Goal: Task Accomplishment & Management: Complete application form

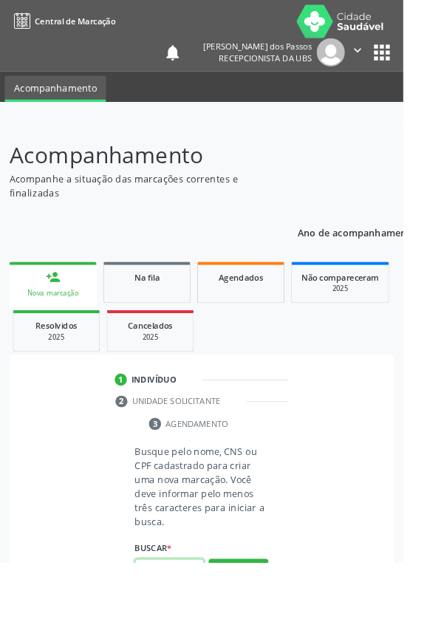
click at [180, 619] on input "text" at bounding box center [187, 628] width 76 height 25
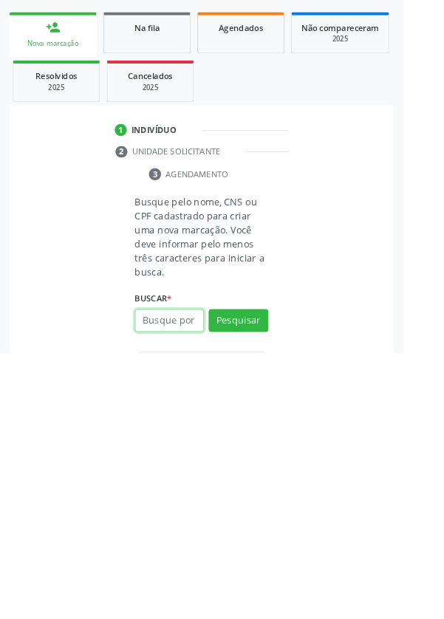
scroll to position [116, 0]
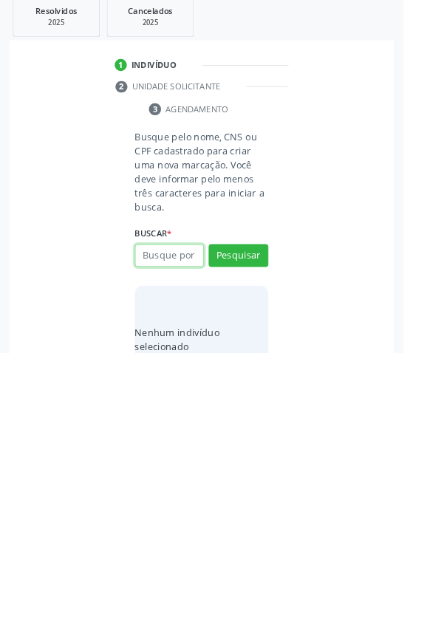
type input "2"
type input "15239019428"
click at [266, 512] on button "Pesquisar" at bounding box center [263, 512] width 66 height 25
type input "15239019428"
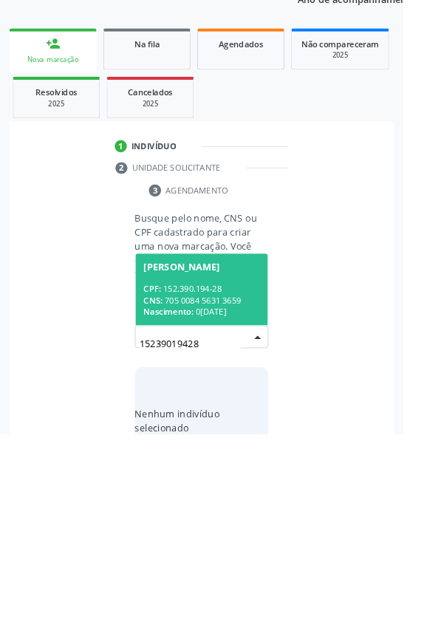
scroll to position [116, 0]
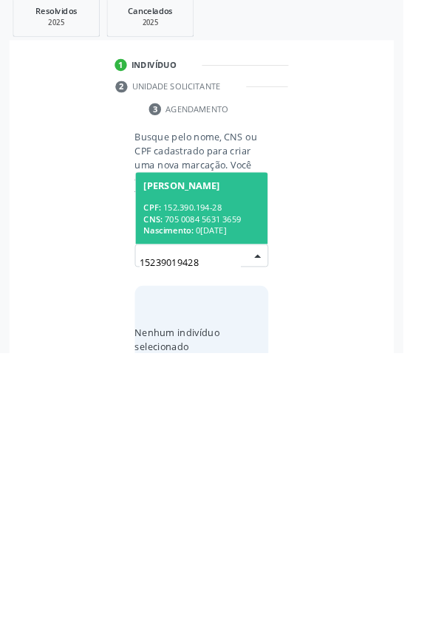
click at [210, 466] on div "CNS: 705 0084 5631 3659" at bounding box center [222, 472] width 128 height 13
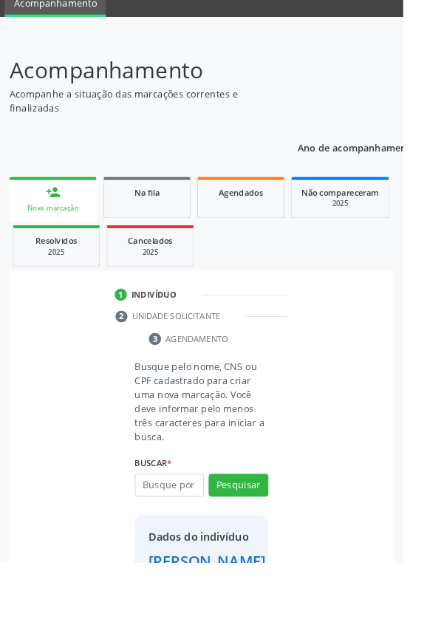
scroll to position [85, 0]
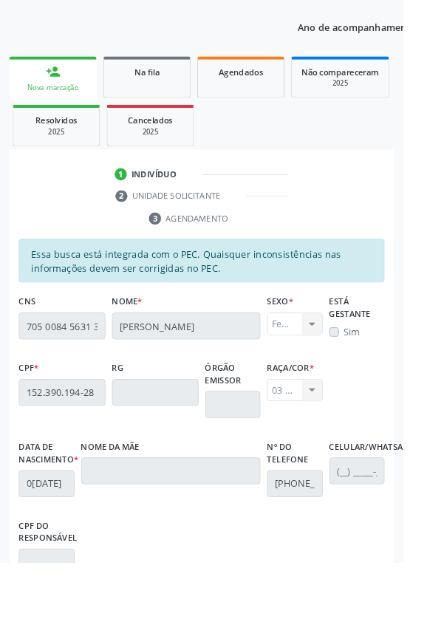
scroll to position [351, 0]
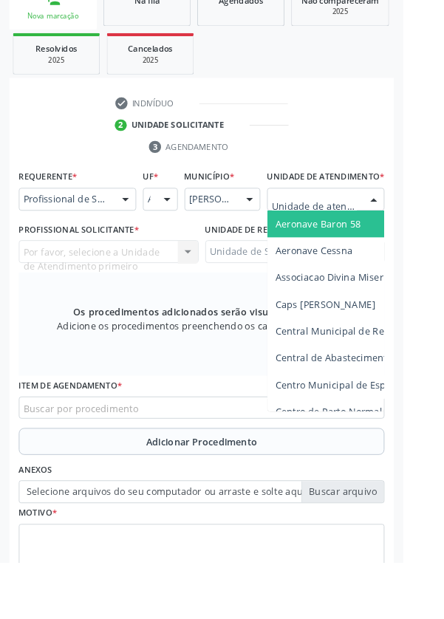
scroll to position [352, 0]
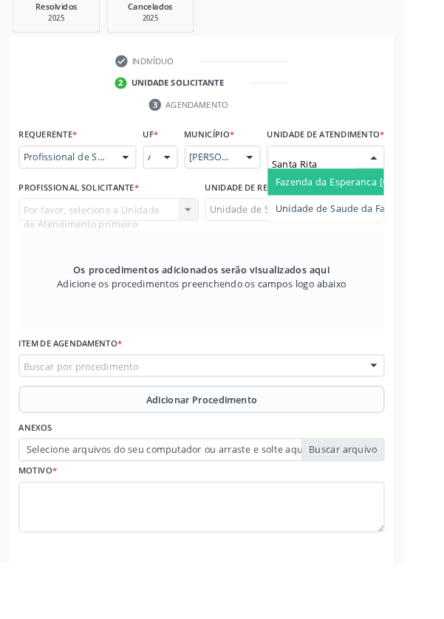
type input "Santa Rita"
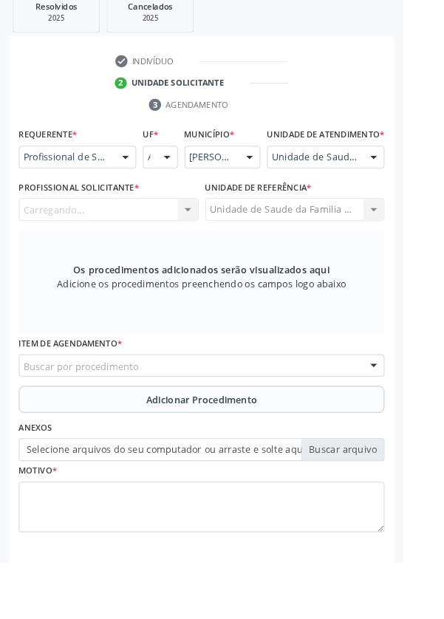
click at [123, 243] on div "Carregando... Nenhum resultado encontrado para: " " Não há nenhuma opção para s…" at bounding box center [120, 230] width 198 height 25
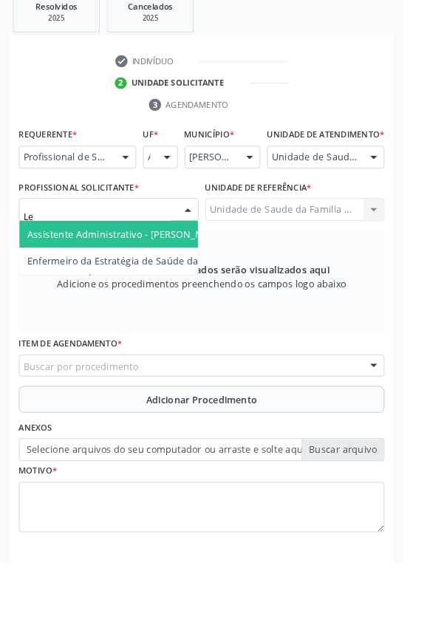
type input "Let"
click at [169, 265] on span "Enfermeiro da Estratégia de Saúde da Família - [PERSON_NAME]" at bounding box center [60, 258] width 319 height 14
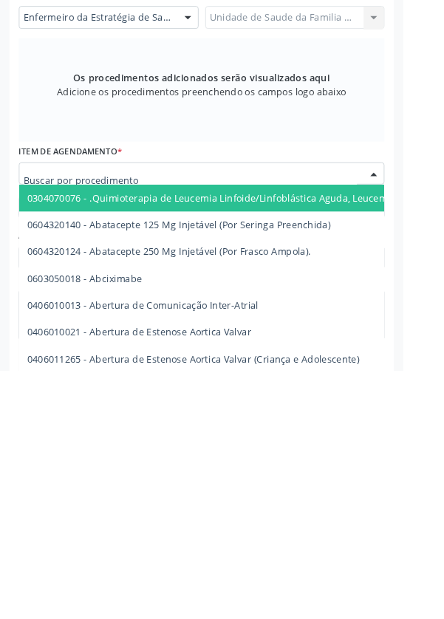
scroll to position [352, 0]
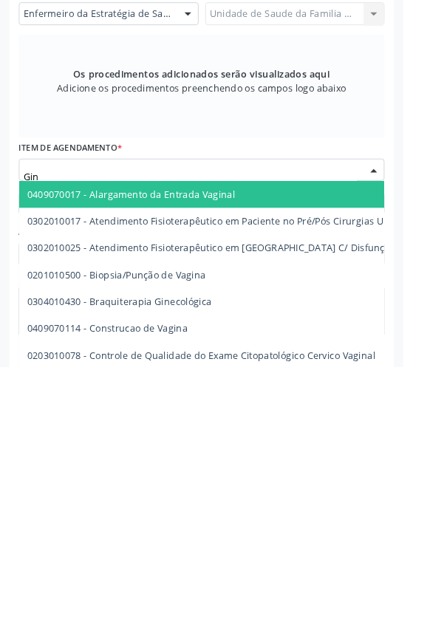
type input "Gine"
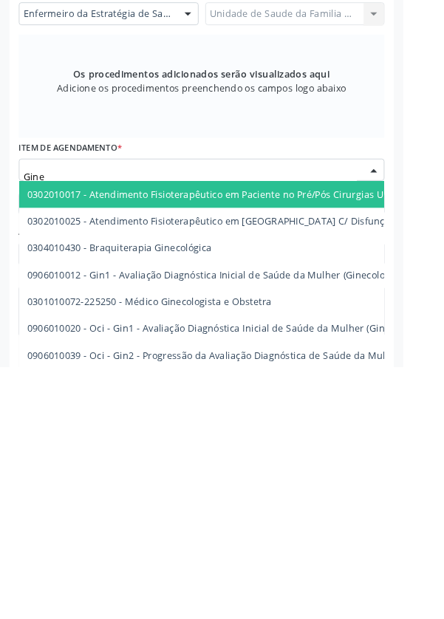
click at [302, 562] on span "0301010072-225250 - Médico Ginecologista e Obstetra" at bounding box center [439, 548] width 837 height 30
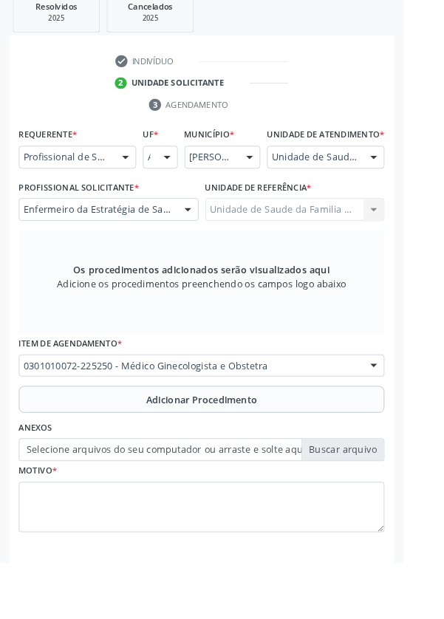
click at [173, 448] on span "Adicionar Procedimento" at bounding box center [222, 440] width 123 height 16
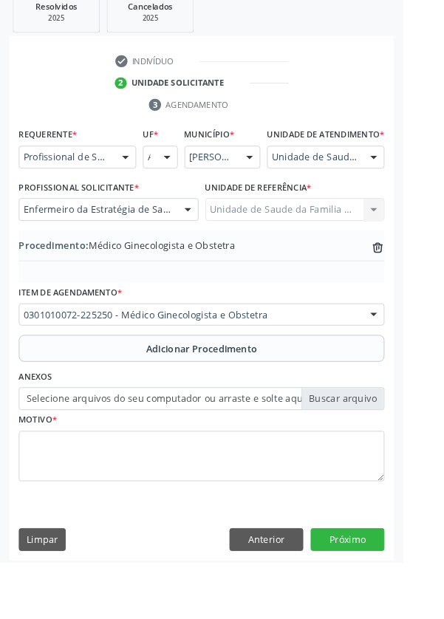
scroll to position [308, 0]
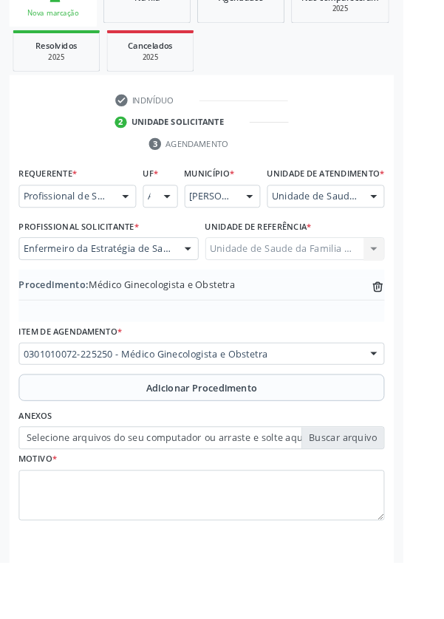
click at [150, 495] on label "Selecione arquivos do seu computador ou arraste e solte aqui" at bounding box center [222, 482] width 403 height 25
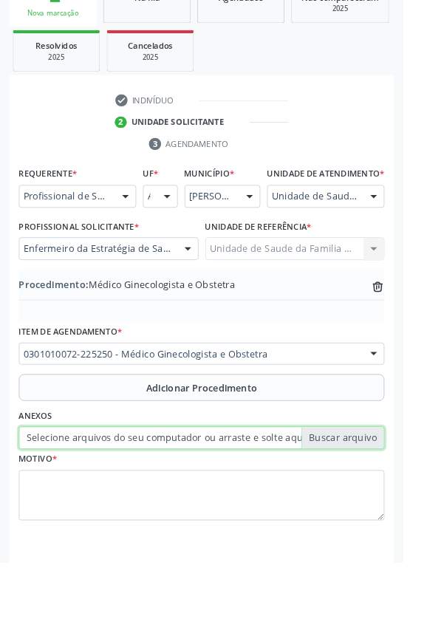
click at [150, 495] on input "Selecione arquivos do seu computador ou arraste e solte aqui" at bounding box center [222, 482] width 403 height 25
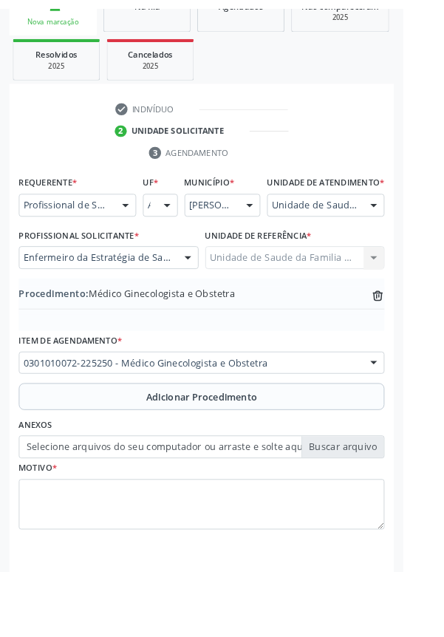
scroll to position [288, 0]
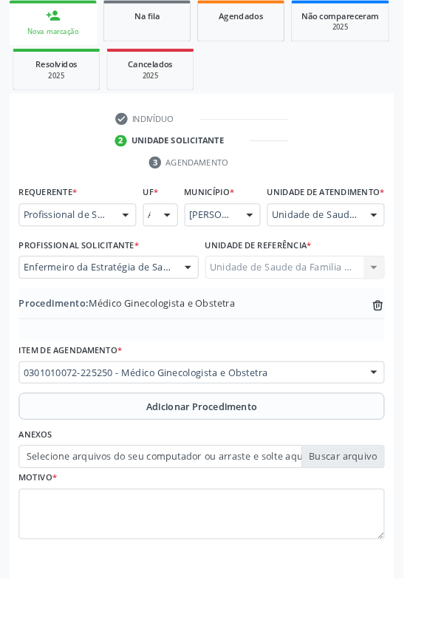
type input "C:\fakepath\1759757514385834560103406319678.jpg"
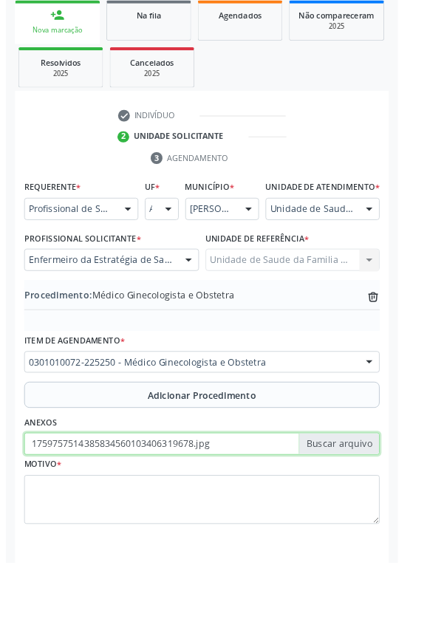
scroll to position [308, 0]
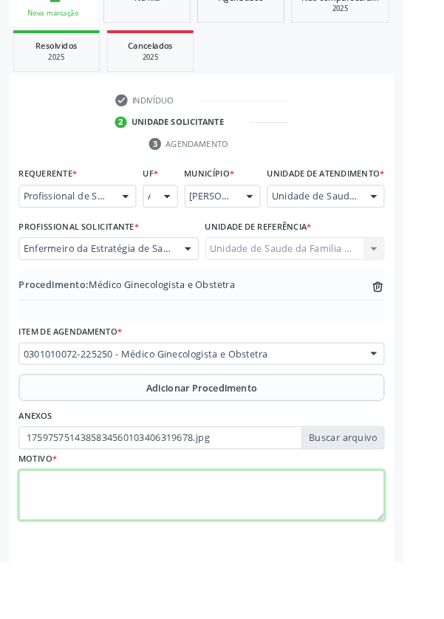
click at [92, 560] on textarea at bounding box center [222, 546] width 403 height 56
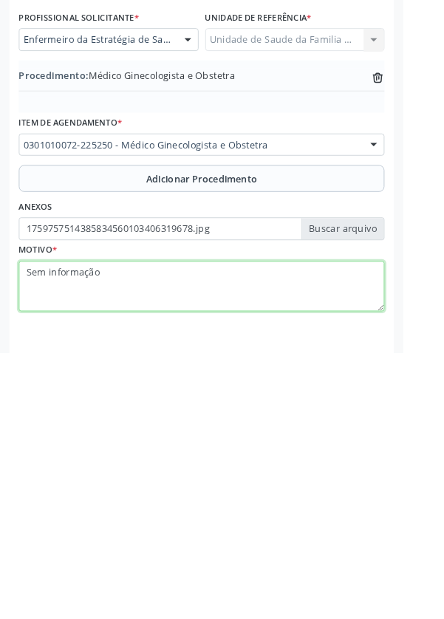
type textarea "Sem informação"
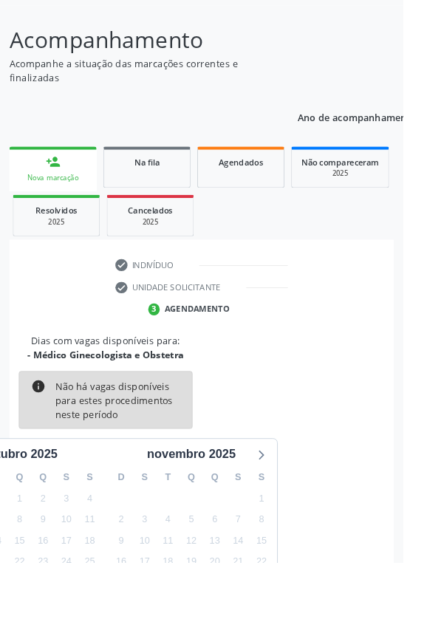
scroll to position [123, 0]
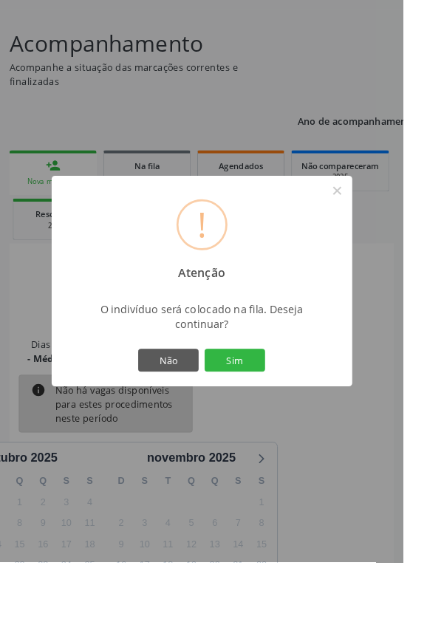
click at [283, 409] on button "Sim" at bounding box center [258, 396] width 67 height 25
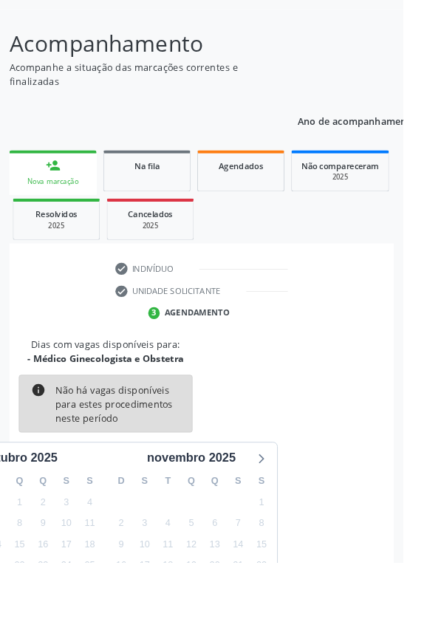
scroll to position [0, 0]
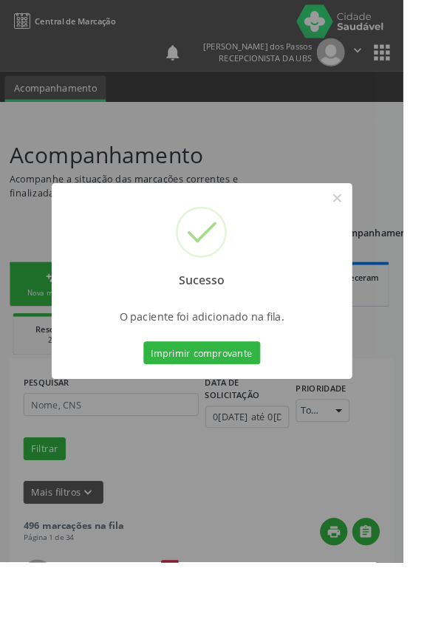
click at [234, 401] on button "Imprimir comprovante" at bounding box center [222, 388] width 129 height 25
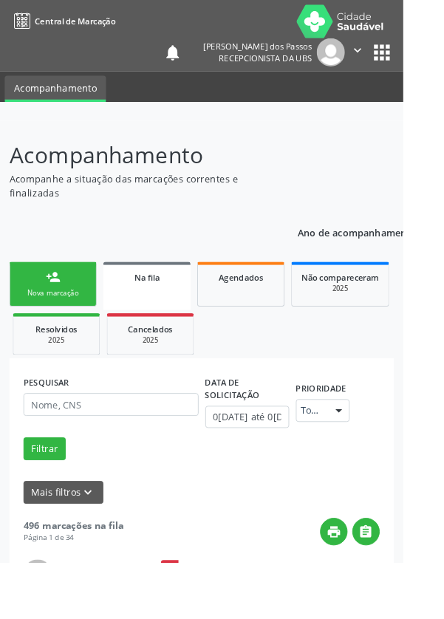
click at [53, 314] on link "person_add Nova marcação" at bounding box center [58, 313] width 96 height 50
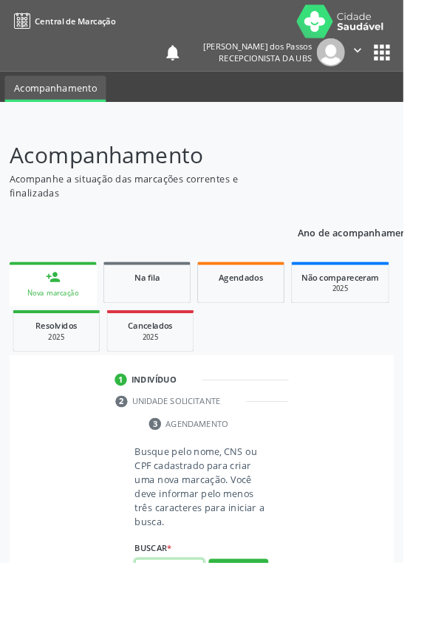
click at [183, 619] on input "text" at bounding box center [187, 628] width 76 height 25
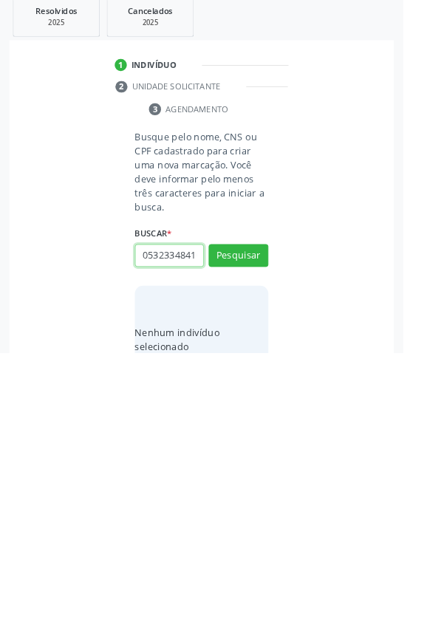
scroll to position [0, 3]
type input "05323348410"
click at [258, 510] on button "Pesquisar" at bounding box center [263, 512] width 66 height 25
type input "05323348410"
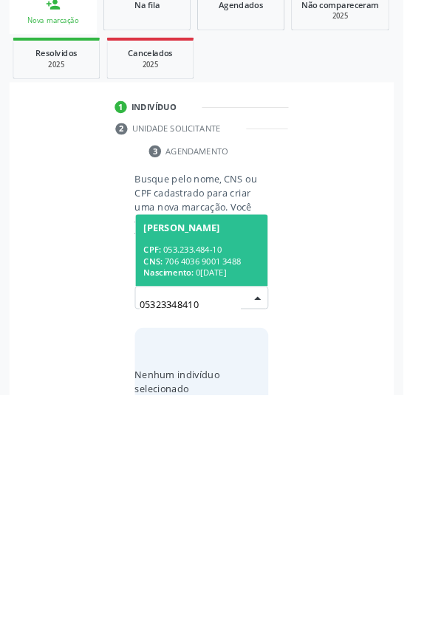
scroll to position [116, 0]
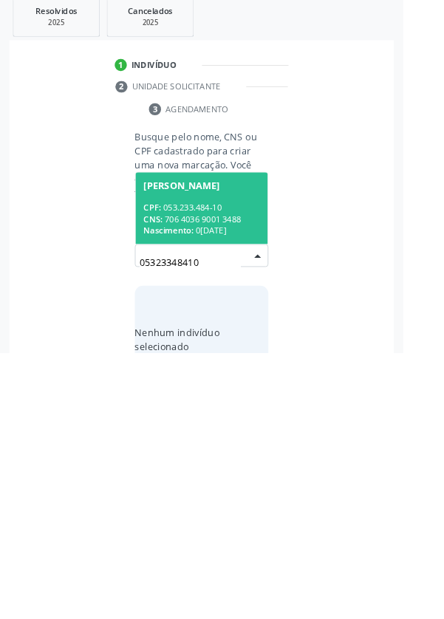
click at [206, 454] on div "CPF: 053.233.484-10" at bounding box center [222, 459] width 128 height 13
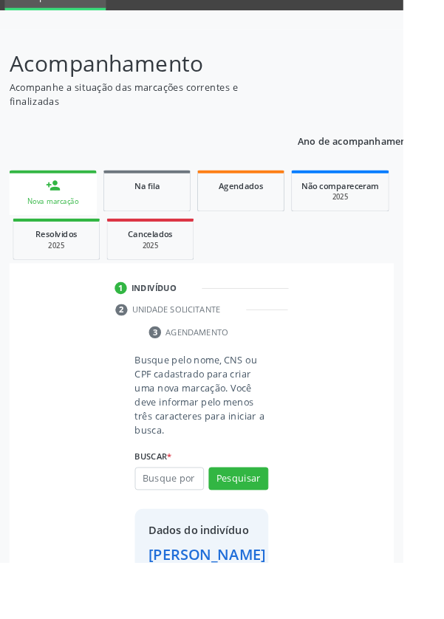
scroll to position [85, 0]
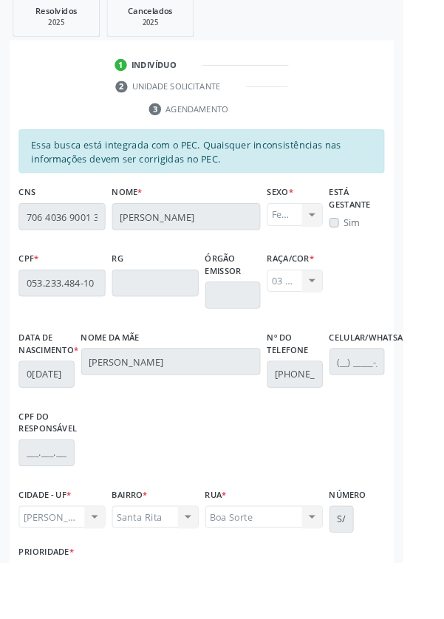
scroll to position [351, 0]
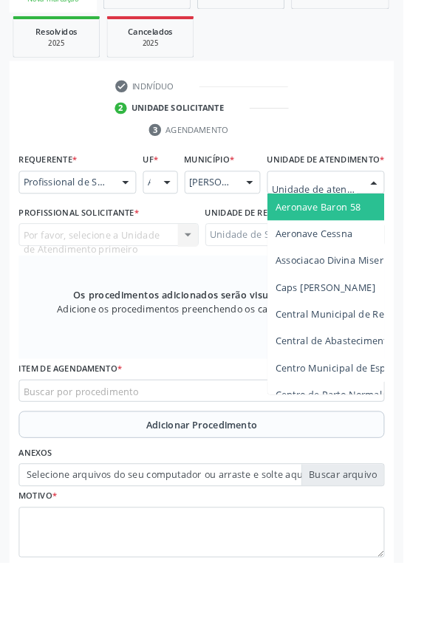
scroll to position [357, 0]
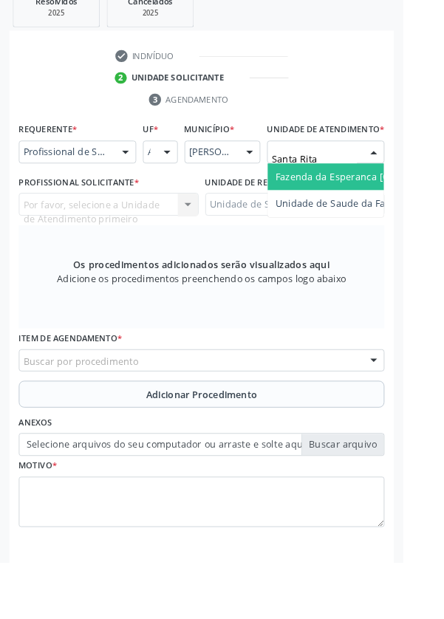
type input "Santa Rita"
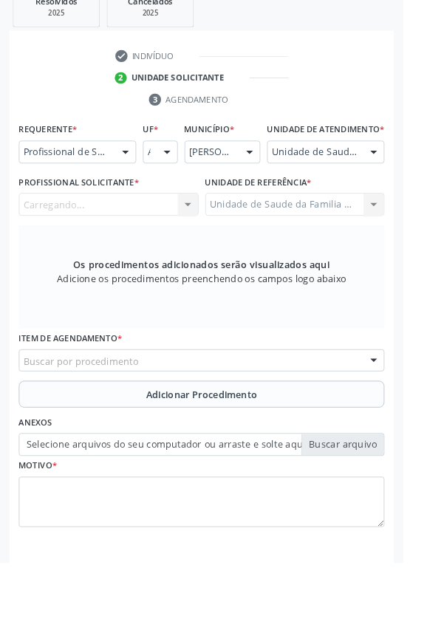
click at [107, 238] on div "Carregando... Nenhum resultado encontrado para: " " Não há nenhuma opção para s…" at bounding box center [120, 225] width 198 height 25
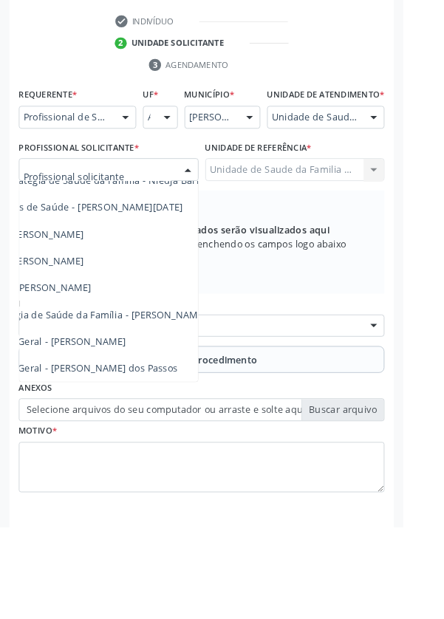
click at [169, 392] on span "Médico da Estratégia de Saúde da Família - [PERSON_NAME]" at bounding box center [78, 385] width 300 height 14
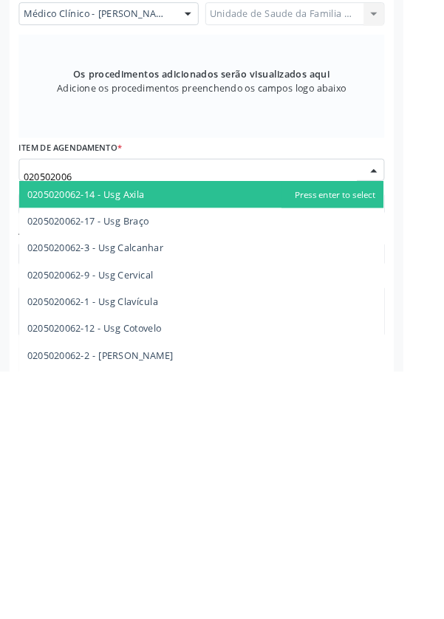
type input "0205020062"
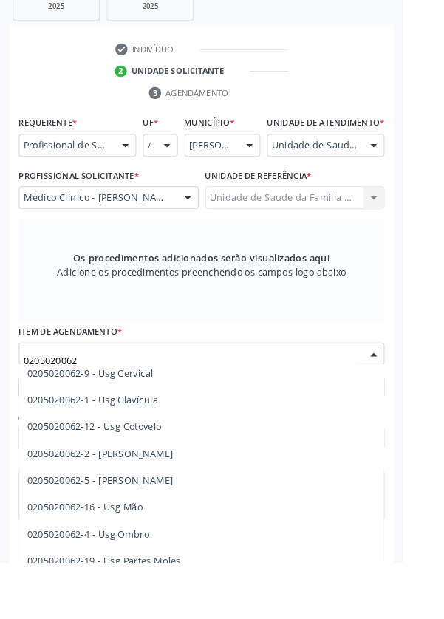
scroll to position [97, 0]
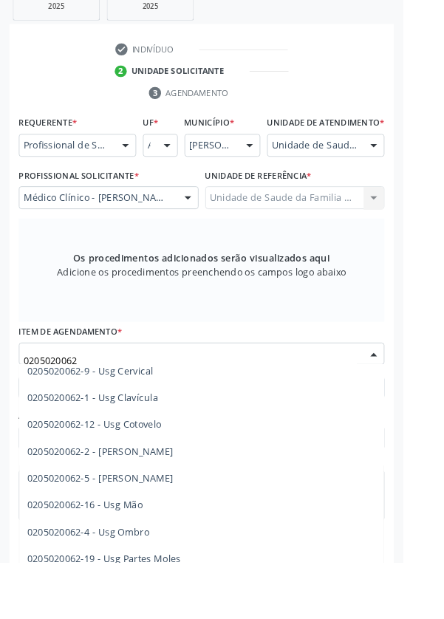
click at [162, 593] on span "0205020062-4 - Usg Ombro" at bounding box center [97, 586] width 135 height 14
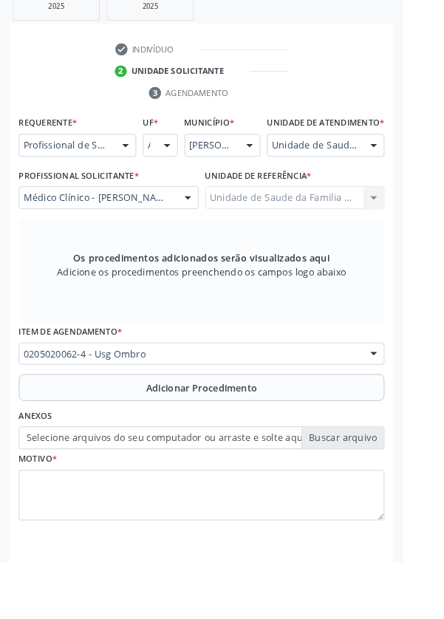
click at [118, 433] on button "Adicionar Procedimento" at bounding box center [222, 427] width 403 height 30
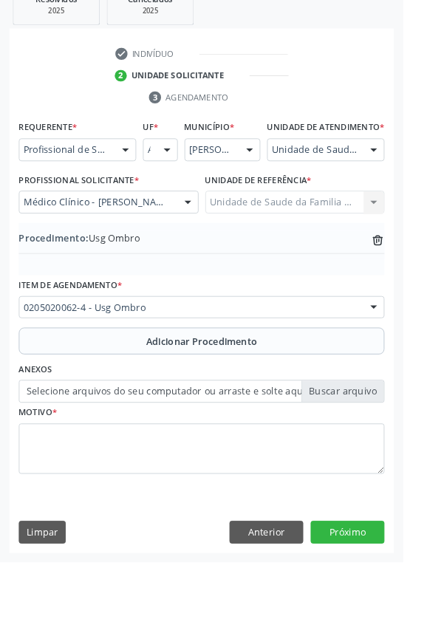
scroll to position [308, 0]
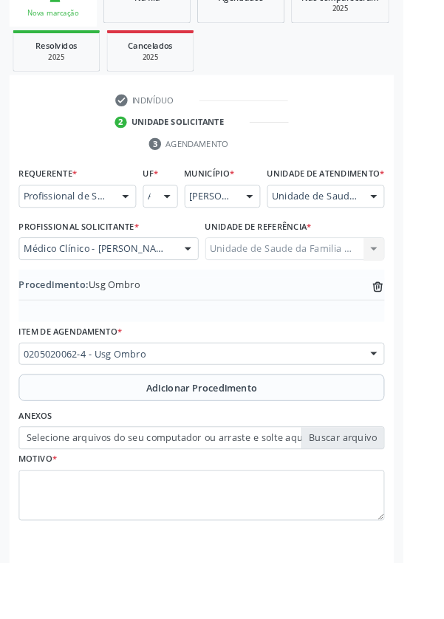
click at [133, 495] on label "Selecione arquivos do seu computador ou arraste e solte aqui" at bounding box center [222, 482] width 403 height 25
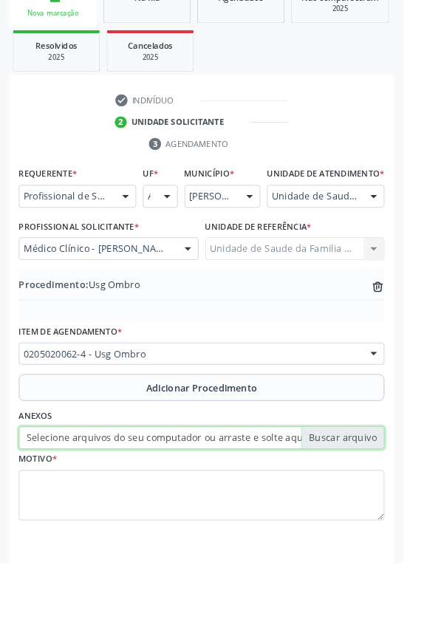
click at [133, 495] on input "Selecione arquivos do seu computador ou arraste e solte aqui" at bounding box center [222, 482] width 403 height 25
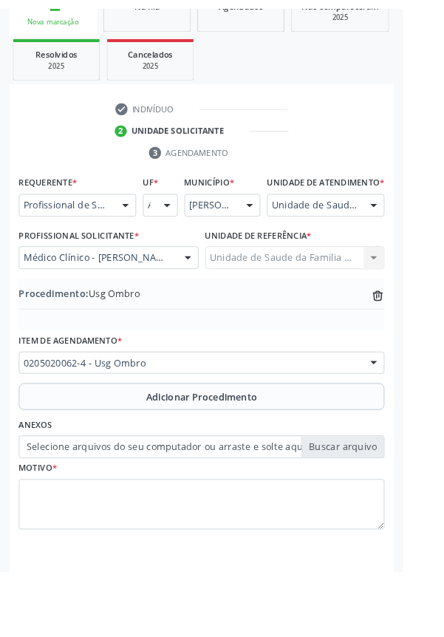
scroll to position [288, 0]
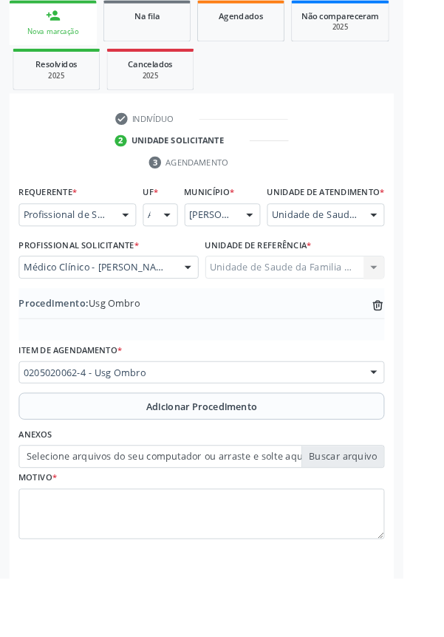
type input "C:\fakepath\17597588166472437466904506280525.jpg"
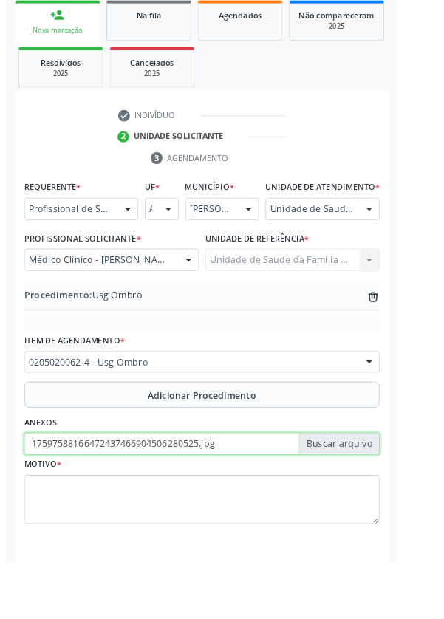
scroll to position [308, 0]
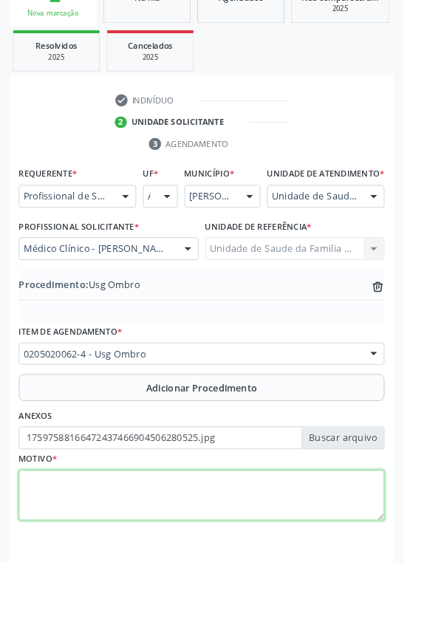
click at [103, 565] on textarea at bounding box center [222, 546] width 403 height 56
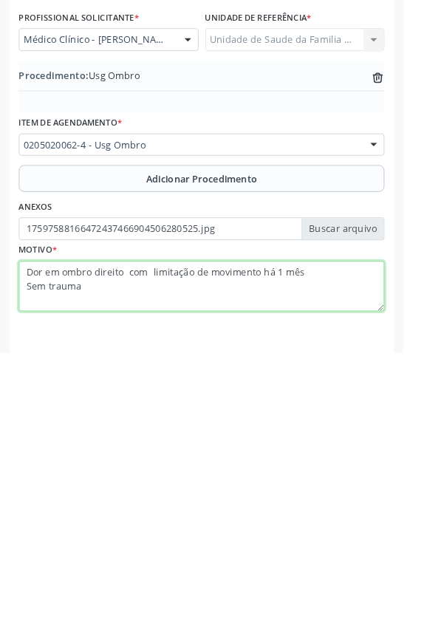
type textarea "Dor em ombro direito com limitação de movimento há 1 mês Sem trauma"
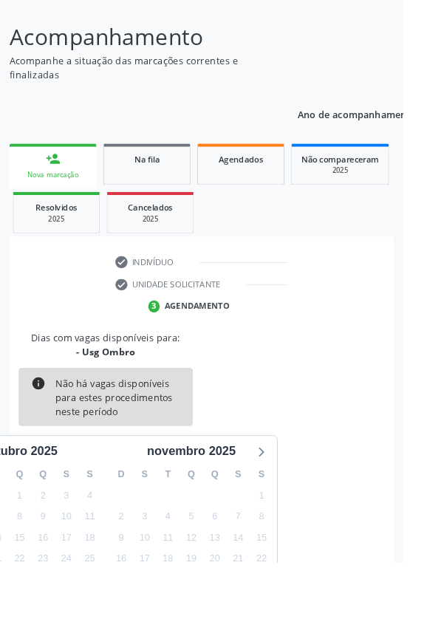
scroll to position [123, 0]
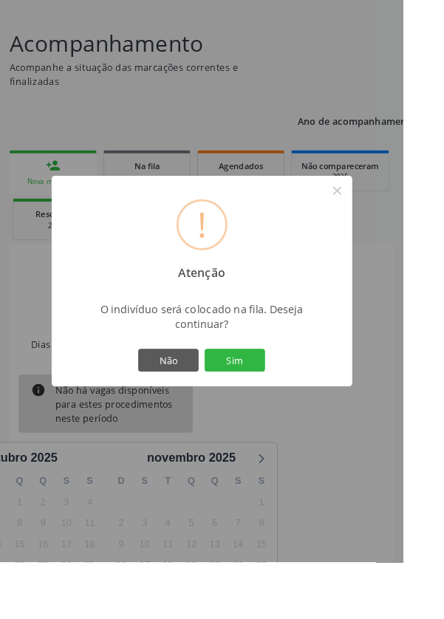
click at [288, 409] on button "Sim" at bounding box center [258, 396] width 67 height 25
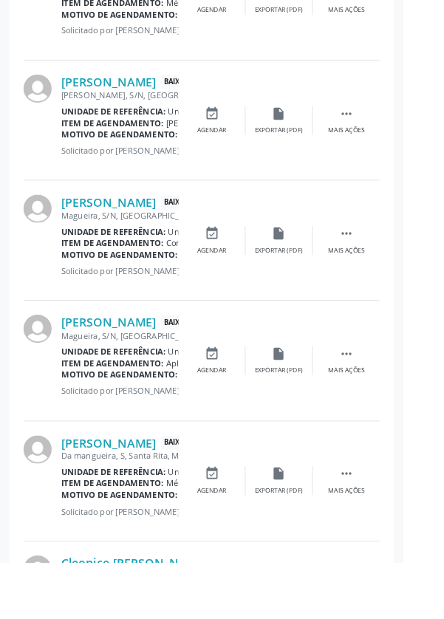
scroll to position [1905, 0]
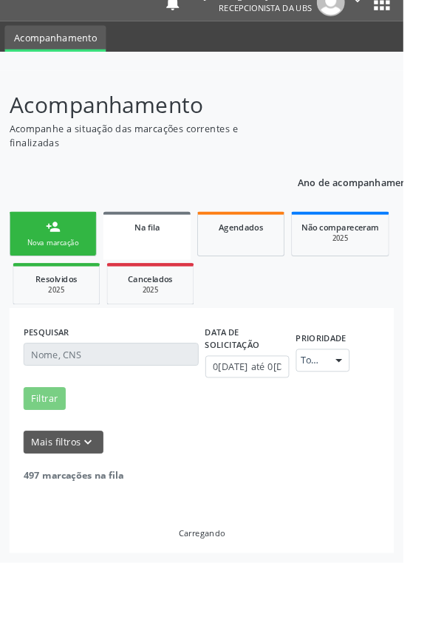
scroll to position [0, 0]
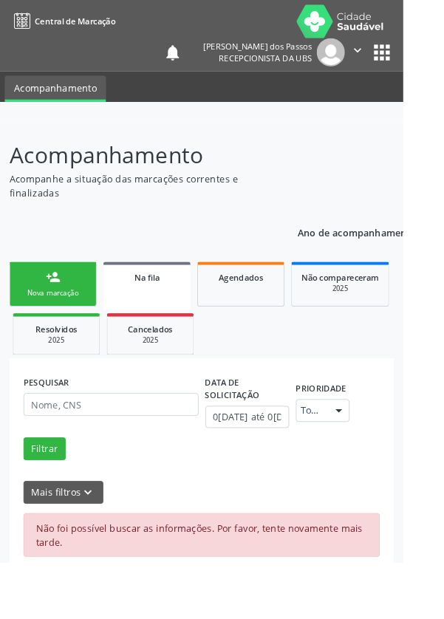
click at [54, 332] on link "person_add Nova marcação" at bounding box center [58, 313] width 96 height 50
click at [49, 319] on div "Nova marcação" at bounding box center [58, 322] width 74 height 11
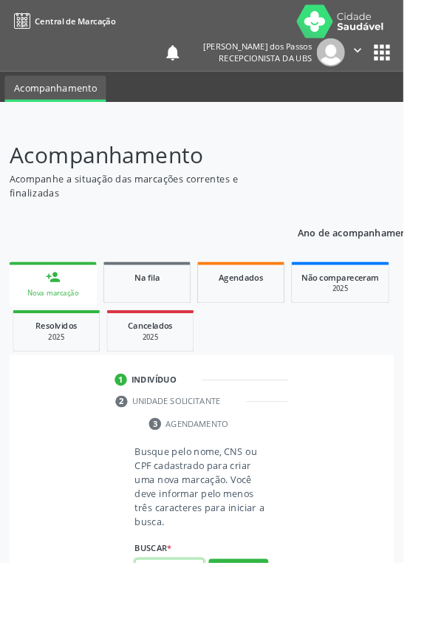
click at [179, 619] on input "text" at bounding box center [187, 628] width 76 height 25
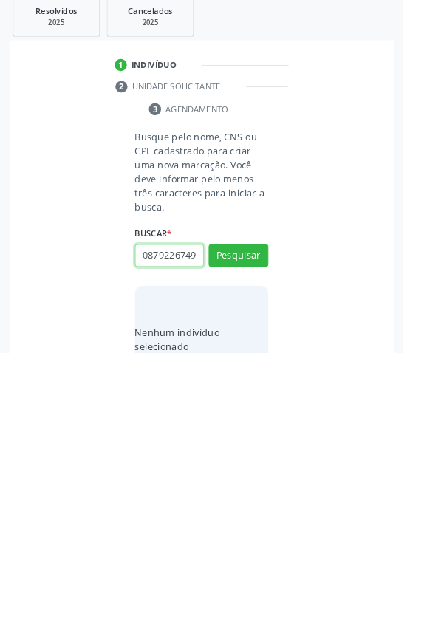
scroll to position [0, 3]
type input "08792267491"
click at [263, 514] on button "Pesquisar" at bounding box center [263, 512] width 66 height 25
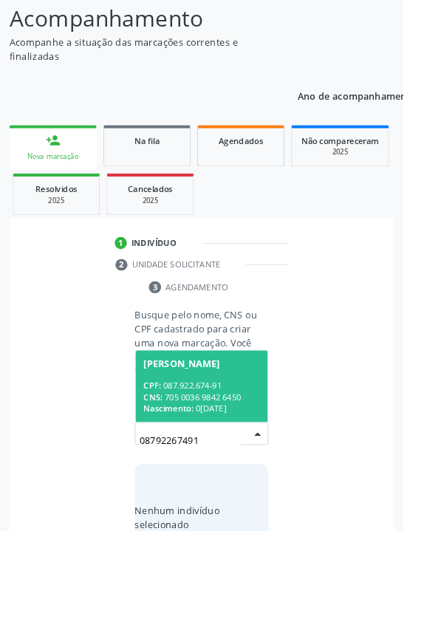
scroll to position [116, 0]
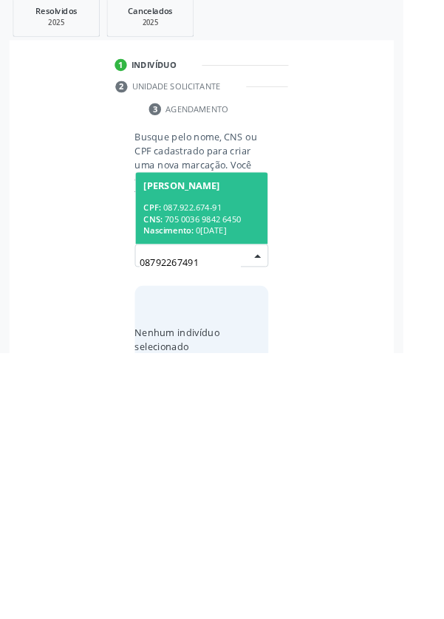
click at [198, 453] on div "CPF: 087.922.674-91" at bounding box center [222, 459] width 128 height 13
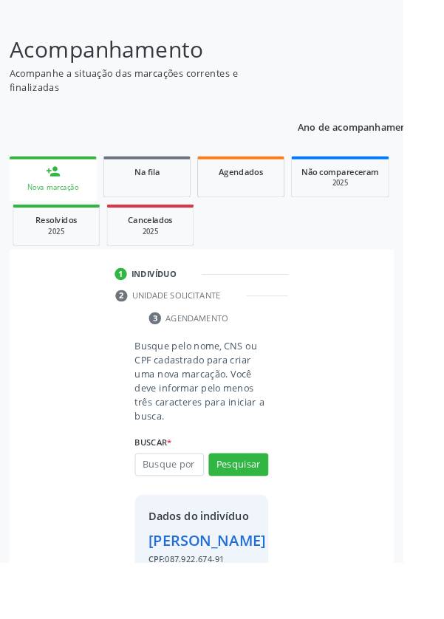
scroll to position [163, 0]
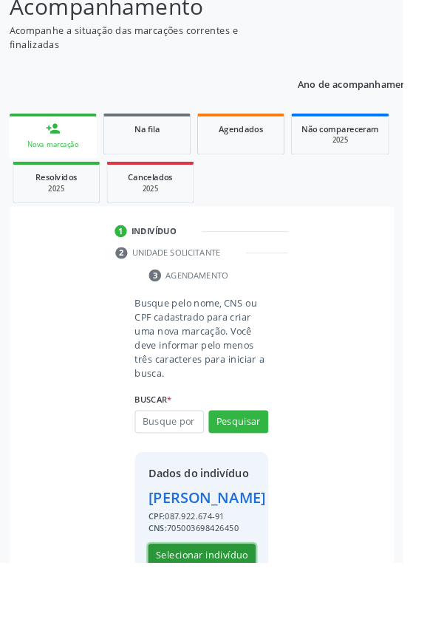
click at [229, 619] on button "Selecionar indivíduo" at bounding box center [222, 611] width 118 height 25
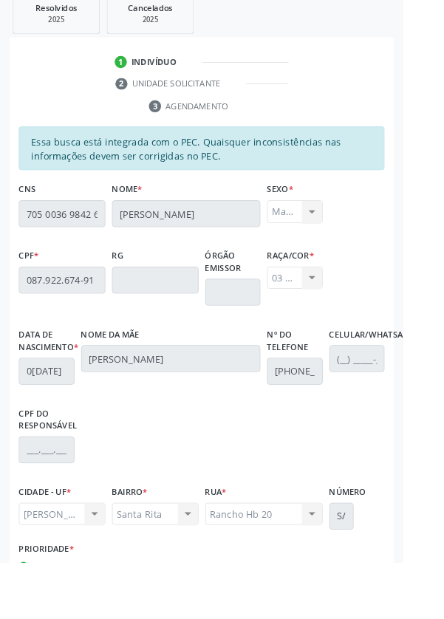
scroll to position [351, 0]
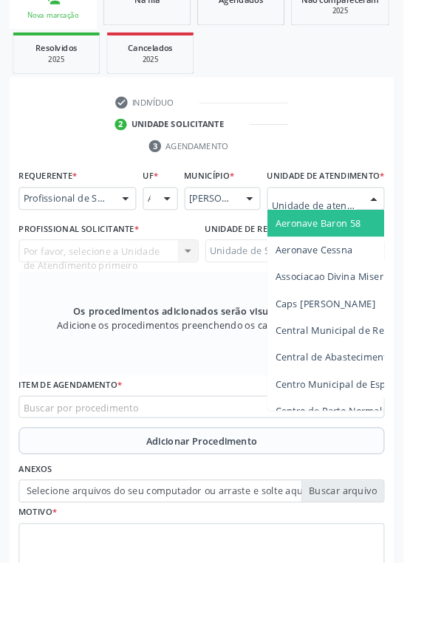
scroll to position [357, 0]
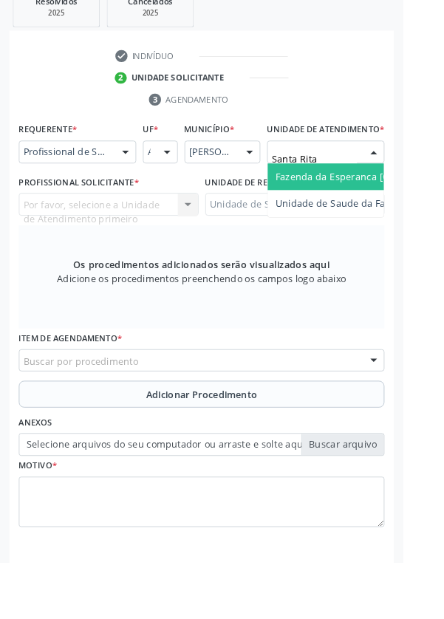
type input "Santa Rita"
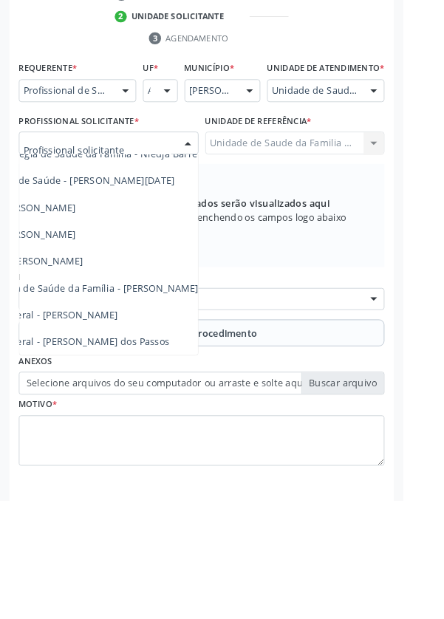
scroll to position [134, 113]
click at [176, 392] on span "Médico da Estratégia de Saúde da Família - [PERSON_NAME]" at bounding box center [67, 385] width 300 height 14
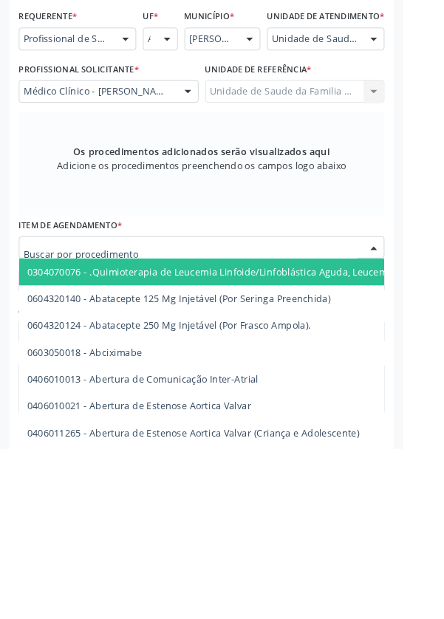
scroll to position [357, 0]
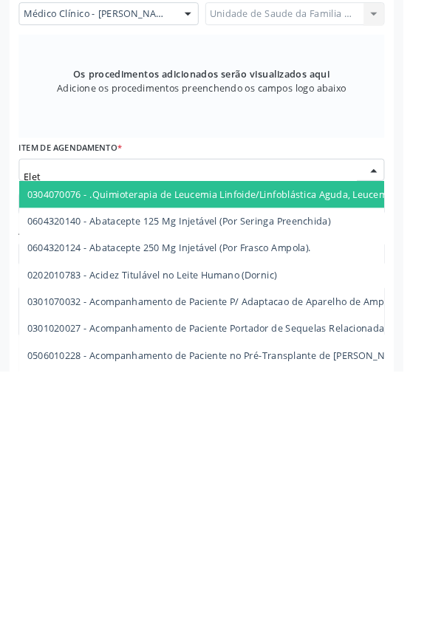
type input "Eletr"
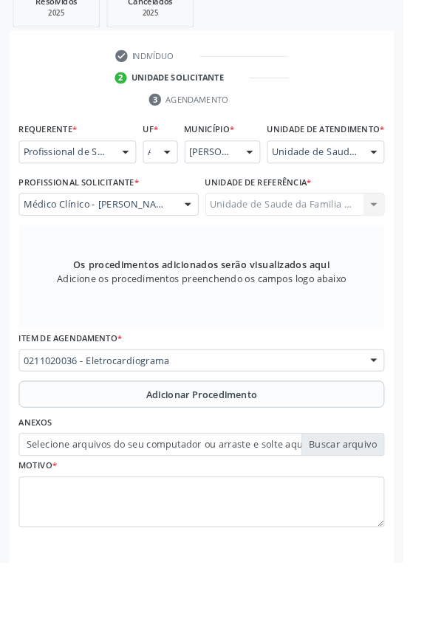
click at [104, 448] on button "Adicionar Procedimento" at bounding box center [222, 435] width 403 height 30
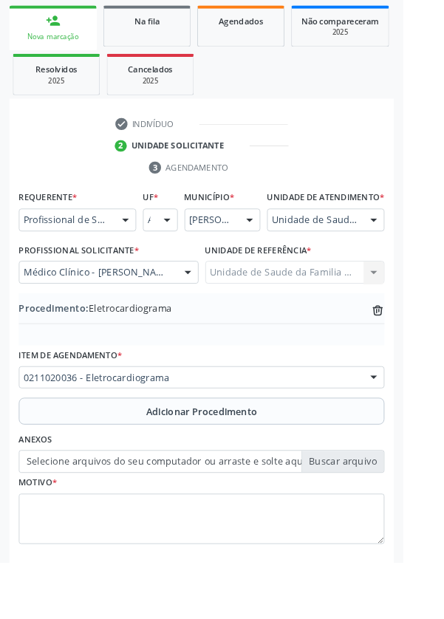
scroll to position [276, 0]
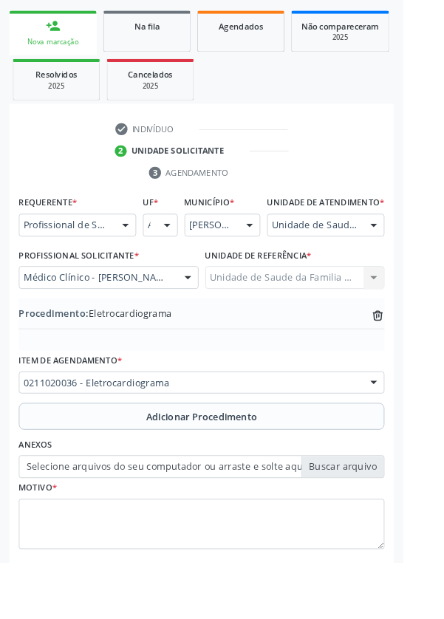
click at [108, 526] on label "Selecione arquivos do seu computador ou arraste e solte aqui" at bounding box center [222, 514] width 403 height 25
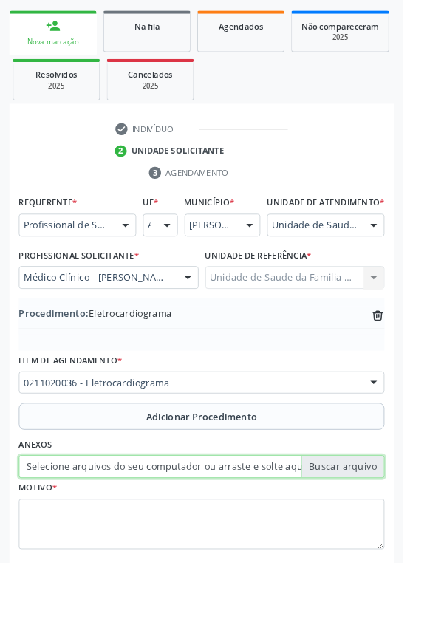
click at [108, 526] on input "Selecione arquivos do seu computador ou arraste e solte aqui" at bounding box center [222, 514] width 403 height 25
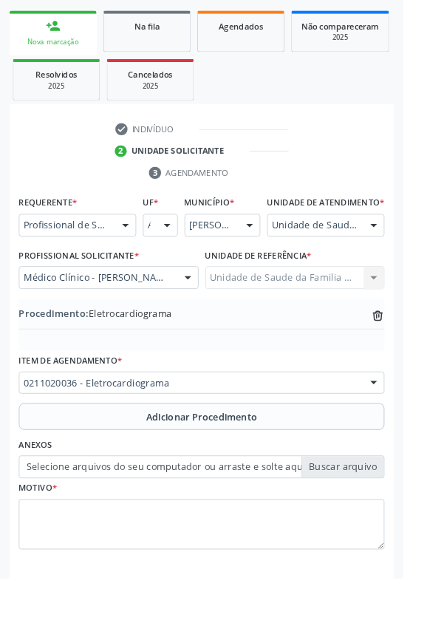
type input "C:\fakepath\17597593110995895233098018072987.jpg"
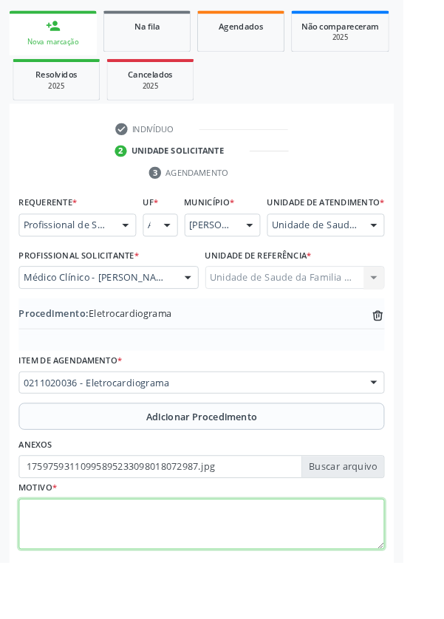
click at [102, 578] on textarea at bounding box center [222, 578] width 403 height 56
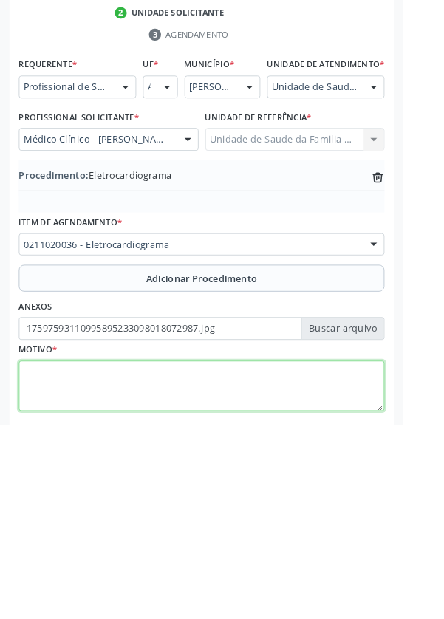
scroll to position [308, 0]
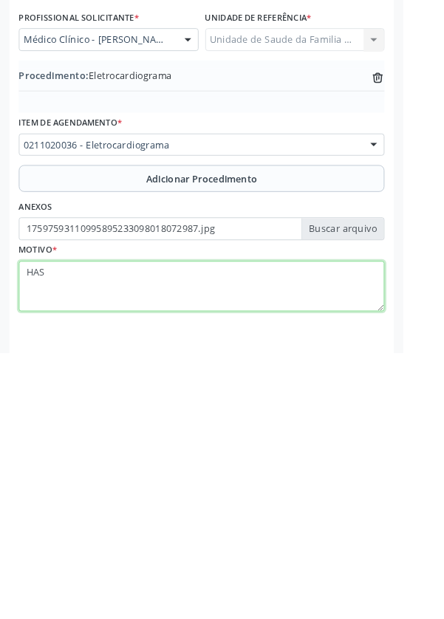
type textarea "HAS"
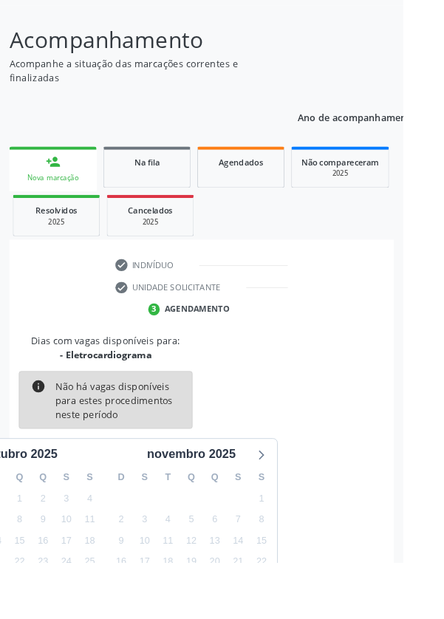
scroll to position [123, 0]
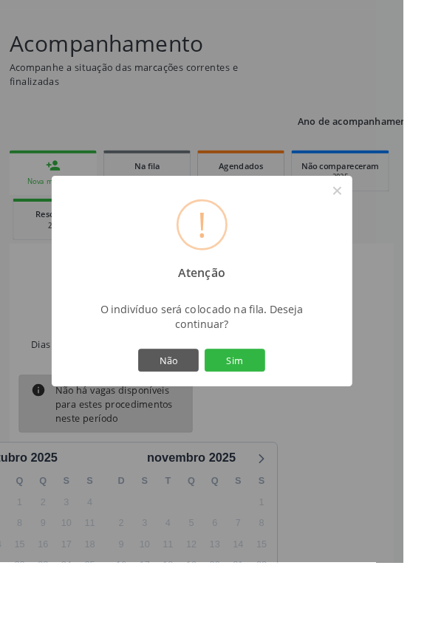
click at [279, 409] on button "Sim" at bounding box center [258, 396] width 67 height 25
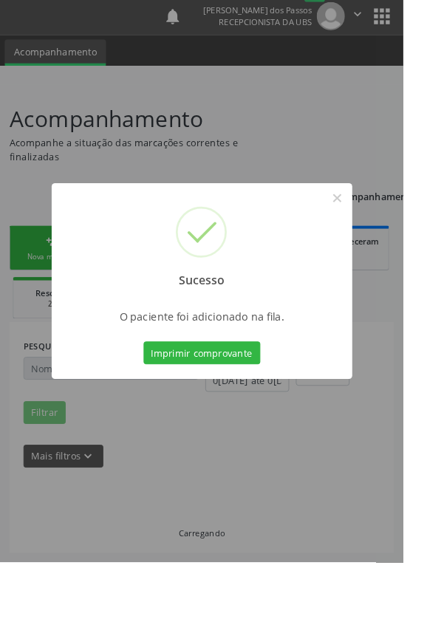
scroll to position [0, 0]
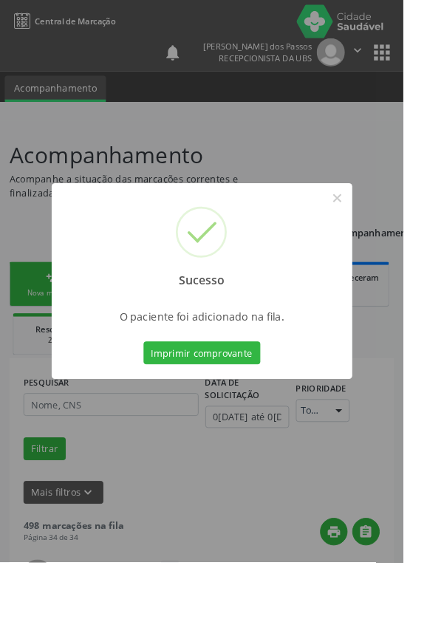
click at [229, 401] on button "Imprimir comprovante" at bounding box center [222, 388] width 129 height 25
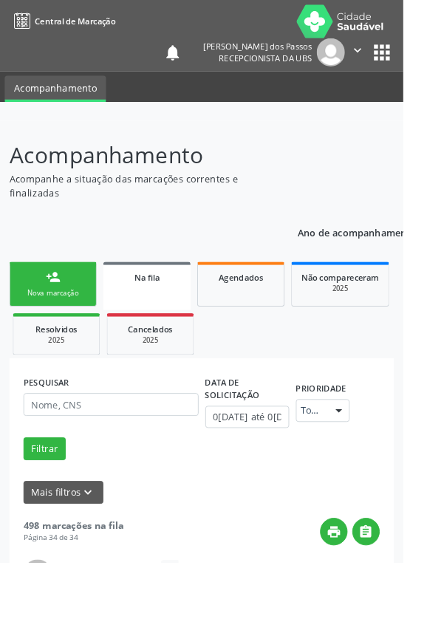
click at [50, 318] on div "Nova marcação" at bounding box center [58, 322] width 74 height 11
click at [52, 327] on div "Nova marcação" at bounding box center [58, 322] width 74 height 11
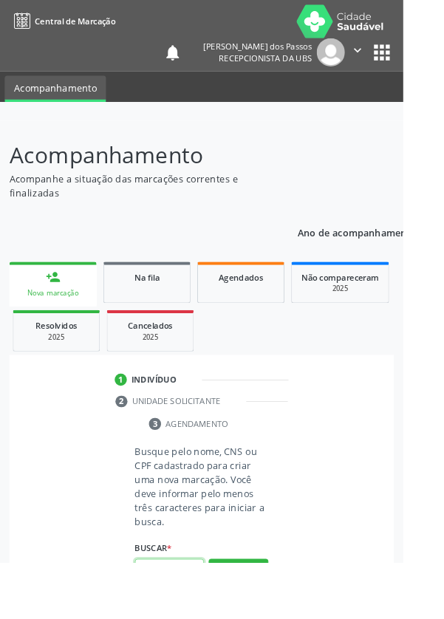
click at [187, 619] on input "text" at bounding box center [187, 628] width 76 height 25
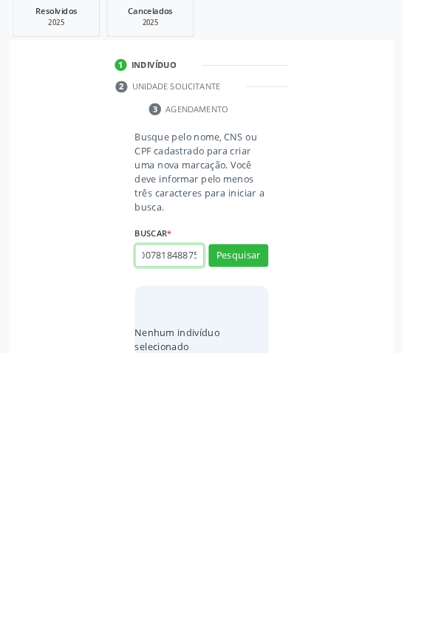
scroll to position [0, 27]
type input "705007818488756"
click at [269, 505] on button "Pesquisar" at bounding box center [263, 512] width 66 height 25
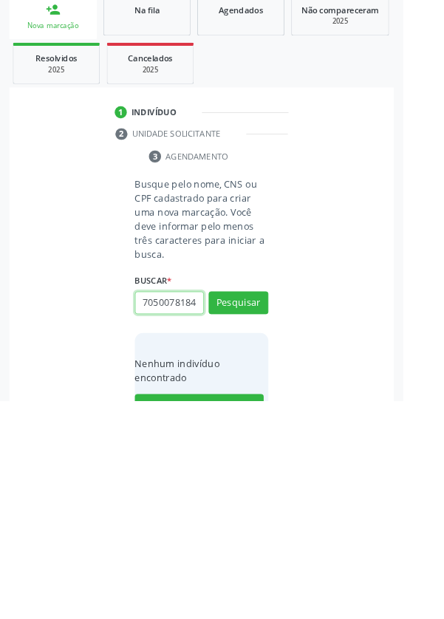
scroll to position [116, 0]
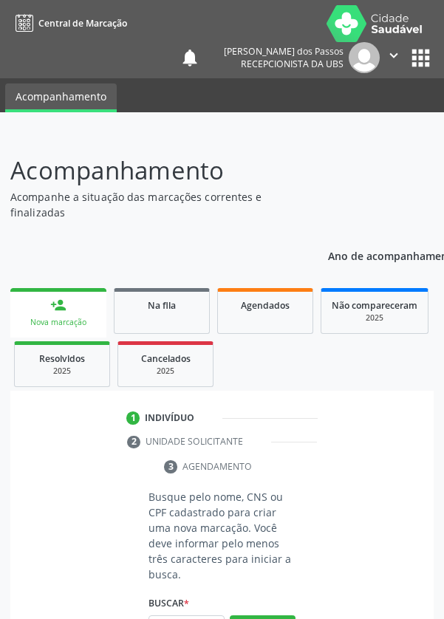
scroll to position [116, 0]
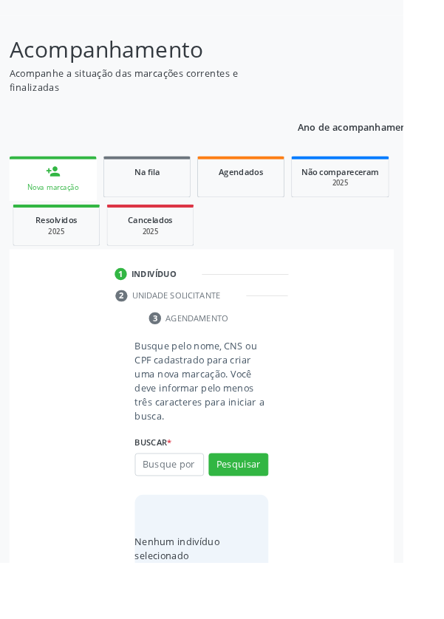
click at [191, 511] on input "text" at bounding box center [187, 512] width 76 height 25
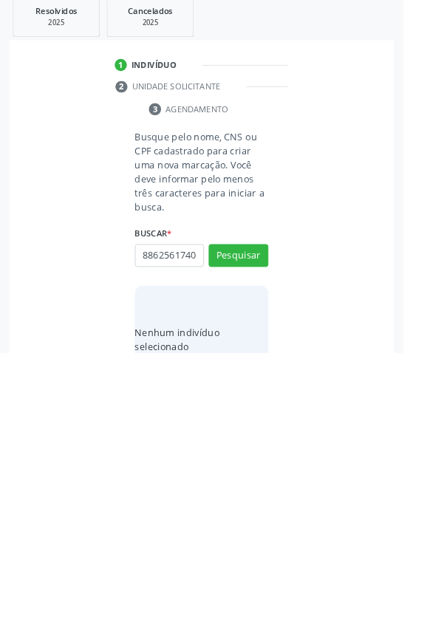
scroll to position [0, 3]
type input "88625617404"
click at [260, 509] on button "Pesquisar" at bounding box center [263, 512] width 66 height 25
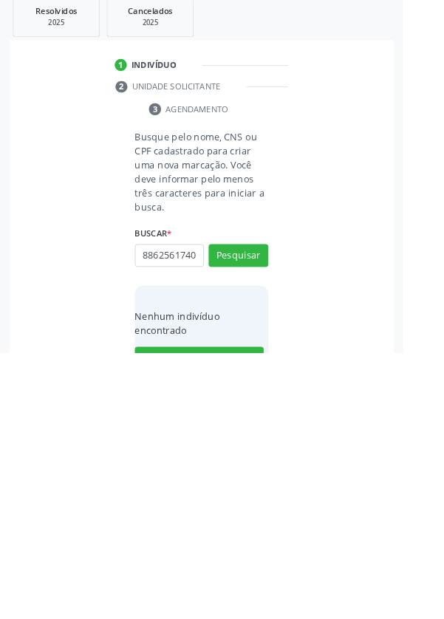
scroll to position [116, 0]
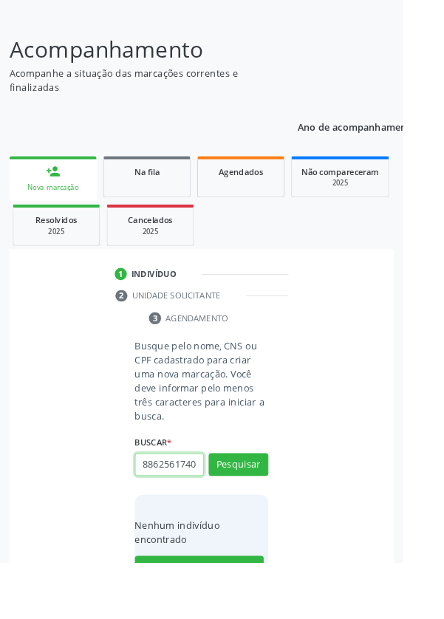
click at [219, 500] on input "88625617404" at bounding box center [187, 512] width 76 height 25
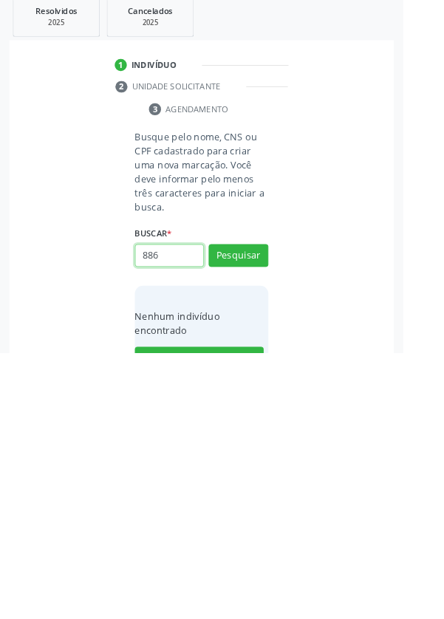
type input "88"
type input "705007818488753"
click at [265, 504] on button "Pesquisar" at bounding box center [263, 512] width 66 height 25
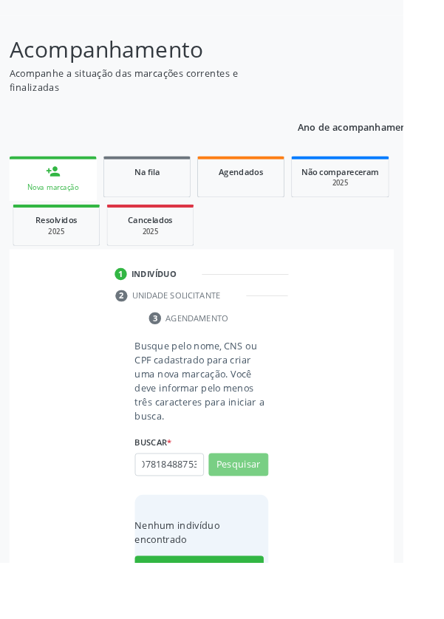
scroll to position [0, 0]
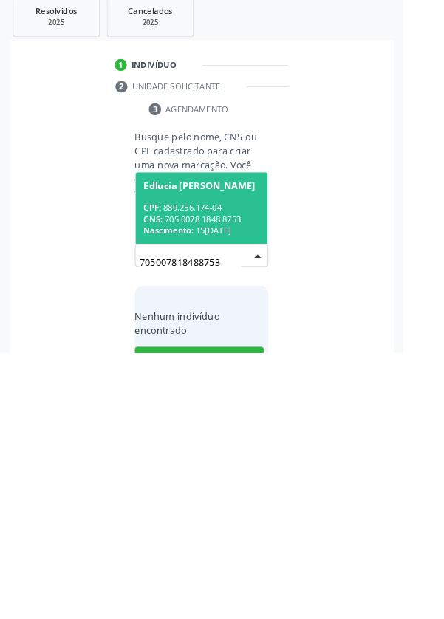
click at [211, 457] on div "CPF: 889.256.174-04" at bounding box center [222, 459] width 128 height 13
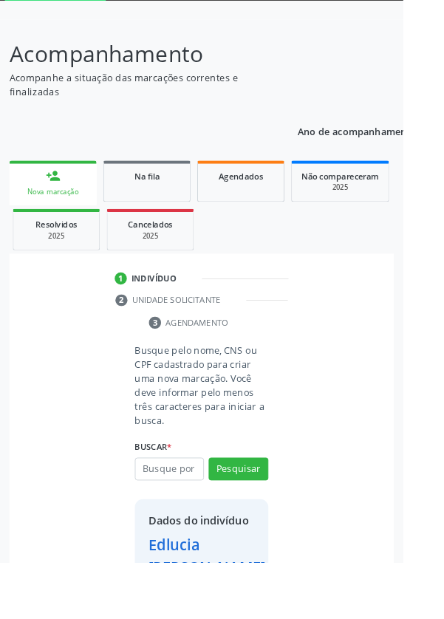
scroll to position [85, 0]
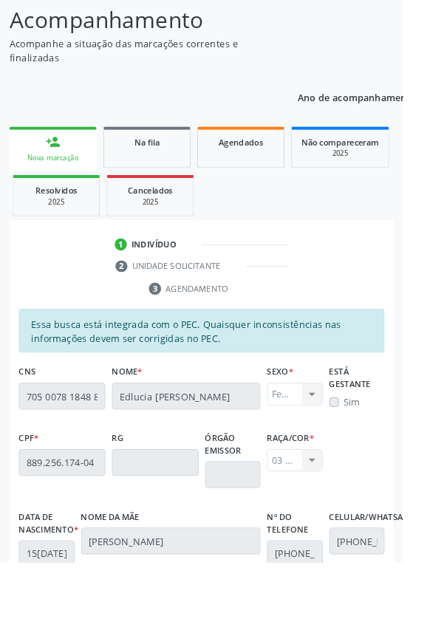
scroll to position [351, 0]
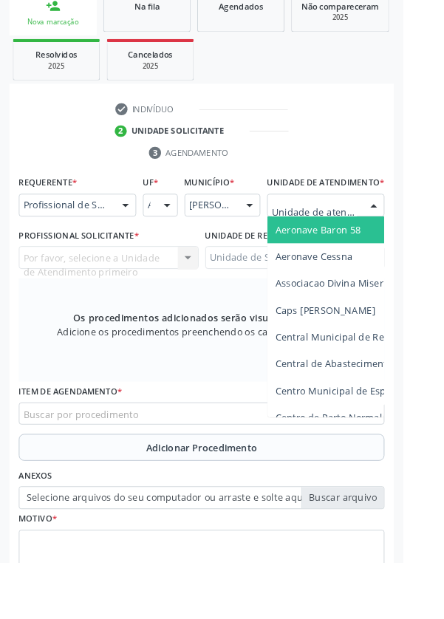
scroll to position [352, 0]
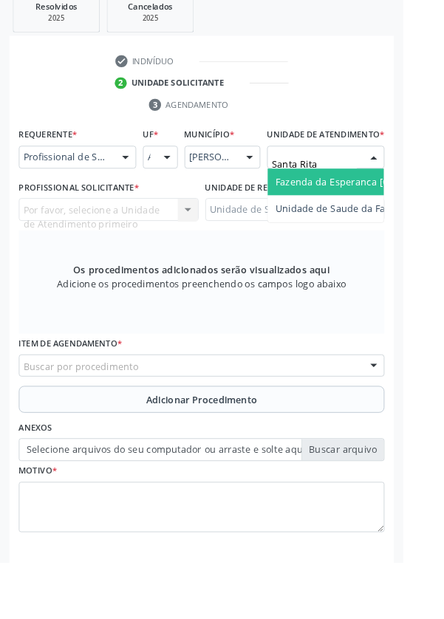
type input "Santa Rita"
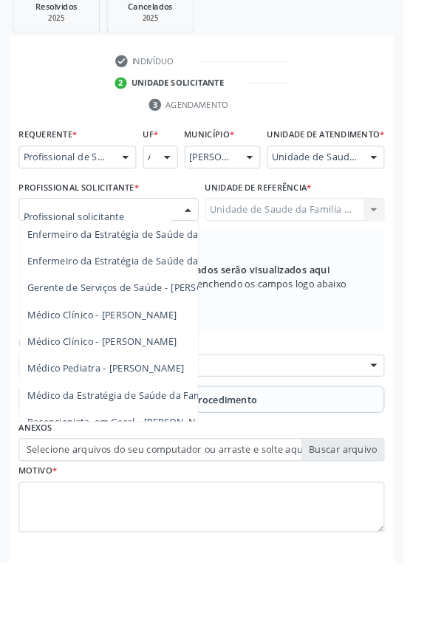
scroll to position [113, 0]
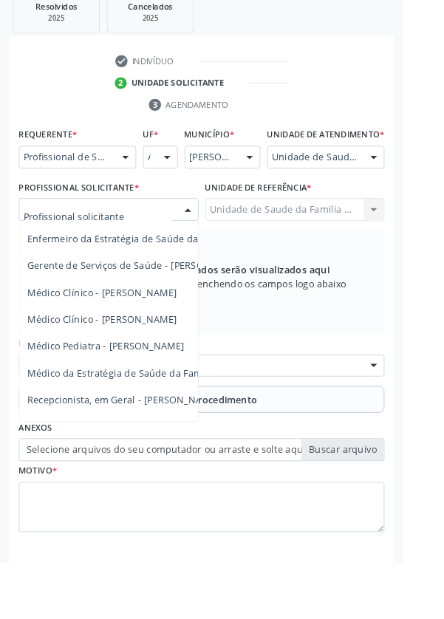
click at [146, 358] on span "Médico Clínico - [PERSON_NAME]" at bounding box center [112, 351] width 165 height 14
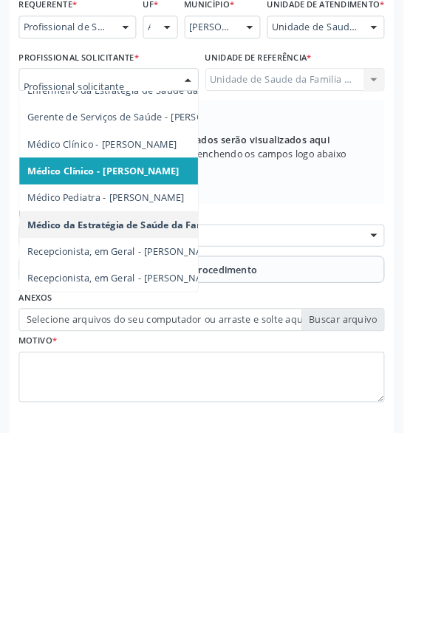
scroll to position [352, 0]
click at [115, 397] on span "Médico da Estratégia de Saúde da Família - [PERSON_NAME]" at bounding box center [182, 390] width 305 height 14
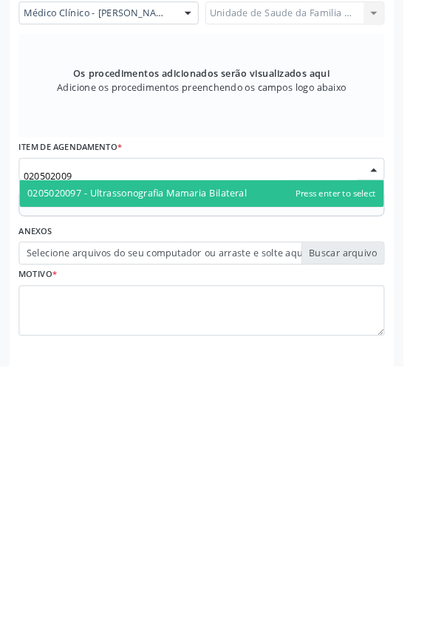
type input "0205020097"
click at [284, 439] on span "0205020097 - Ultrassonografia Mamaria Bilateral" at bounding box center [221, 430] width 401 height 30
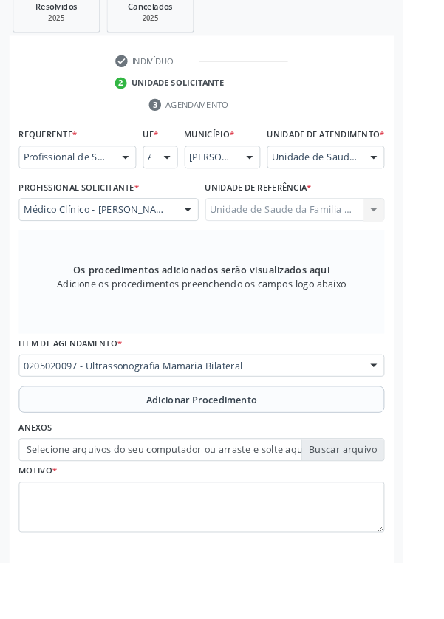
click at [138, 455] on button "Adicionar Procedimento" at bounding box center [222, 440] width 403 height 30
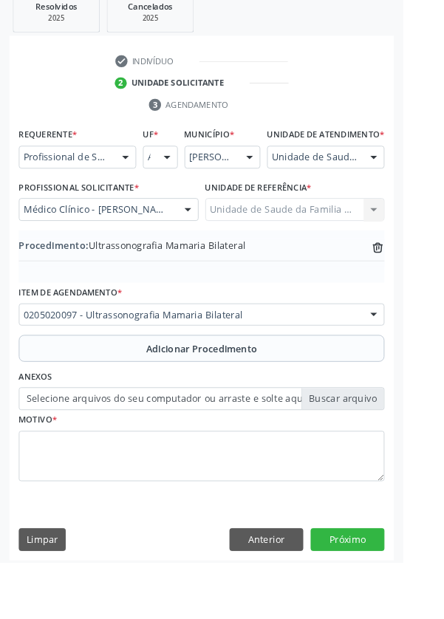
scroll to position [308, 0]
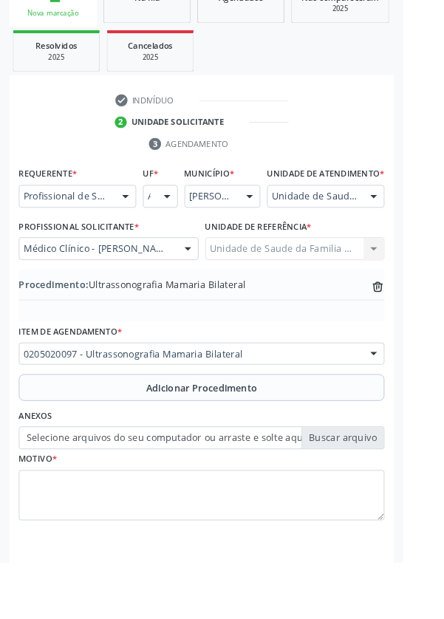
click at [126, 495] on label "Selecione arquivos do seu computador ou arraste e solte aqui" at bounding box center [222, 482] width 403 height 25
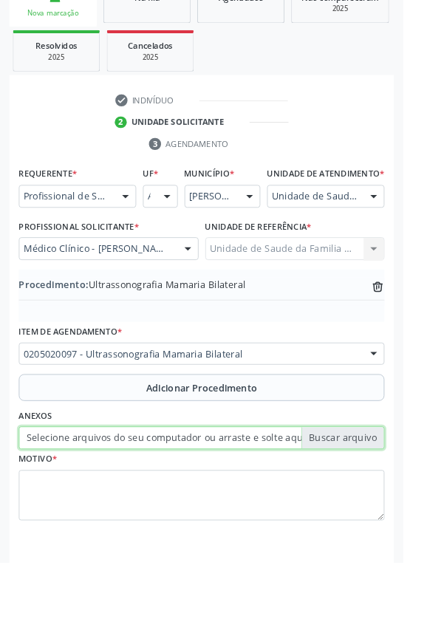
click at [126, 495] on input "Selecione arquivos do seu computador ou arraste e solte aqui" at bounding box center [222, 482] width 403 height 25
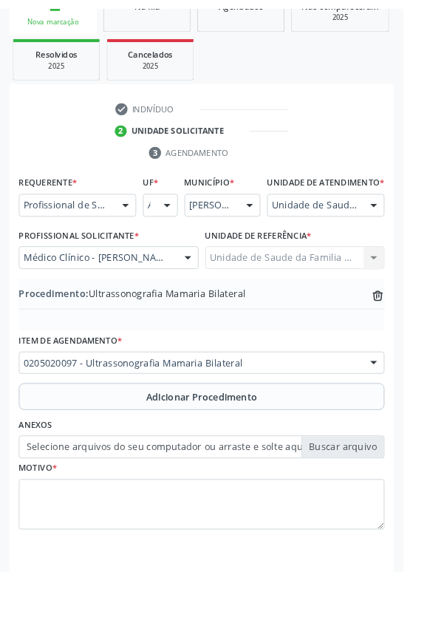
scroll to position [288, 0]
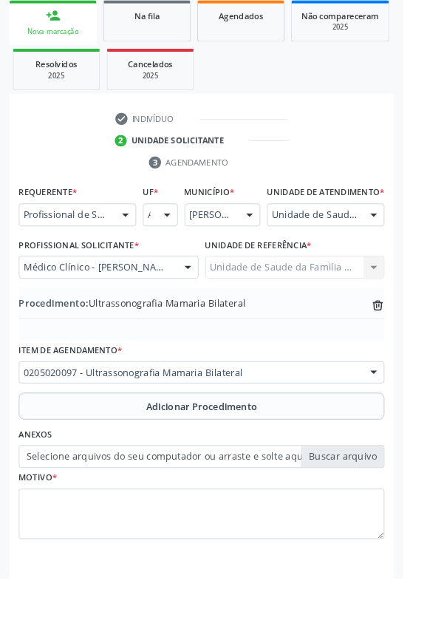
type input "C:\fakepath\17597599678661267025127174205143.jpg"
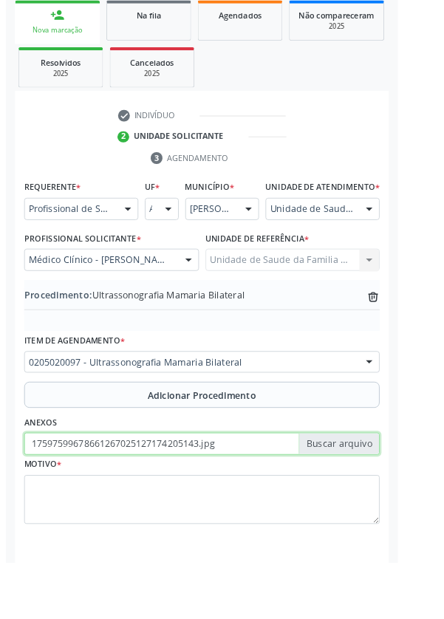
scroll to position [308, 0]
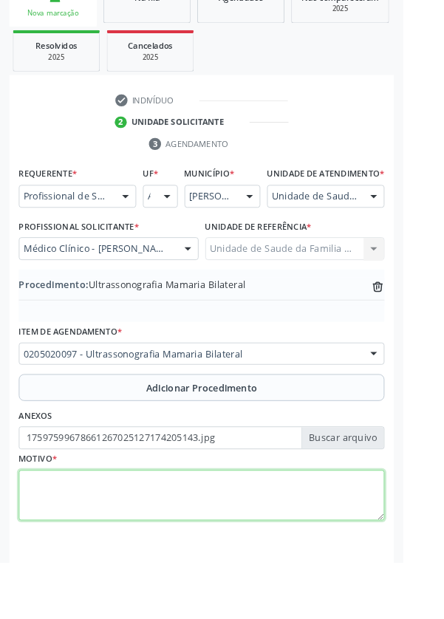
click at [132, 562] on textarea at bounding box center [222, 546] width 403 height 56
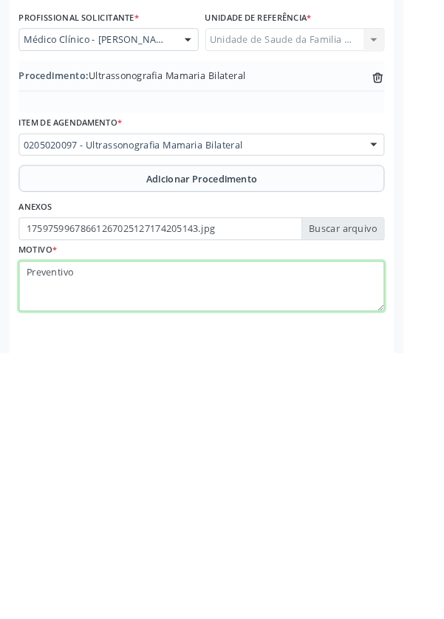
type textarea "Preventivo"
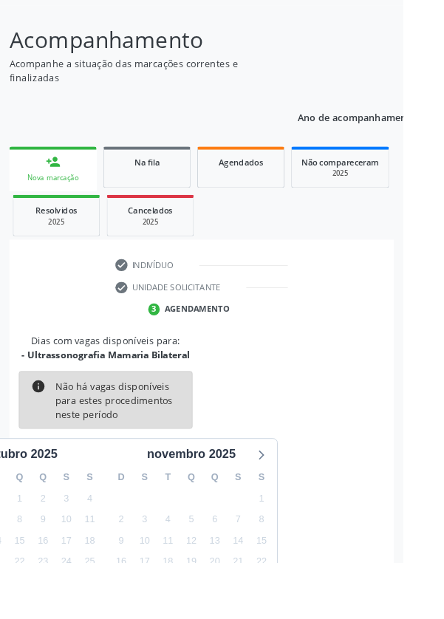
scroll to position [123, 0]
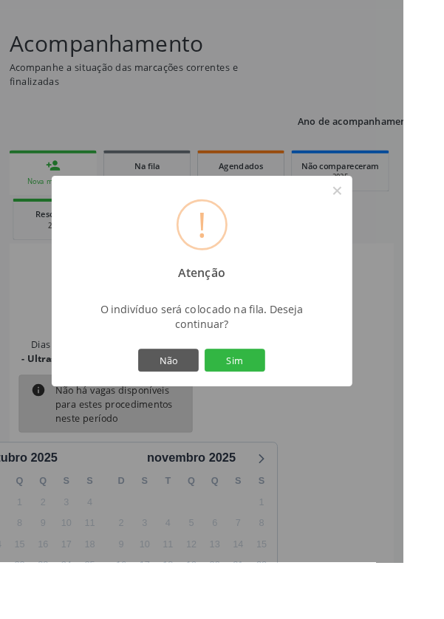
click at [279, 409] on button "Sim" at bounding box center [258, 396] width 67 height 25
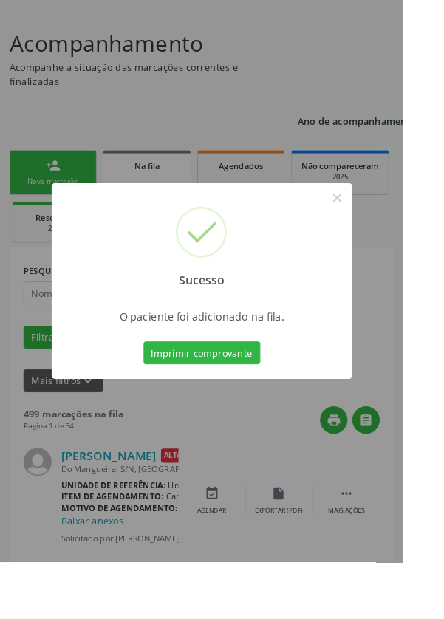
click at [231, 401] on button "Imprimir comprovante" at bounding box center [222, 388] width 129 height 25
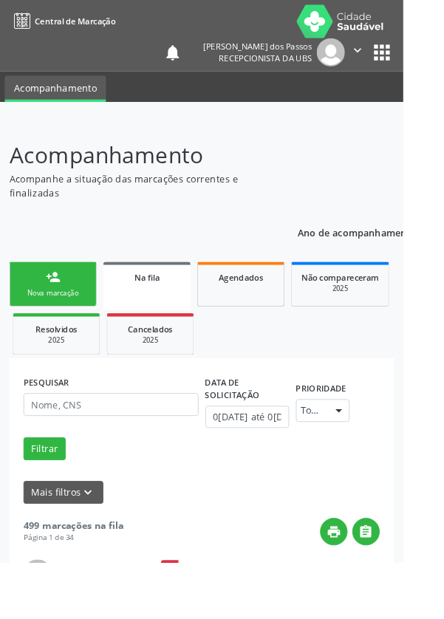
click at [58, 319] on div "Nova marcação" at bounding box center [58, 322] width 74 height 11
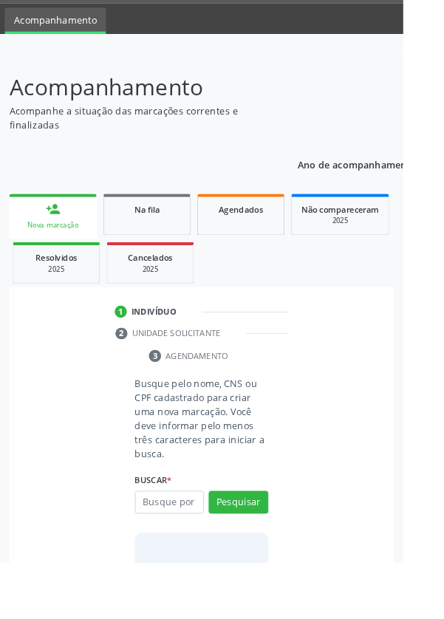
scroll to position [116, 0]
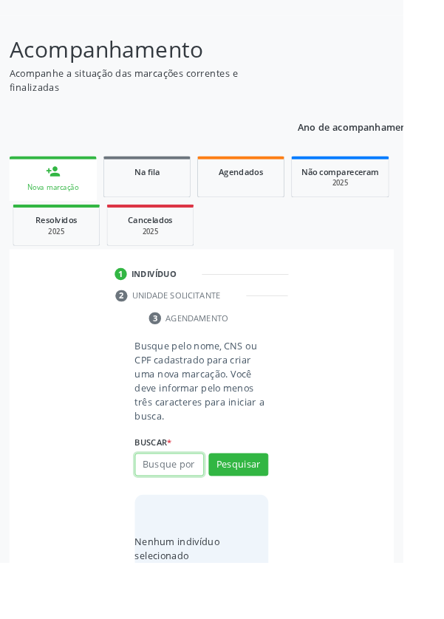
click at [187, 514] on input "text" at bounding box center [187, 512] width 76 height 25
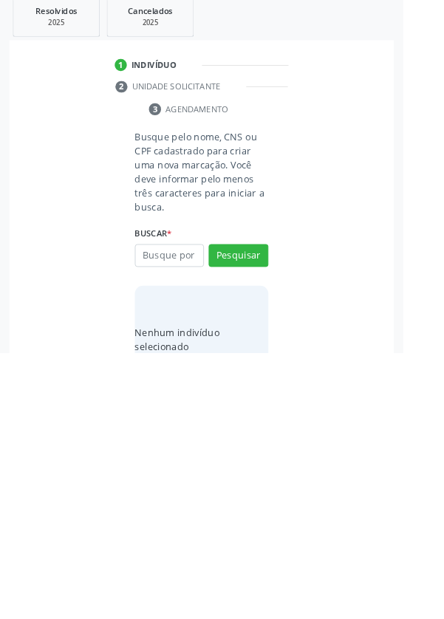
click at [5, 242] on div "Acompanhamento Acompanhe a situação das marcações correntes e finalizadas Relat…" at bounding box center [222, 350] width 444 height 667
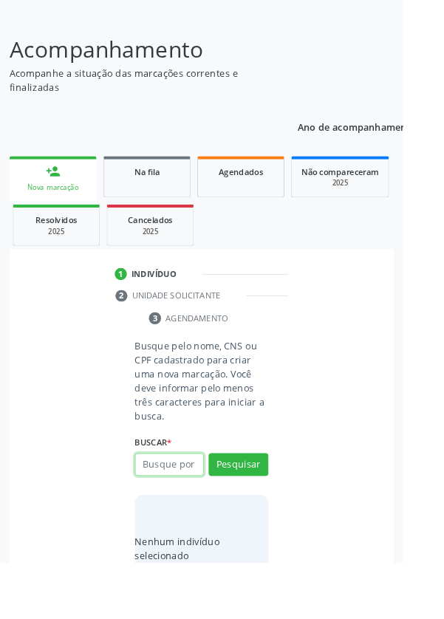
click at [199, 517] on input "text" at bounding box center [187, 512] width 76 height 25
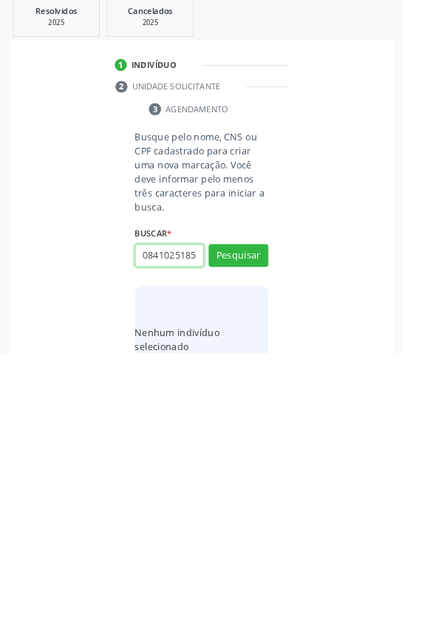
scroll to position [0, 3]
type input "08410251850"
click at [266, 511] on button "Pesquisar" at bounding box center [263, 512] width 66 height 25
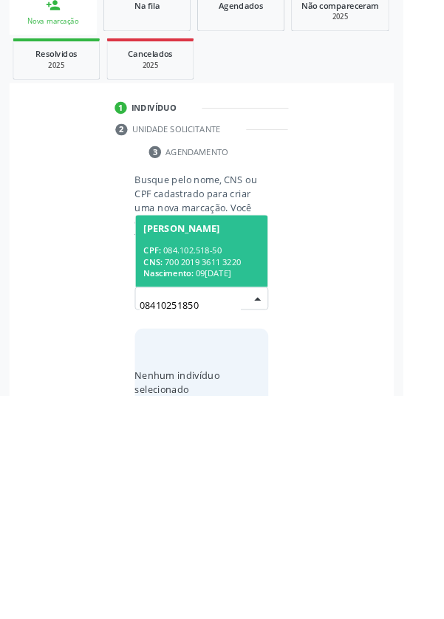
scroll to position [116, 0]
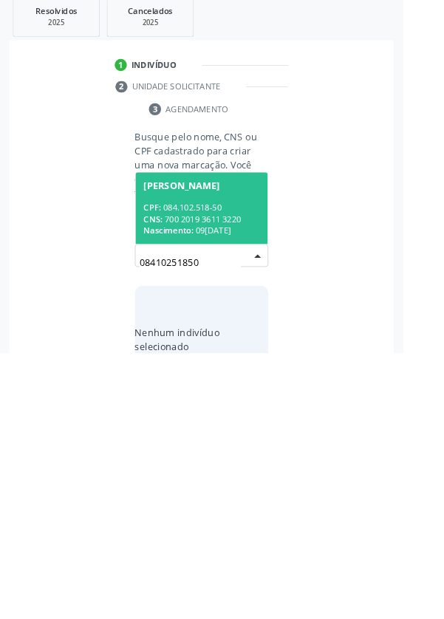
click at [206, 462] on div "CPF: 084.102.518-50" at bounding box center [222, 459] width 128 height 13
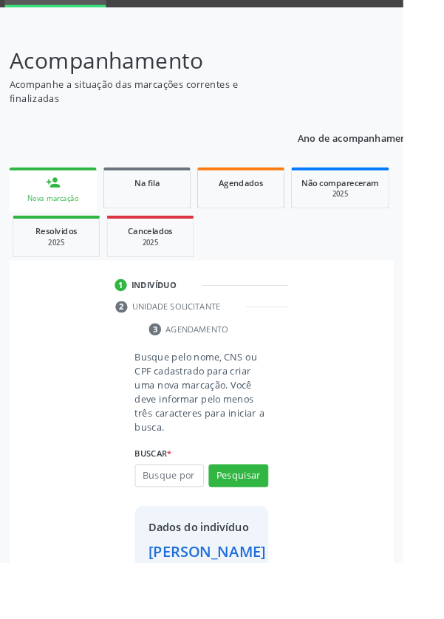
scroll to position [85, 0]
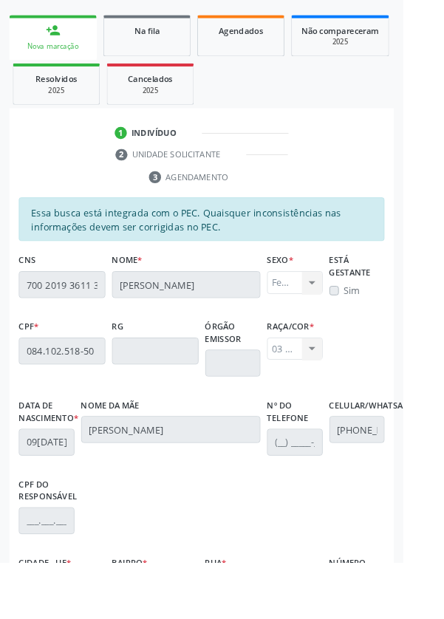
scroll to position [351, 0]
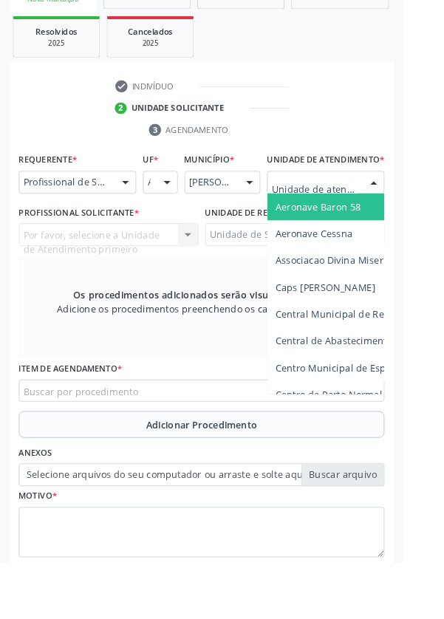
scroll to position [357, 0]
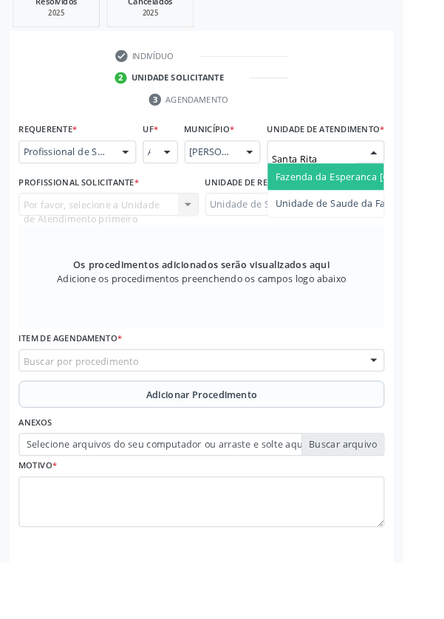
type input "Santa Rita"
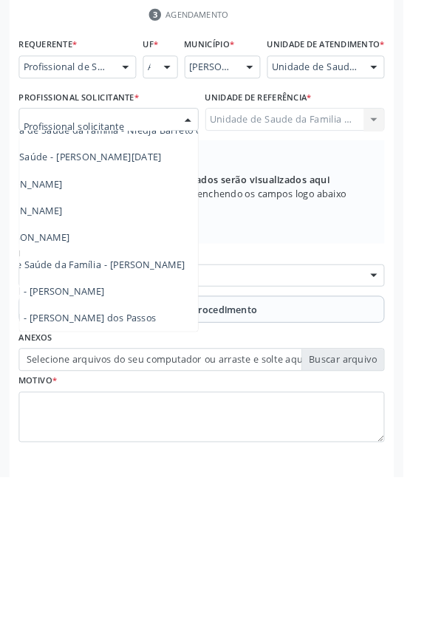
scroll to position [134, 145]
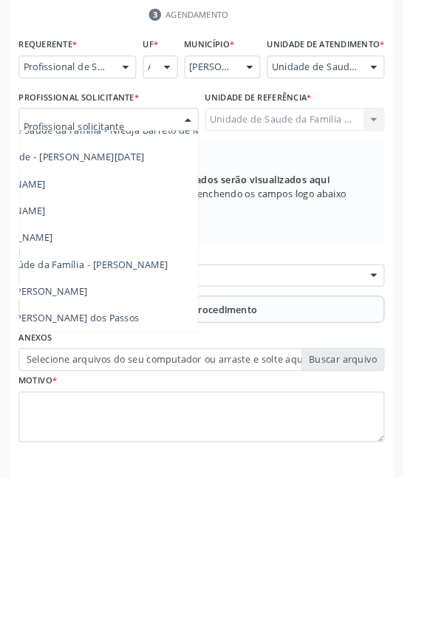
click at [169, 392] on span "Médico da Estratégia de Saúde da Família - [PERSON_NAME]" at bounding box center [35, 385] width 300 height 14
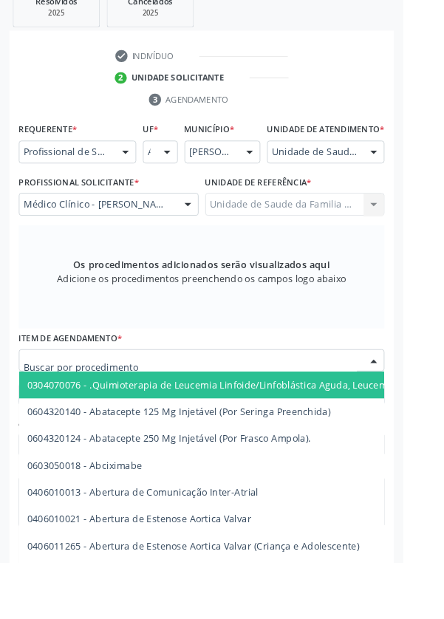
scroll to position [357, 0]
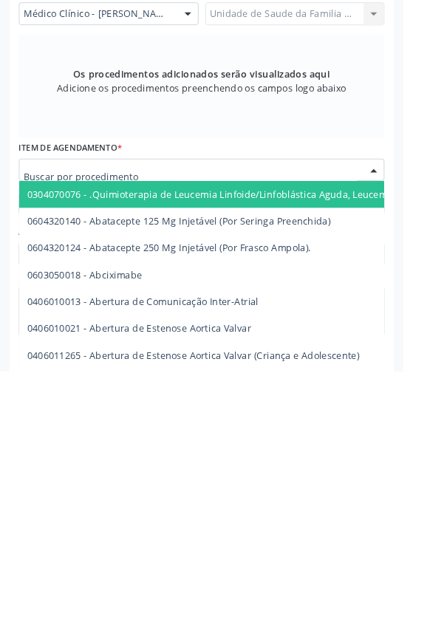
click at [102, 420] on input "text" at bounding box center [209, 405] width 367 height 30
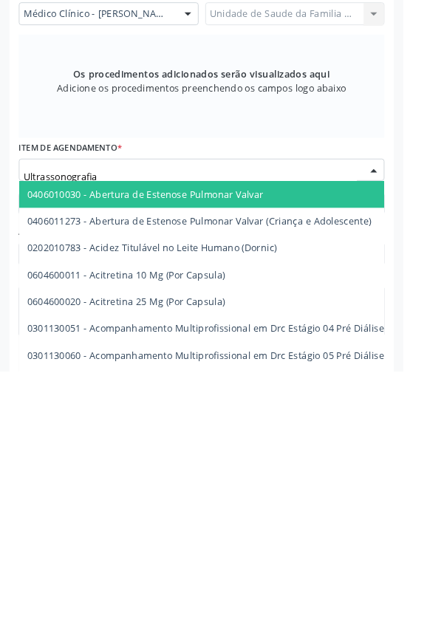
type input "Ultrassonografia"
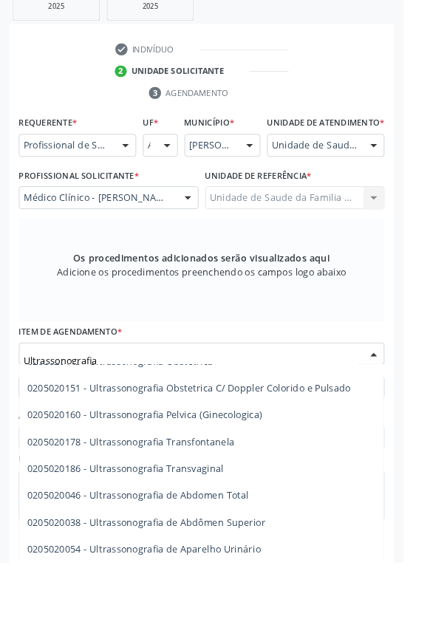
scroll to position [192, 0]
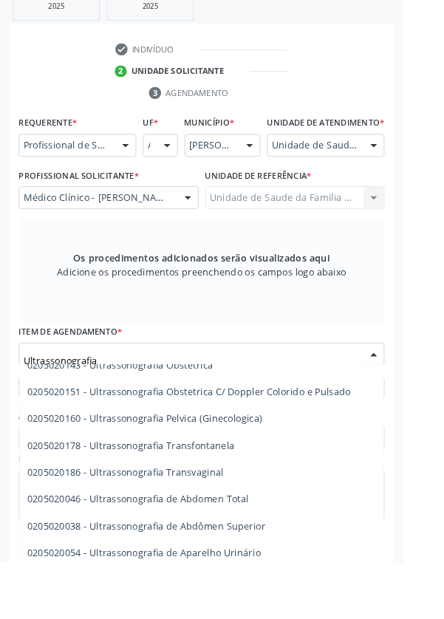
click at [290, 565] on span "0205020046 - Ultrassonografia de Abdomen Total" at bounding box center [352, 550] width 662 height 30
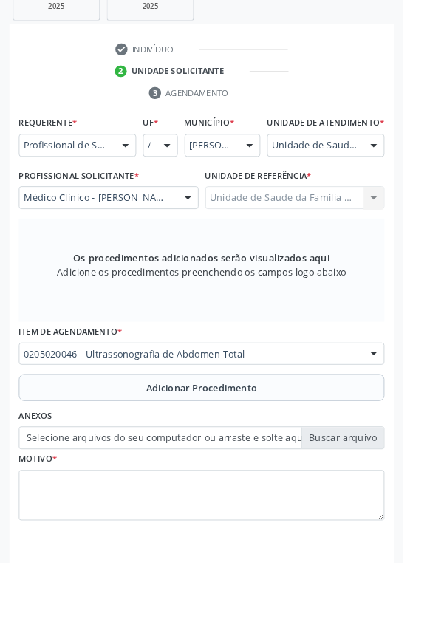
click at [113, 441] on button "Adicionar Procedimento" at bounding box center [222, 427] width 403 height 30
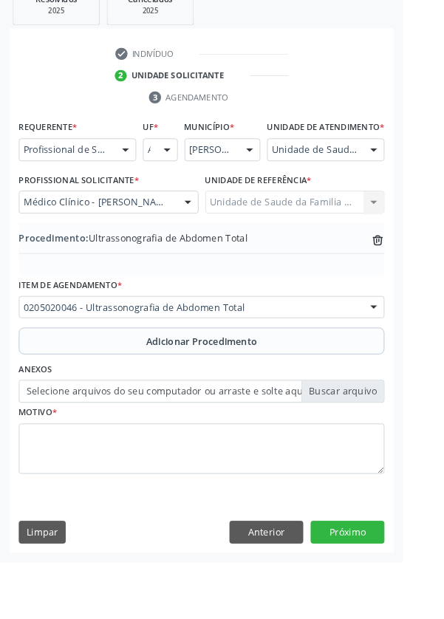
scroll to position [308, 0]
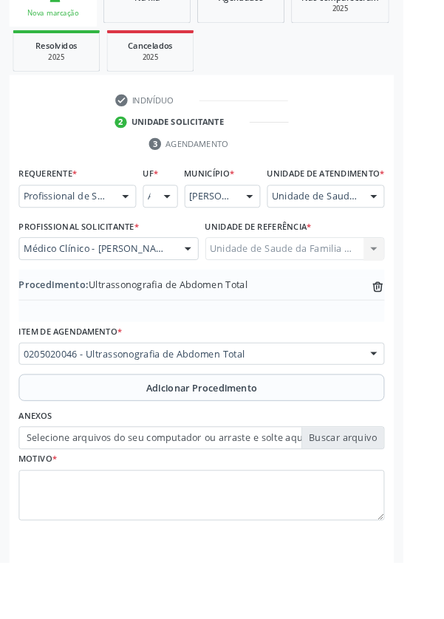
click at [74, 495] on label "Selecione arquivos do seu computador ou arraste e solte aqui" at bounding box center [222, 482] width 403 height 25
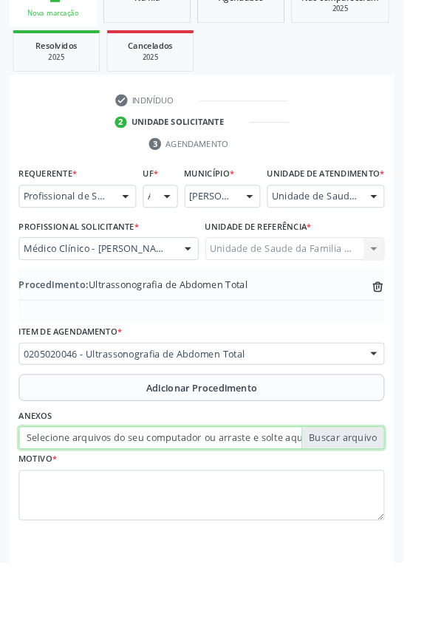
click at [74, 495] on input "Selecione arquivos do seu computador ou arraste e solte aqui" at bounding box center [222, 482] width 403 height 25
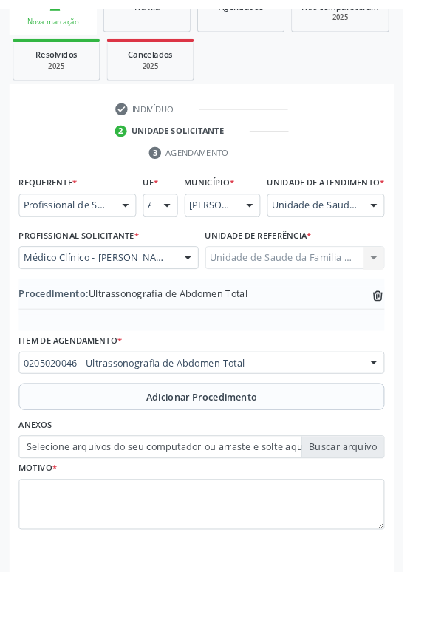
scroll to position [288, 0]
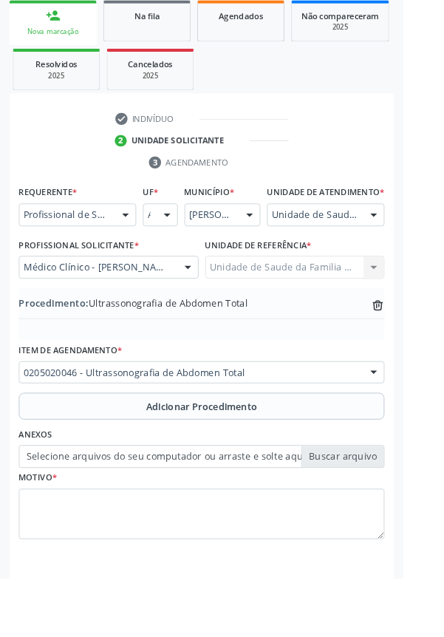
type input "C:\fakepath\17597612031141211829543129899956.jpg"
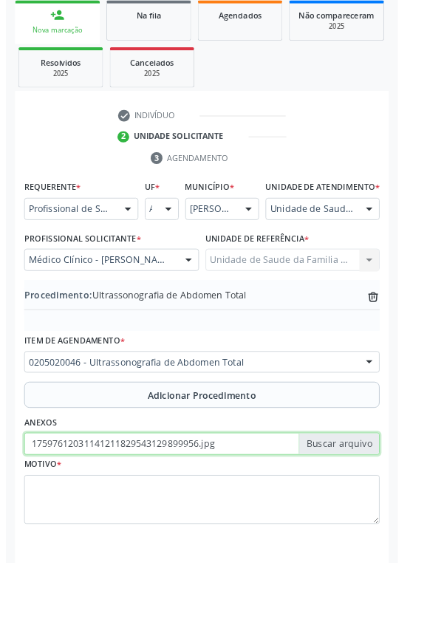
scroll to position [308, 0]
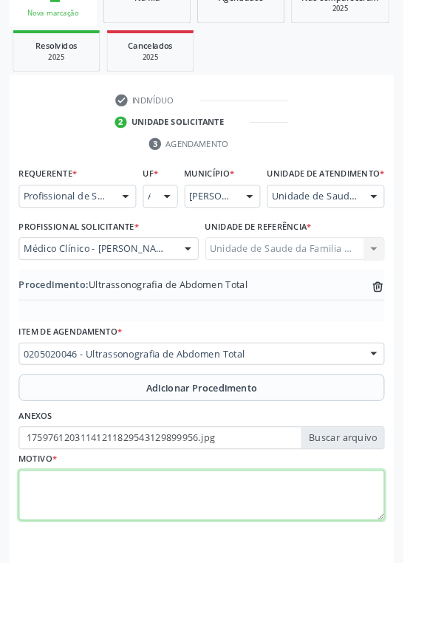
click at [95, 545] on textarea at bounding box center [222, 546] width 403 height 56
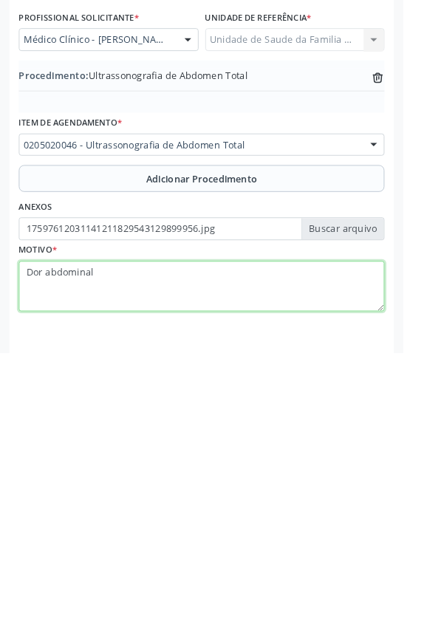
type textarea "Dor abdominal"
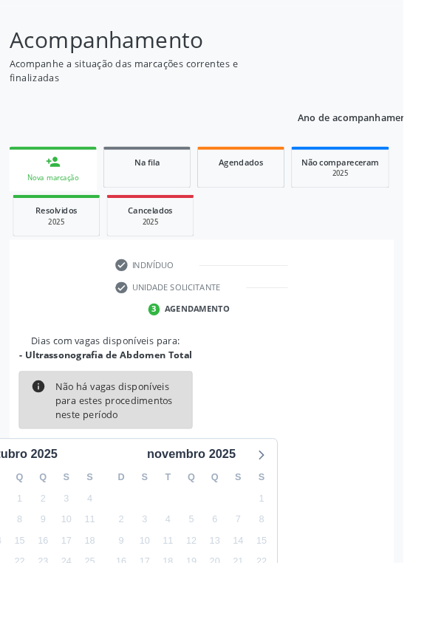
scroll to position [123, 0]
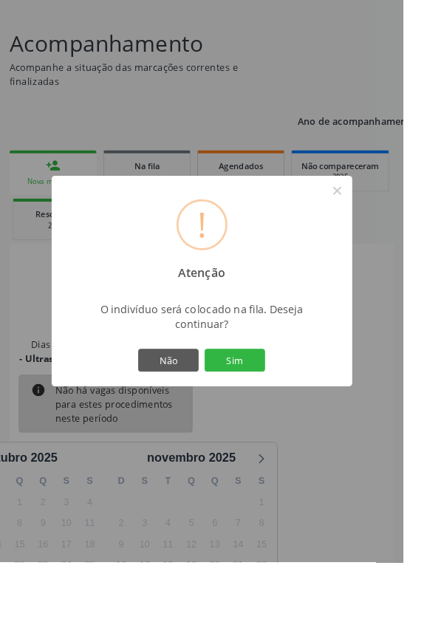
click at [282, 409] on button "Sim" at bounding box center [258, 396] width 67 height 25
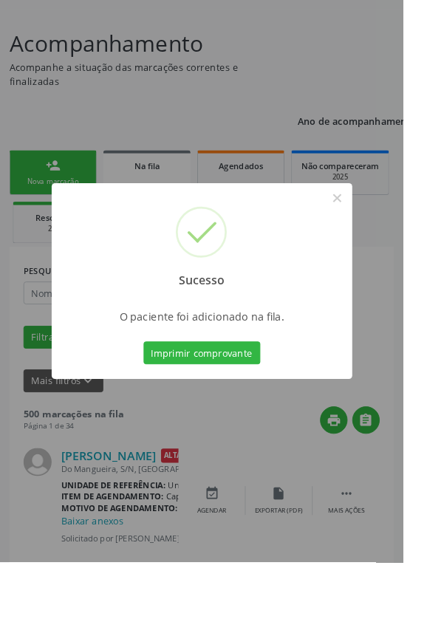
scroll to position [0, 0]
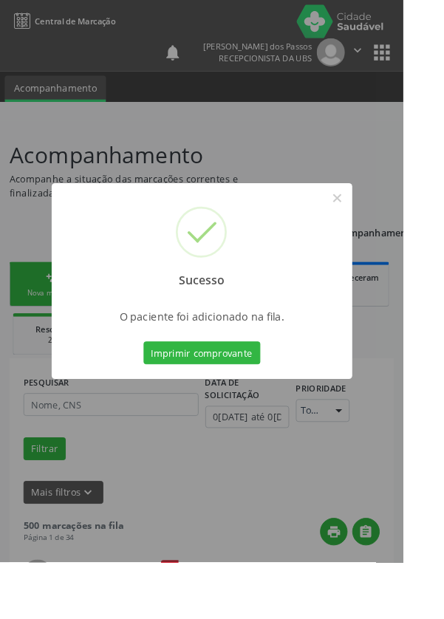
click at [227, 401] on button "Imprimir comprovante" at bounding box center [222, 388] width 129 height 25
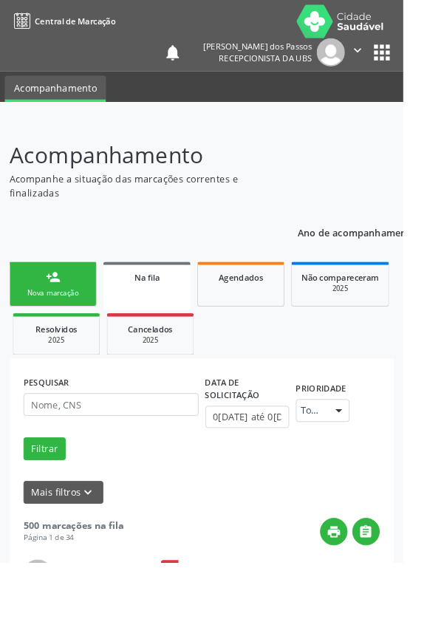
click at [41, 313] on link "person_add Nova marcação" at bounding box center [58, 313] width 96 height 50
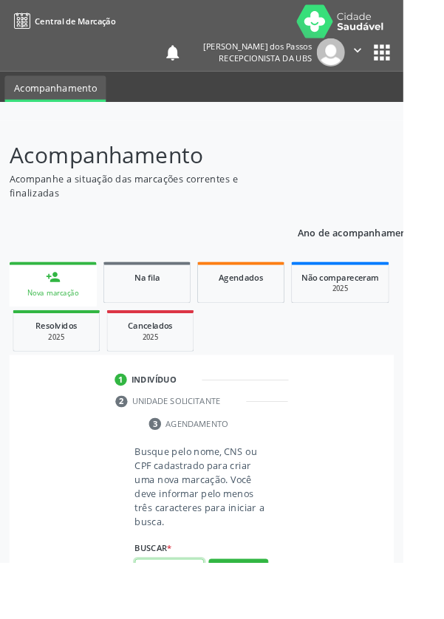
click at [210, 619] on input "text" at bounding box center [187, 628] width 76 height 25
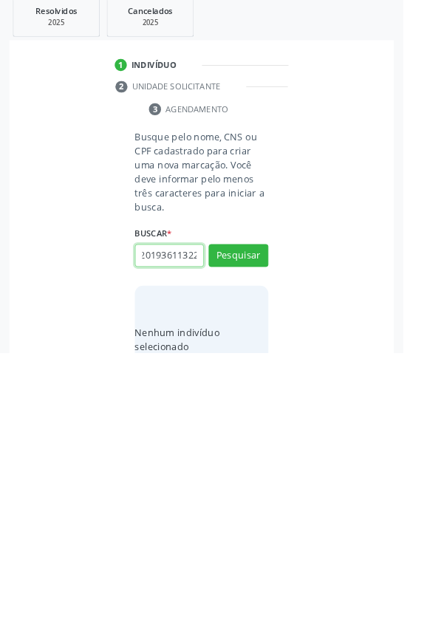
scroll to position [0, 27]
type input "700201936113220"
click at [256, 505] on button "Pesquisar" at bounding box center [263, 512] width 66 height 25
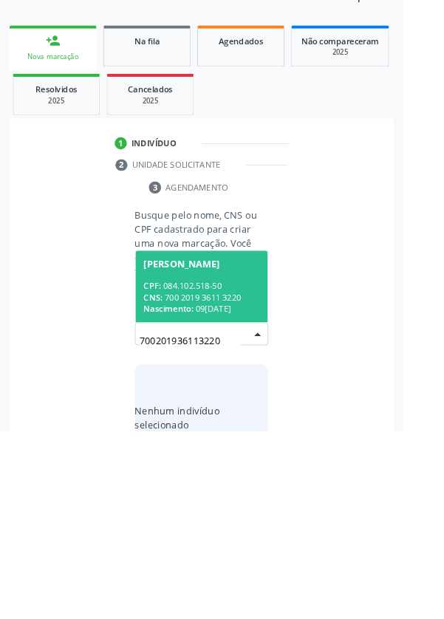
scroll to position [116, 0]
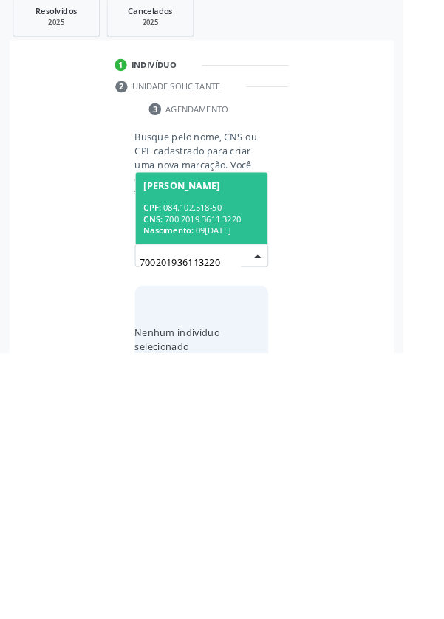
click at [217, 457] on div "CPF: 084.102.518-50" at bounding box center [222, 459] width 128 height 13
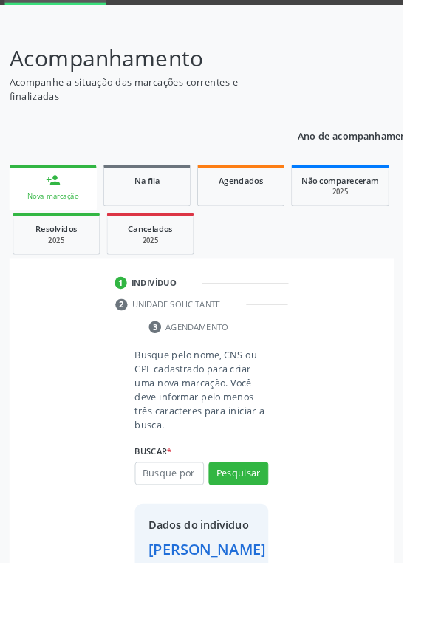
scroll to position [85, 0]
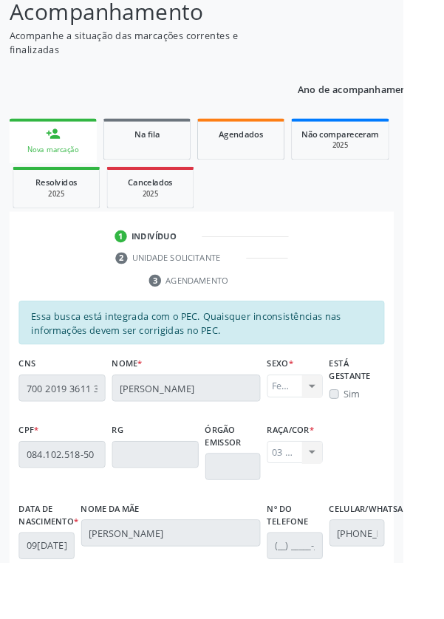
scroll to position [351, 0]
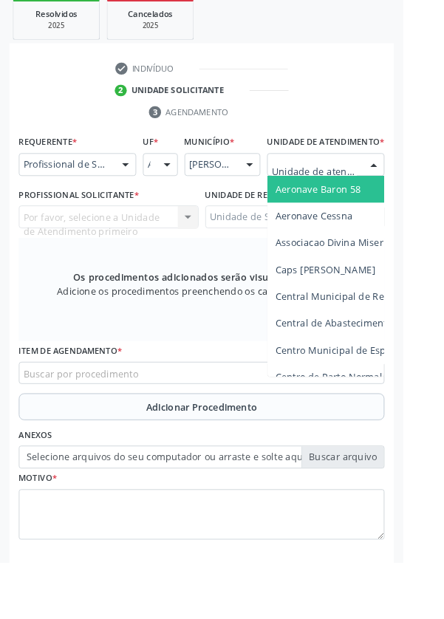
scroll to position [357, 0]
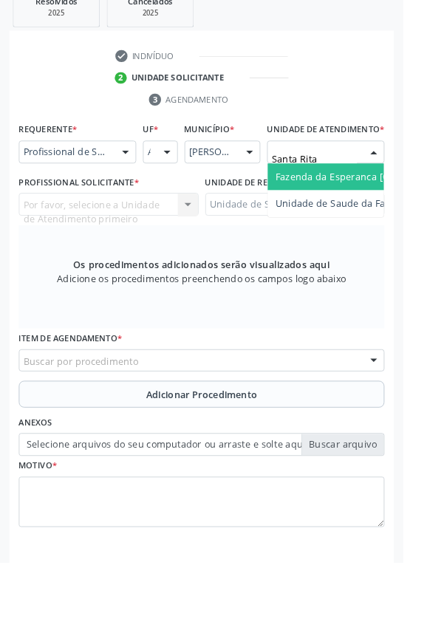
type input "Santa Rita"
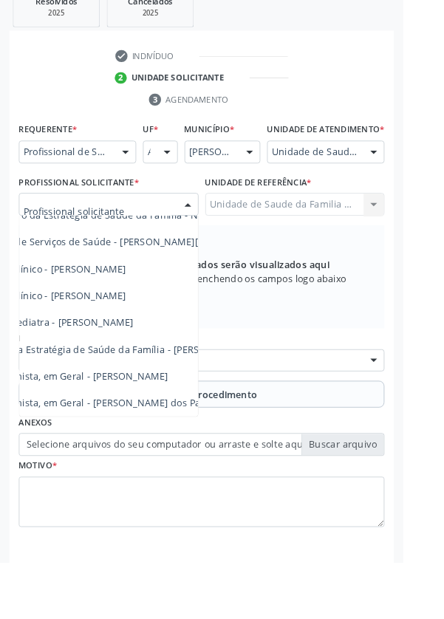
scroll to position [134, 63]
click at [194, 392] on span "Médico da Estratégia de Saúde da Família - [PERSON_NAME]" at bounding box center [117, 385] width 300 height 14
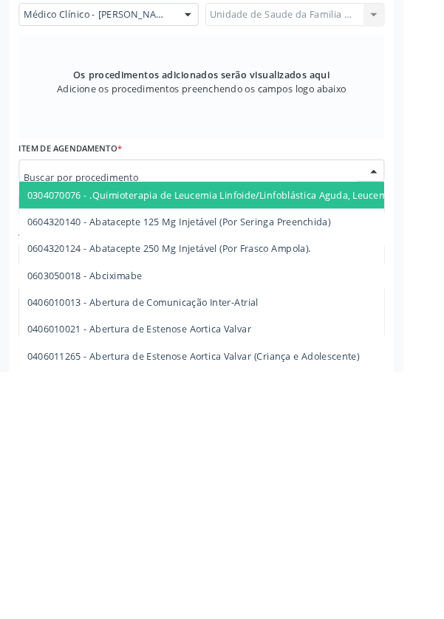
scroll to position [357, 0]
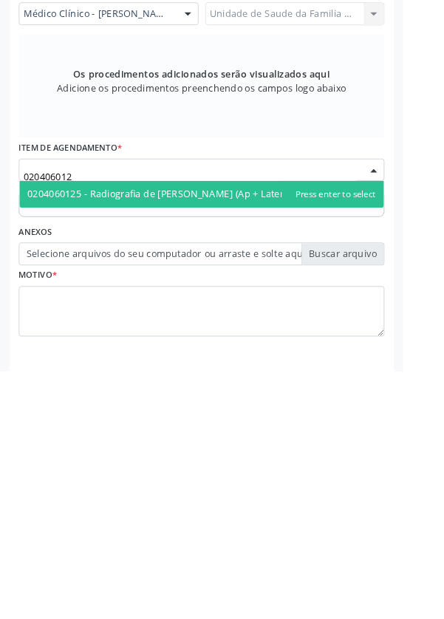
type input "0204060125"
click at [296, 439] on span "0204060125 - Radiografia de [PERSON_NAME] (Ap + Lateral)" at bounding box center [221, 424] width 401 height 30
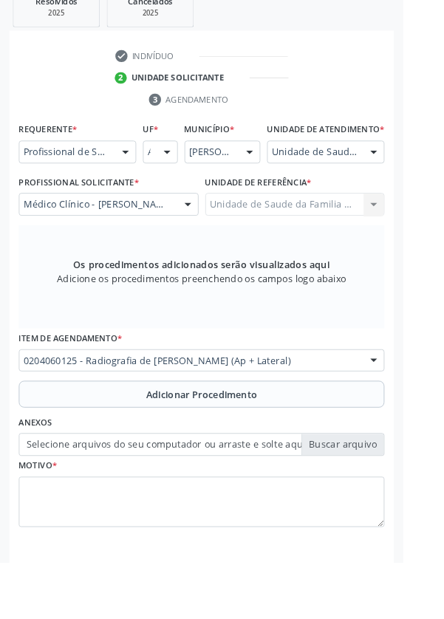
click at [144, 443] on button "Adicionar Procedimento" at bounding box center [222, 435] width 403 height 30
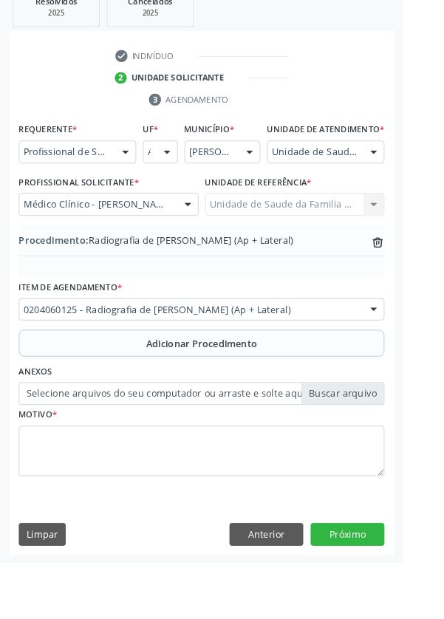
scroll to position [308, 0]
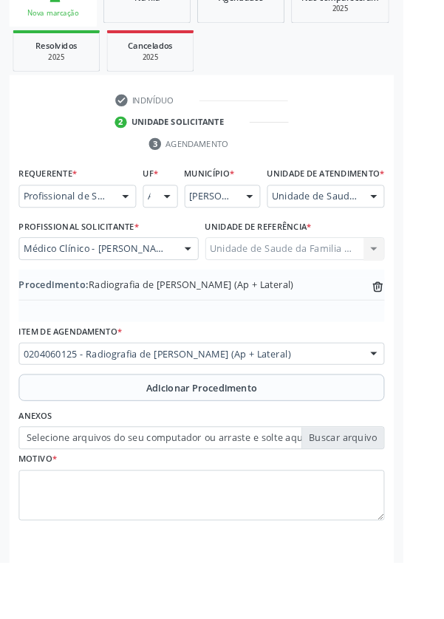
click at [109, 495] on label "Selecione arquivos do seu computador ou arraste e solte aqui" at bounding box center [222, 482] width 403 height 25
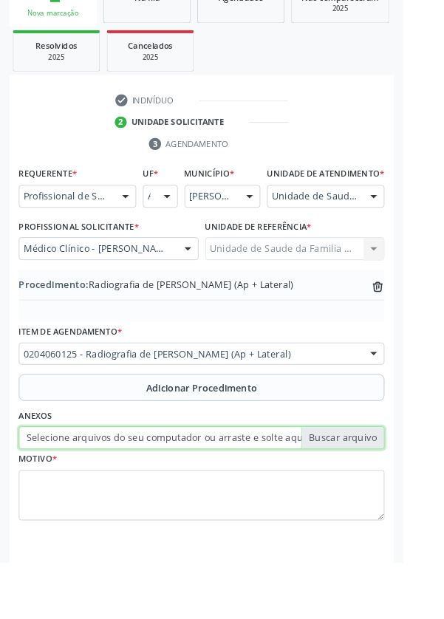
click at [109, 495] on input "Selecione arquivos do seu computador ou arraste e solte aqui" at bounding box center [222, 482] width 403 height 25
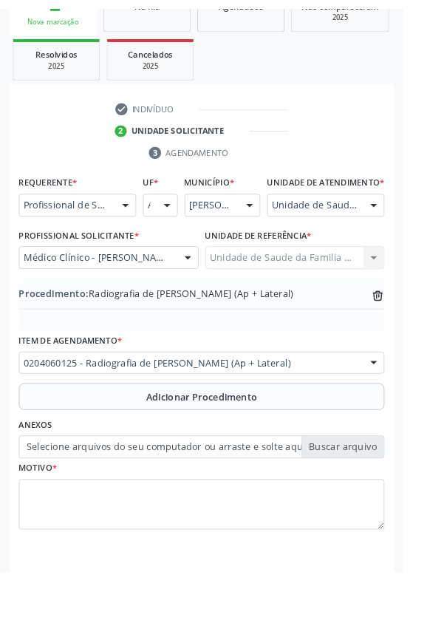
scroll to position [288, 0]
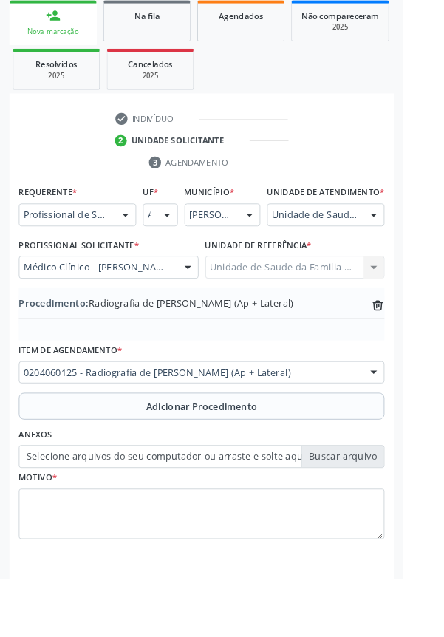
type input "C:\fakepath\17597614529466174004431136998951.jpg"
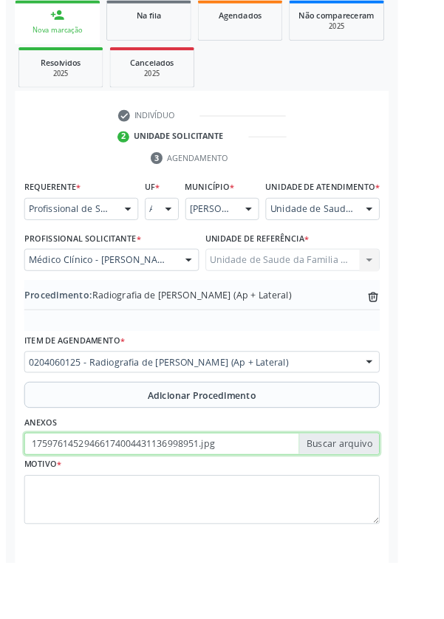
scroll to position [308, 0]
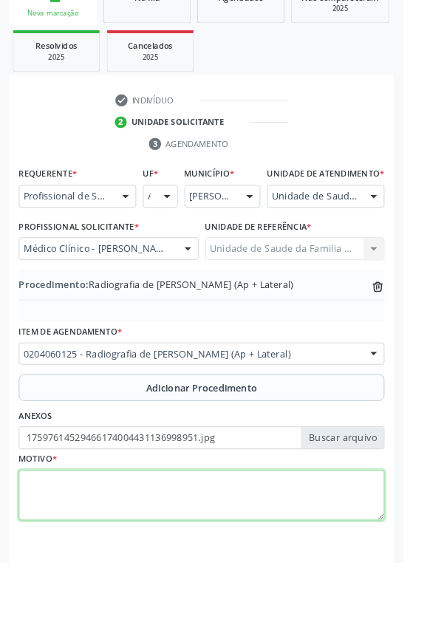
click at [85, 560] on textarea at bounding box center [222, 546] width 403 height 56
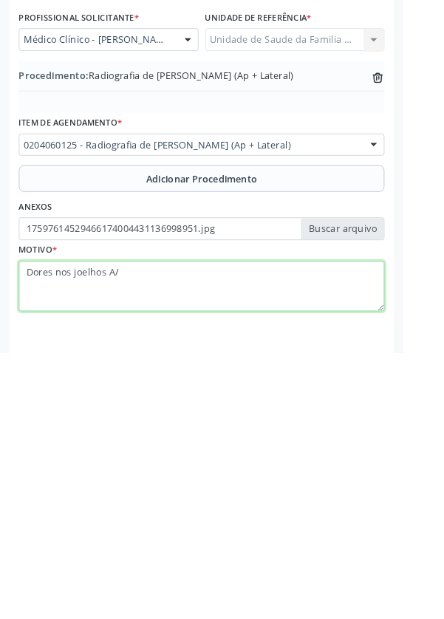
type textarea "Dores nos joelhos A/E"
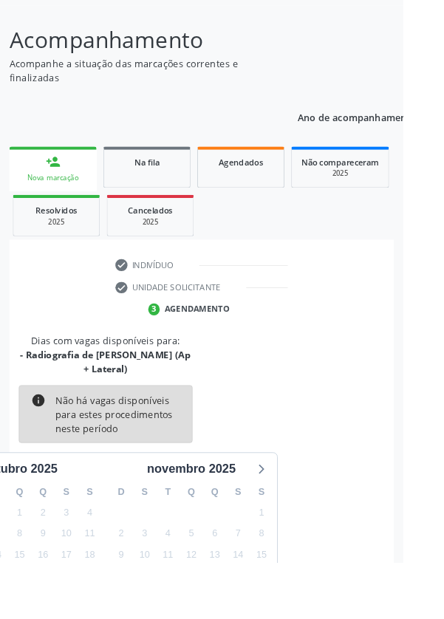
scroll to position [123, 0]
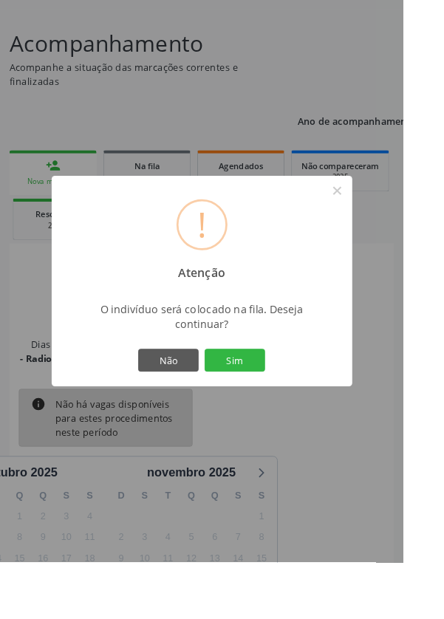
click at [285, 409] on button "Sim" at bounding box center [258, 396] width 67 height 25
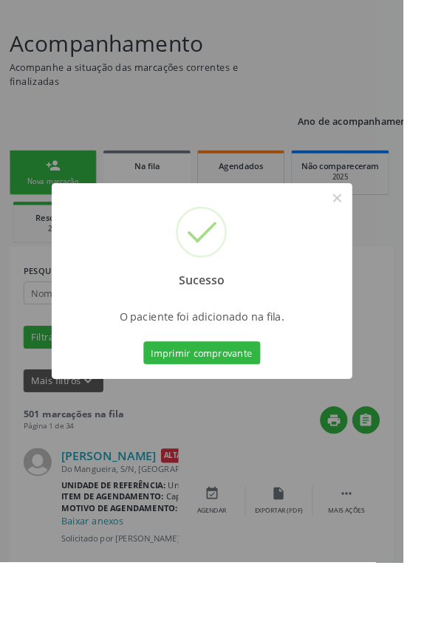
scroll to position [0, 0]
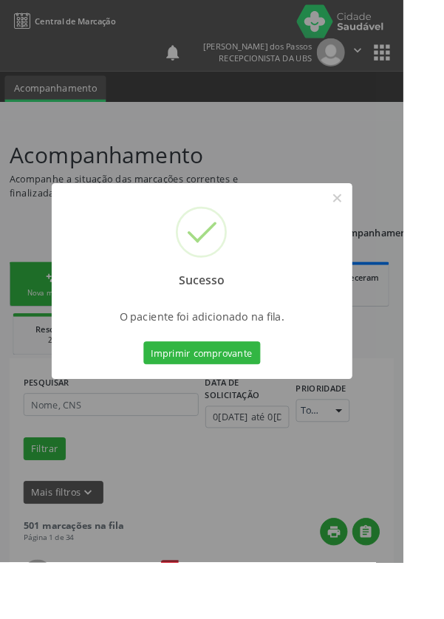
click at [237, 401] on button "Imprimir comprovante" at bounding box center [222, 388] width 129 height 25
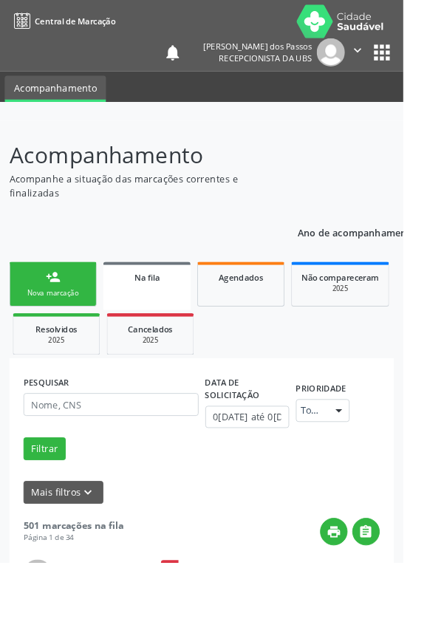
click at [48, 320] on div "Nova marcação" at bounding box center [58, 322] width 74 height 11
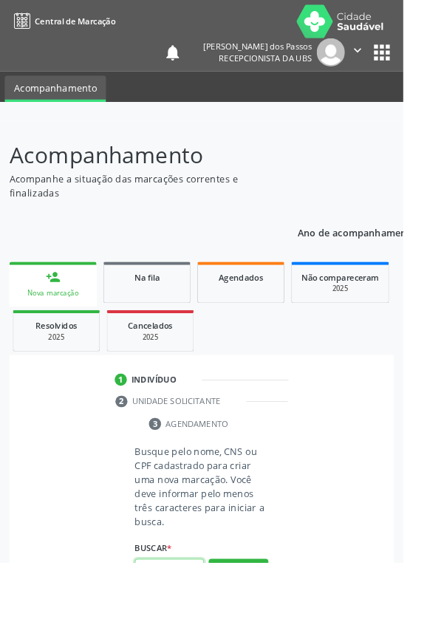
click at [201, 619] on input "text" at bounding box center [187, 628] width 76 height 25
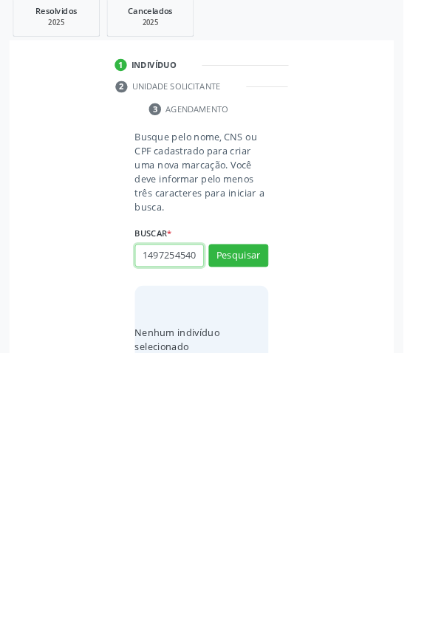
scroll to position [0, 3]
type input "14972545402"
click at [267, 512] on button "Pesquisar" at bounding box center [263, 512] width 66 height 25
type input "14972545402"
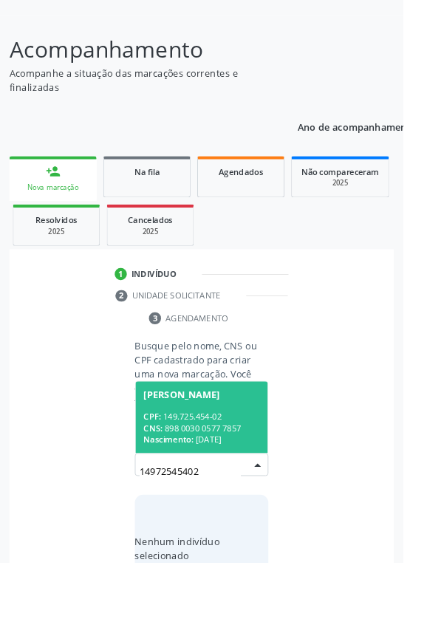
scroll to position [116, 0]
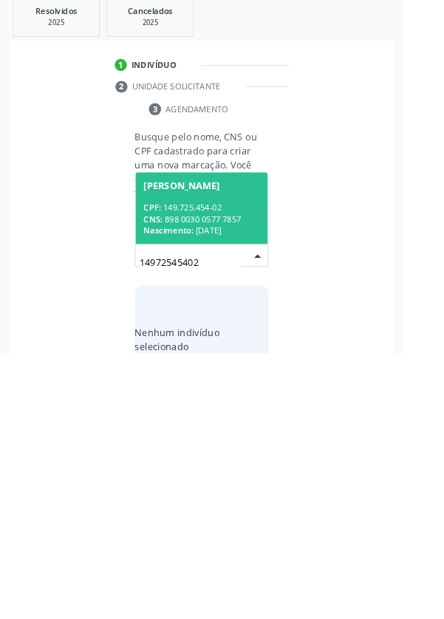
click at [198, 463] on div "CPF: 149.725.454-02" at bounding box center [222, 459] width 128 height 13
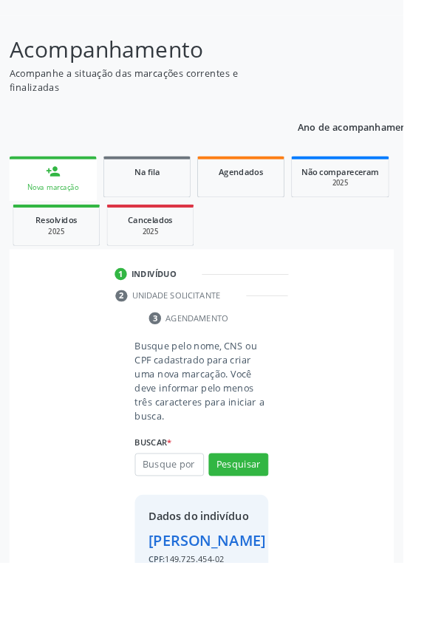
scroll to position [109, 0]
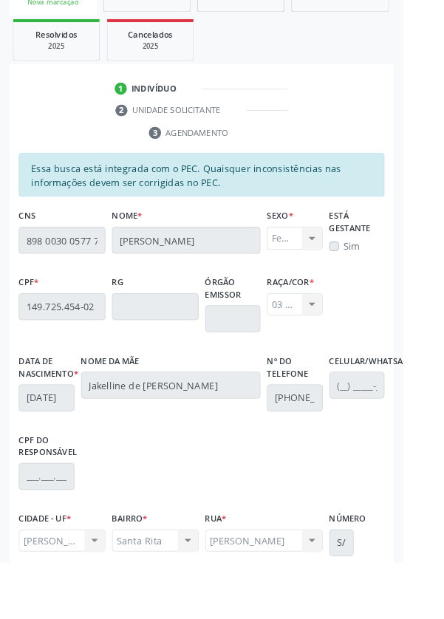
scroll to position [351, 0]
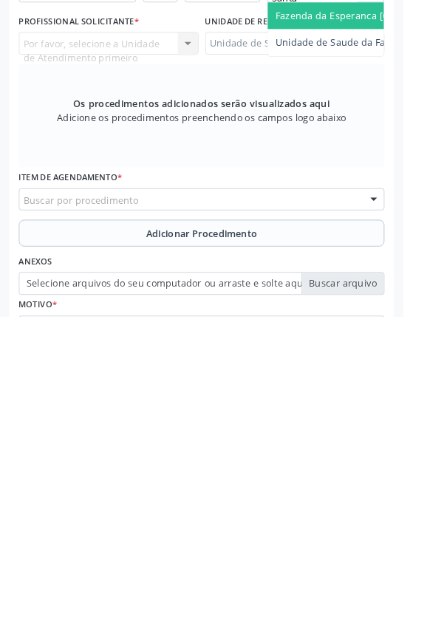
scroll to position [271, 0]
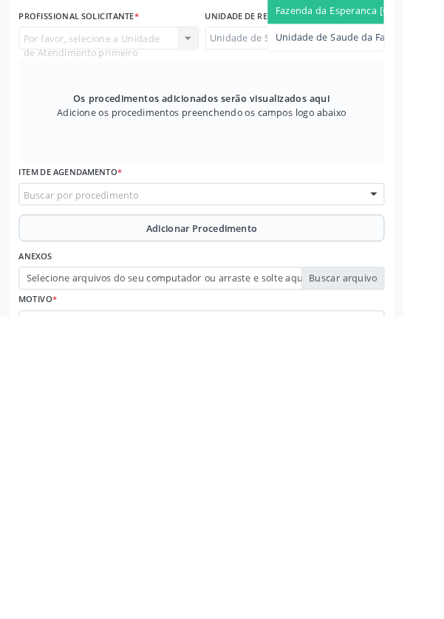
click at [356, 288] on span "Fazenda da Esperanca [GEOGRAPHIC_DATA]" at bounding box center [413, 281] width 218 height 14
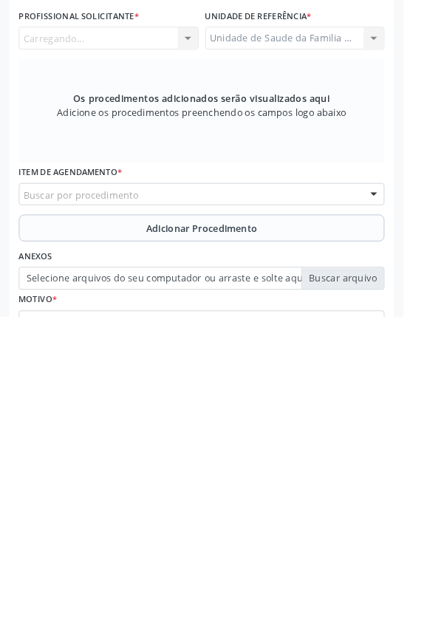
scroll to position [271, 0]
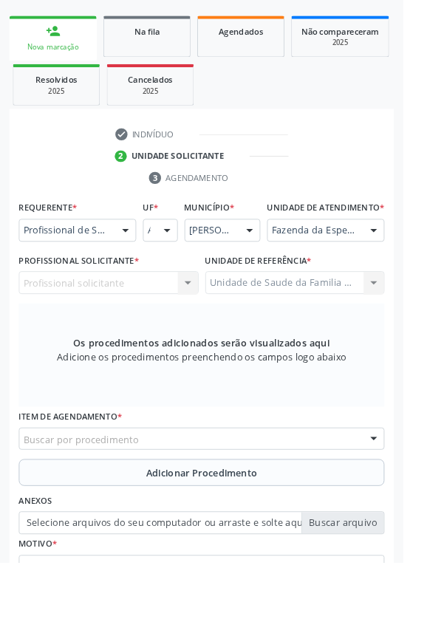
click at [123, 324] on div "Profissional solicitante Nenhum resultado encontrado para: " " Não há nenhuma o…" at bounding box center [120, 311] width 198 height 25
click at [125, 324] on div "Profissional solicitante Nenhum resultado encontrado para: " " Não há nenhuma o…" at bounding box center [120, 311] width 198 height 25
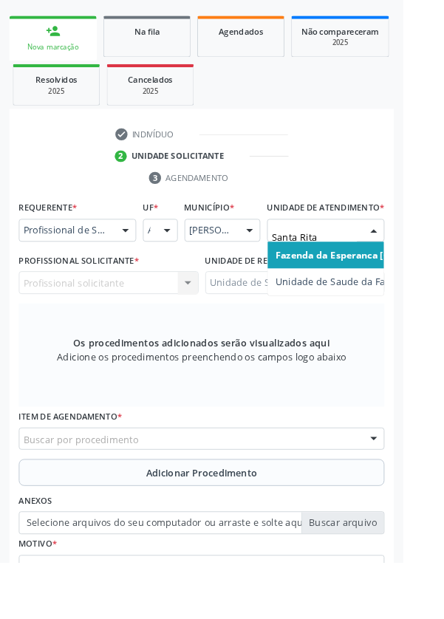
type input "Santa Rita"
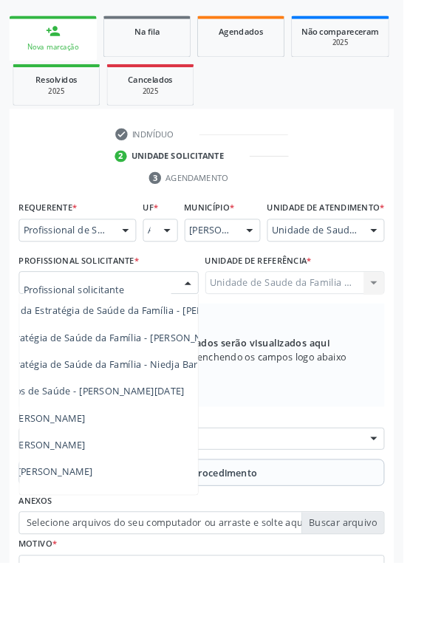
scroll to position [55, 106]
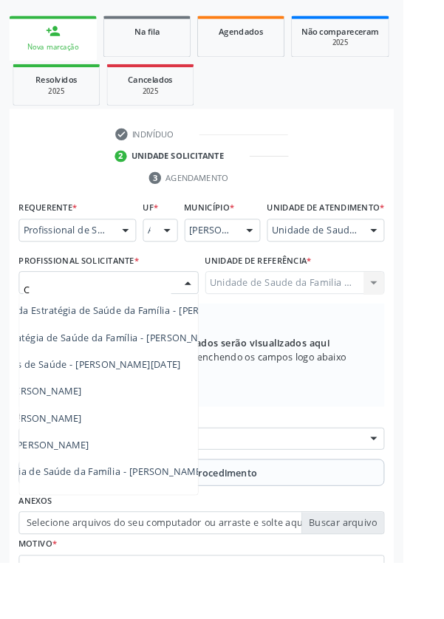
type input "Ce"
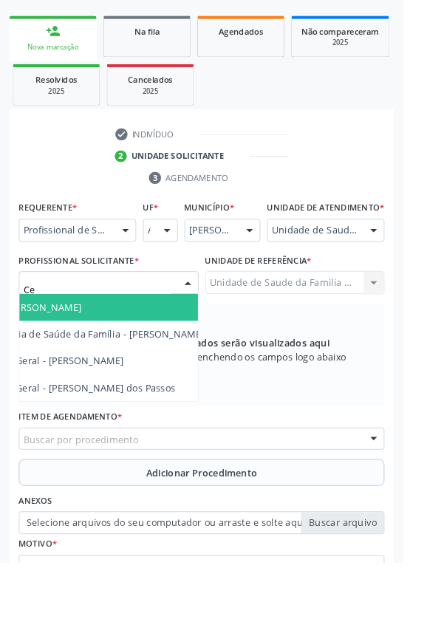
click at [176, 375] on span "Médico da Estratégia de Saúde da Família - [PERSON_NAME]" at bounding box center [75, 368] width 300 height 14
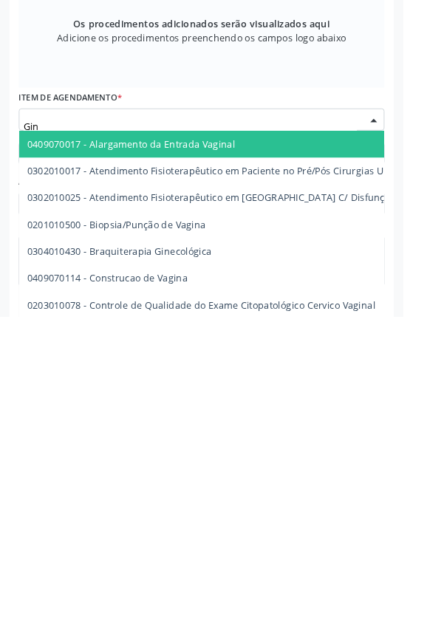
scroll to position [354, 0]
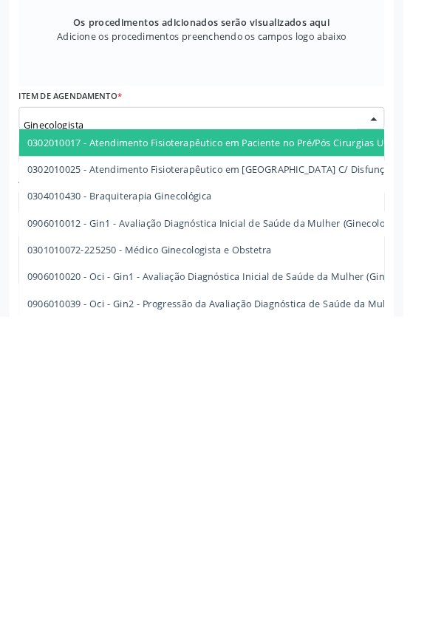
type input "Ginecologista"
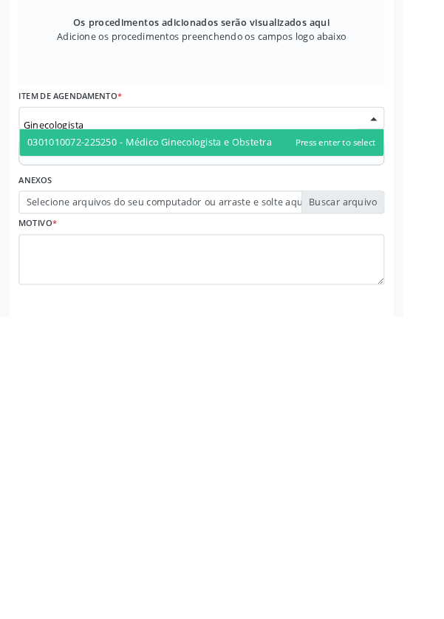
click at [282, 434] on span "0301010072-225250 - Médico Ginecologista e Obstetra" at bounding box center [164, 427] width 269 height 14
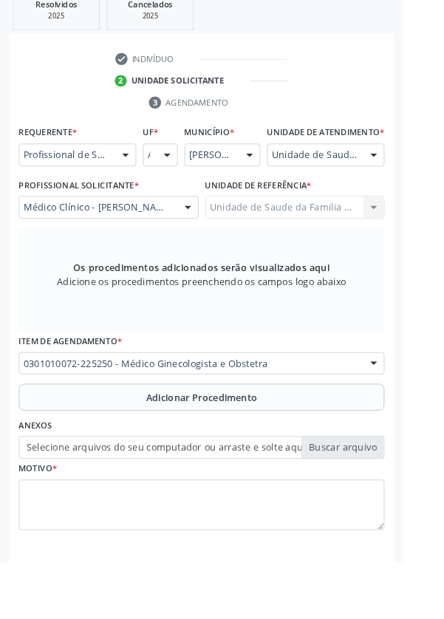
click at [86, 452] on button "Adicionar Procedimento" at bounding box center [222, 438] width 403 height 30
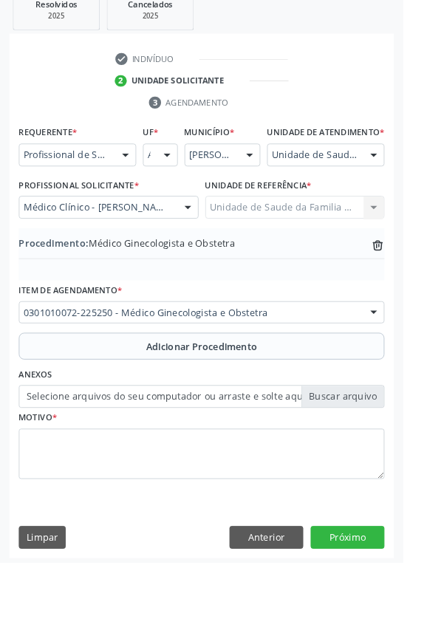
scroll to position [308, 0]
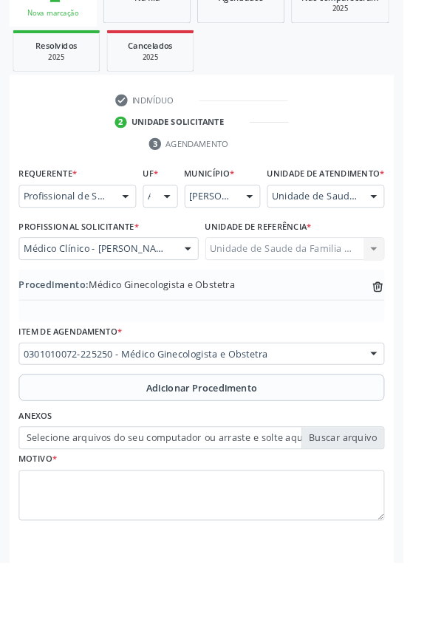
click at [114, 495] on label "Selecione arquivos do seu computador ou arraste e solte aqui" at bounding box center [222, 482] width 403 height 25
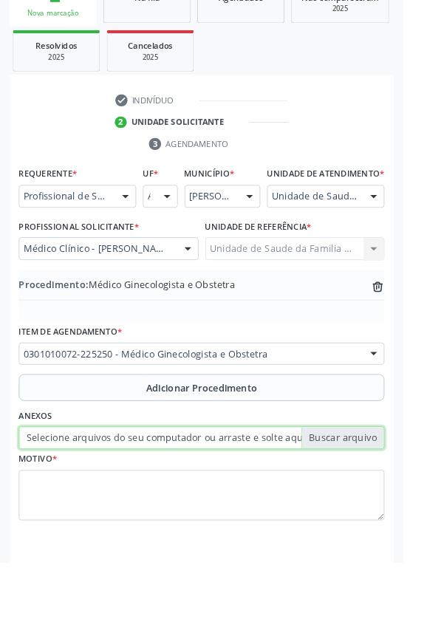
click at [114, 495] on input "Selecione arquivos do seu computador ou arraste e solte aqui" at bounding box center [222, 482] width 403 height 25
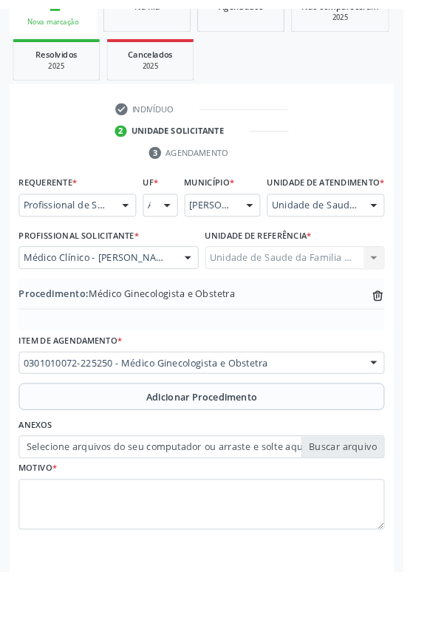
scroll to position [288, 0]
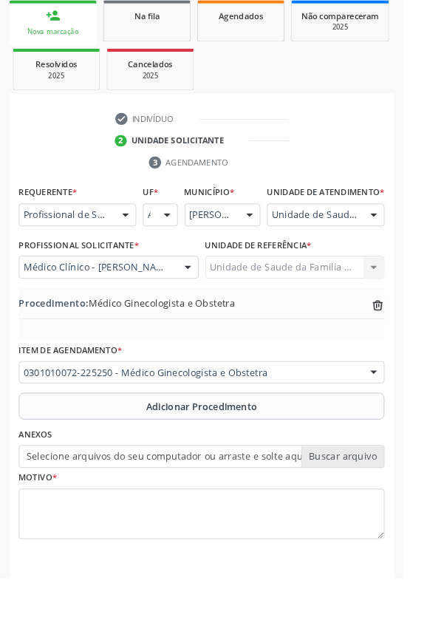
type input "C:\fakepath\17597619103701234389113845905930.jpg"
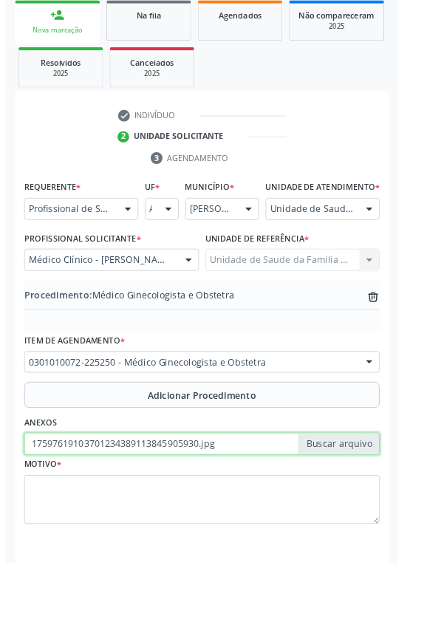
scroll to position [308, 0]
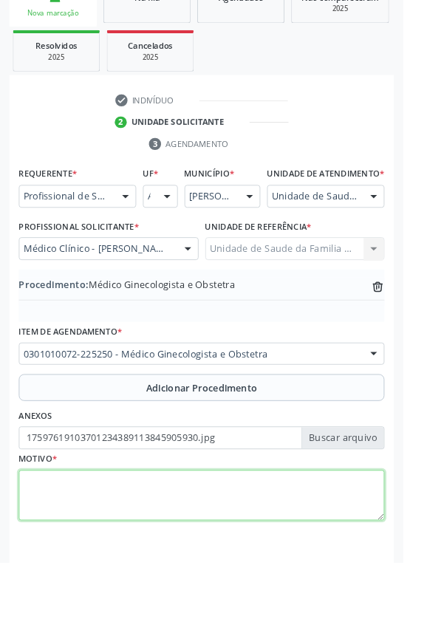
click at [80, 548] on textarea at bounding box center [222, 546] width 403 height 56
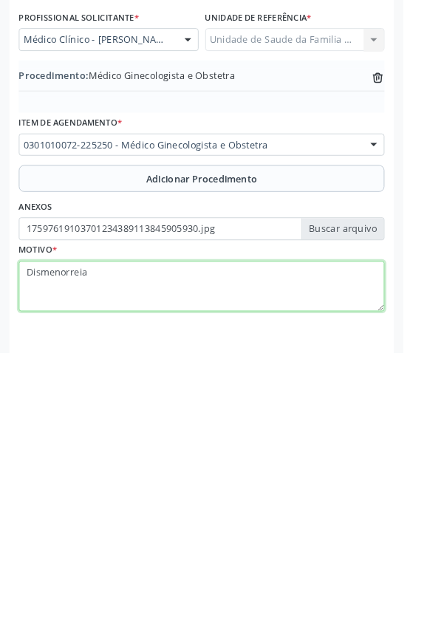
type textarea "Dismenorreia"
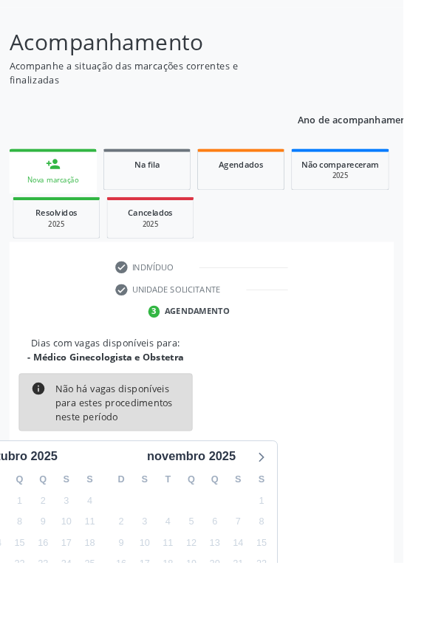
scroll to position [123, 0]
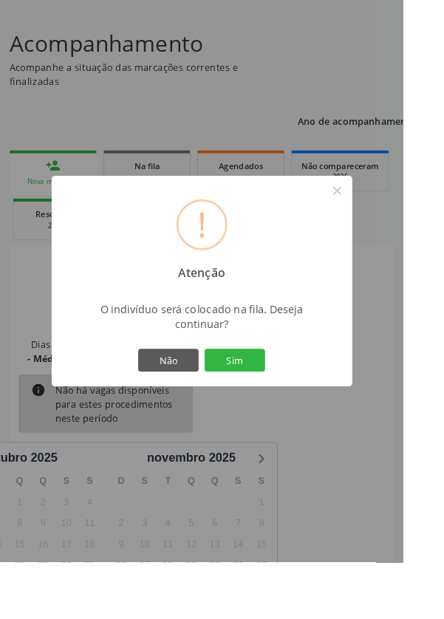
click at [279, 409] on button "Sim" at bounding box center [258, 396] width 67 height 25
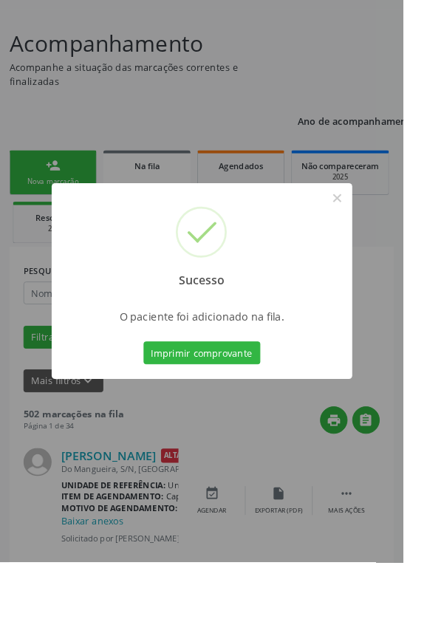
scroll to position [0, 0]
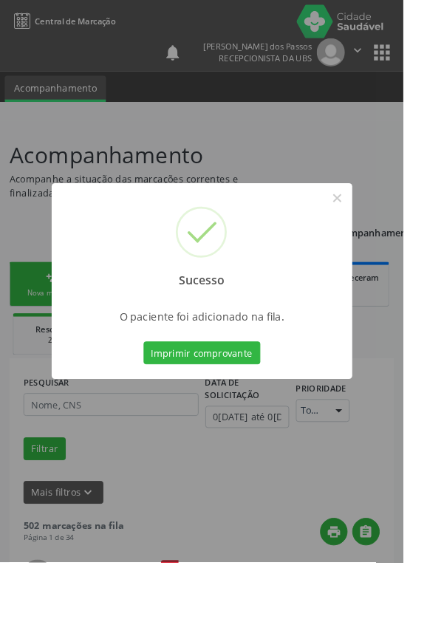
click at [231, 401] on button "Imprimir comprovante" at bounding box center [222, 388] width 129 height 25
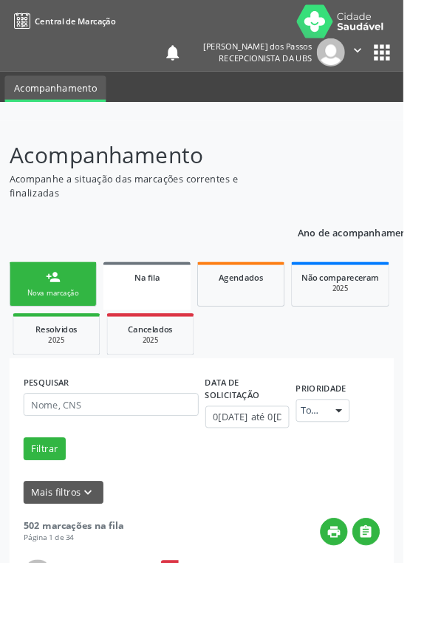
click at [47, 313] on link "person_add Nova marcação" at bounding box center [58, 313] width 96 height 50
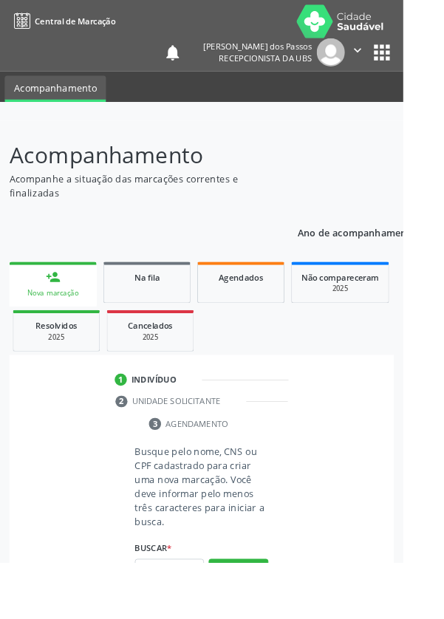
click at [47, 321] on div "Nova marcação" at bounding box center [58, 322] width 75 height 11
click at [191, 619] on input "text" at bounding box center [187, 628] width 76 height 25
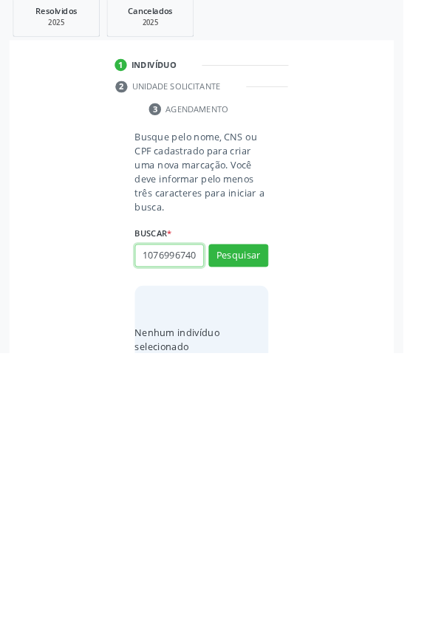
scroll to position [0, 3]
type input "10769967406"
click at [266, 500] on button "Pesquisar" at bounding box center [263, 512] width 66 height 25
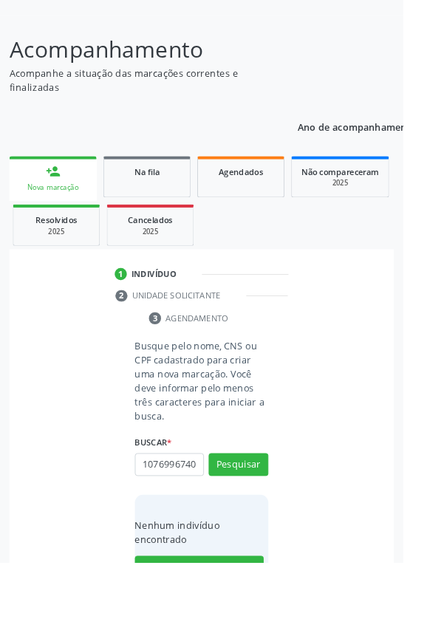
scroll to position [116, 0]
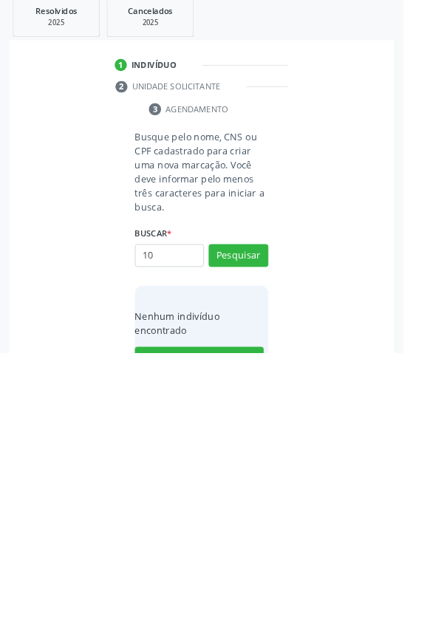
type input "1"
type input "700006548503702"
click at [263, 514] on button "Pesquisar" at bounding box center [263, 512] width 66 height 25
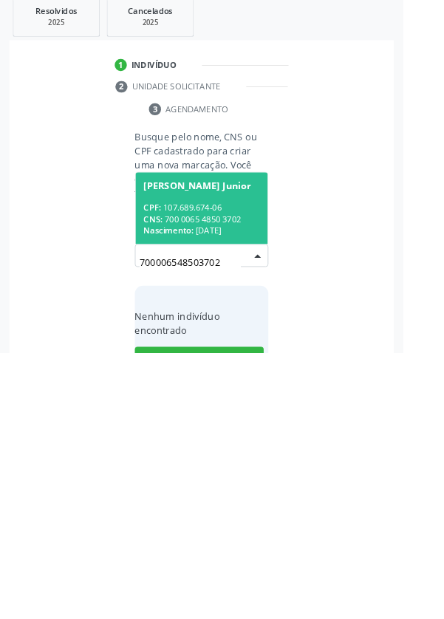
click at [204, 453] on div "CPF: 107.689.674-06" at bounding box center [222, 459] width 128 height 13
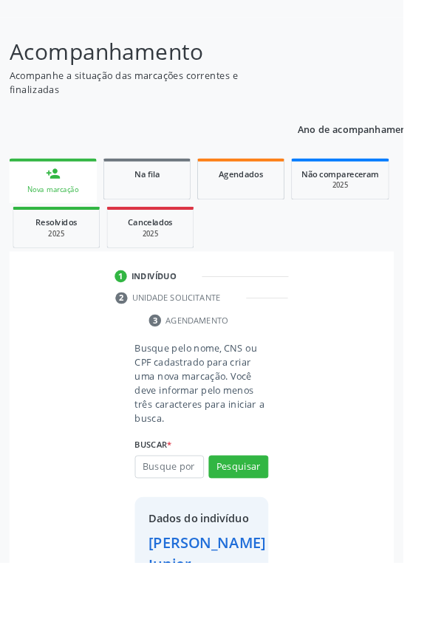
scroll to position [85, 0]
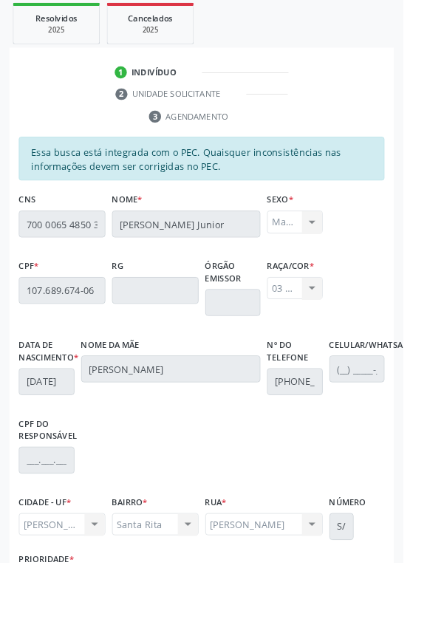
scroll to position [351, 0]
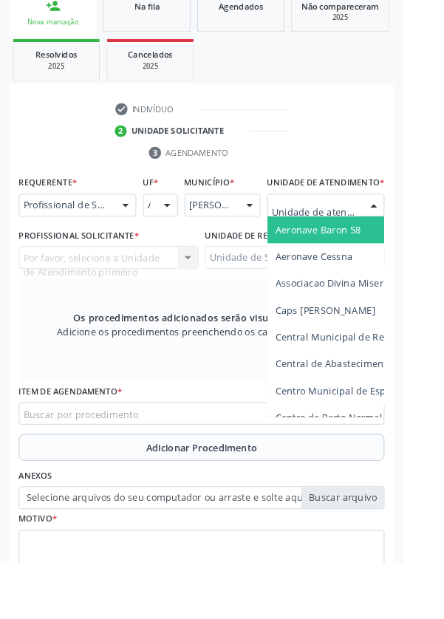
scroll to position [357, 0]
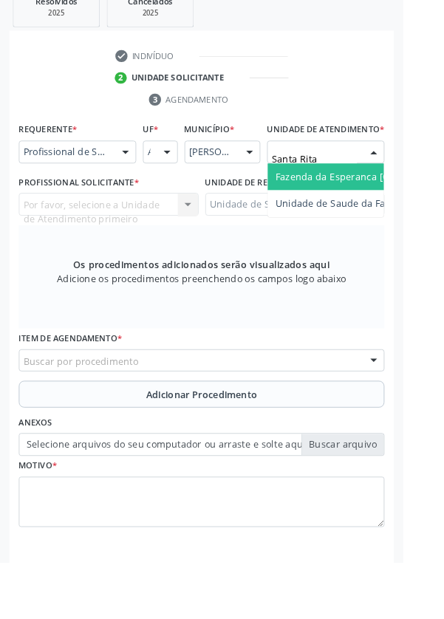
type input "Santa Rita"
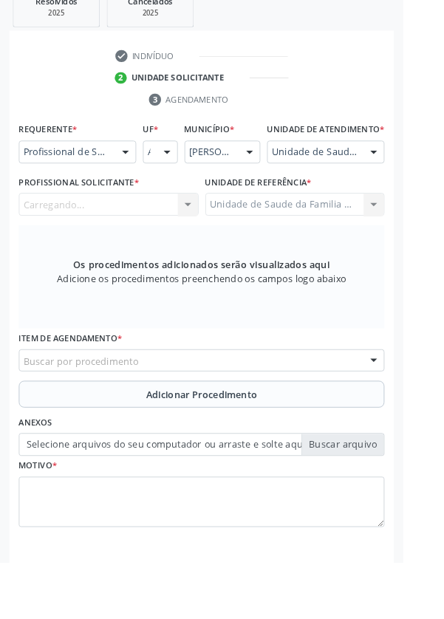
click at [126, 238] on div "Carregando... Nenhum resultado encontrado para: " " Não há nenhuma opção para s…" at bounding box center [120, 225] width 198 height 25
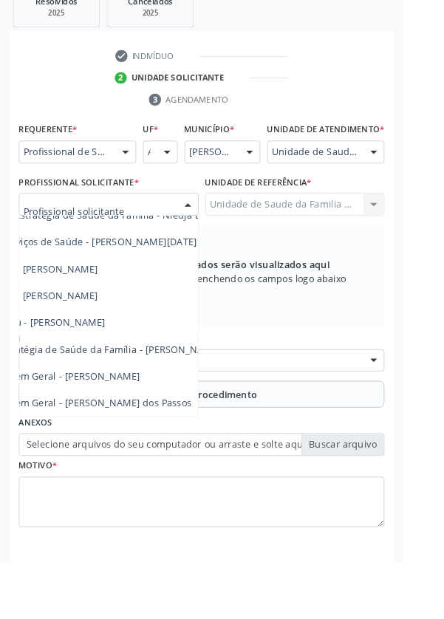
scroll to position [134, 98]
click at [191, 392] on span "Médico da Estratégia de Saúde da Família - [PERSON_NAME]" at bounding box center [83, 385] width 300 height 14
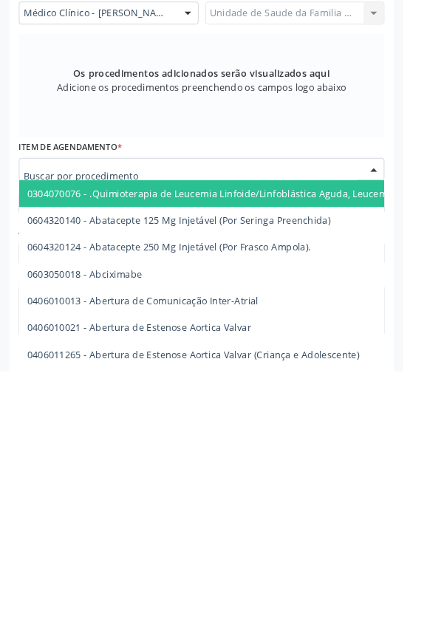
scroll to position [357, 0]
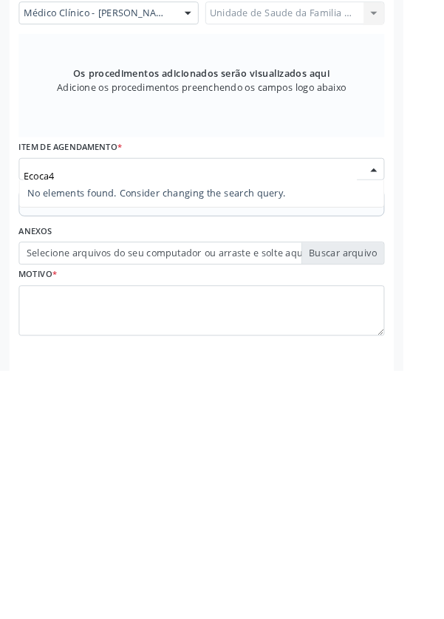
type input "Ecoca"
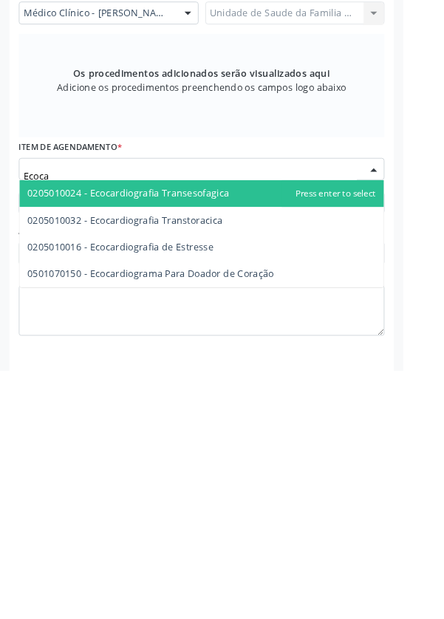
click at [265, 468] on span "0205010032 - Ecocardiografia Transtoracica" at bounding box center [221, 454] width 401 height 30
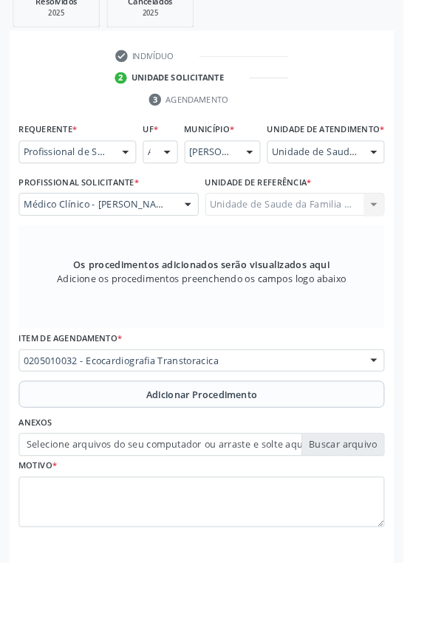
click at [76, 449] on button "Adicionar Procedimento" at bounding box center [222, 435] width 403 height 30
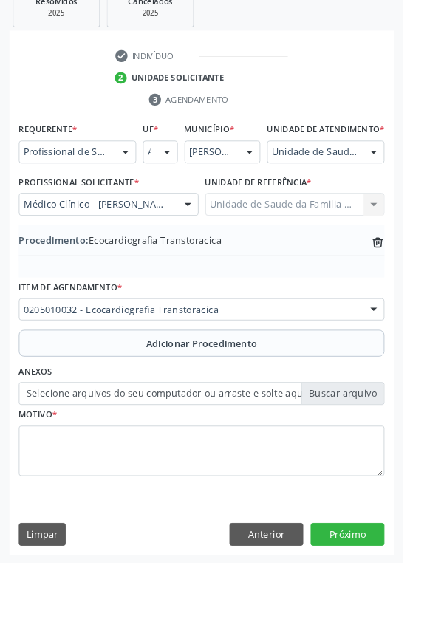
scroll to position [308, 0]
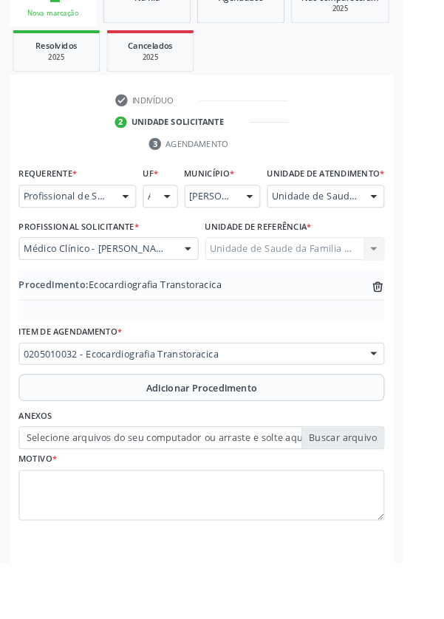
click at [140, 494] on label "Selecione arquivos do seu computador ou arraste e solte aqui" at bounding box center [222, 482] width 403 height 25
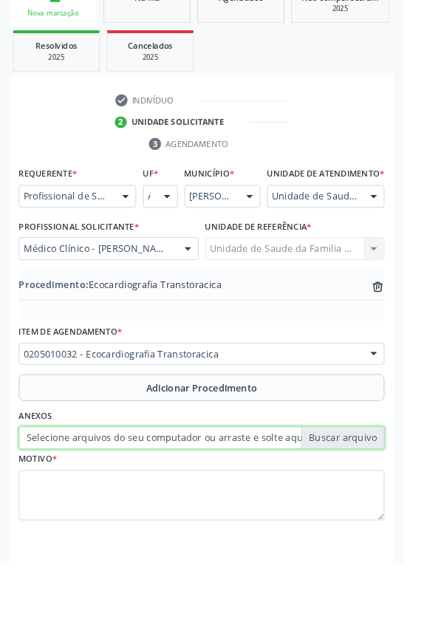
click at [140, 494] on input "Selecione arquivos do seu computador ou arraste e solte aqui" at bounding box center [222, 482] width 403 height 25
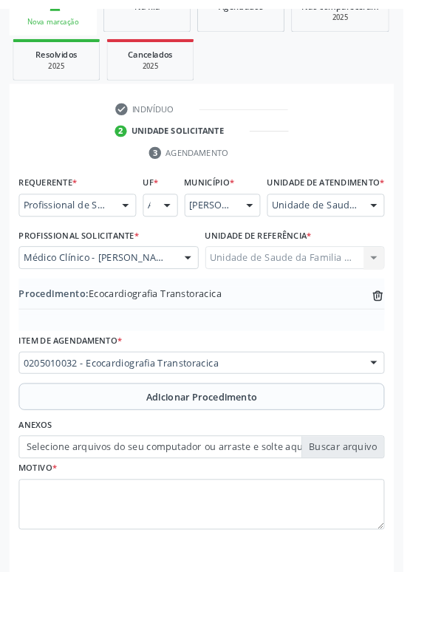
scroll to position [288, 0]
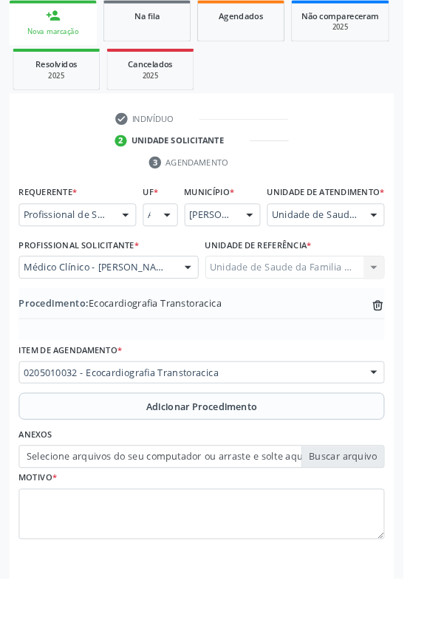
type input "C:\fakepath\17597623841168208219723528040431.jpg"
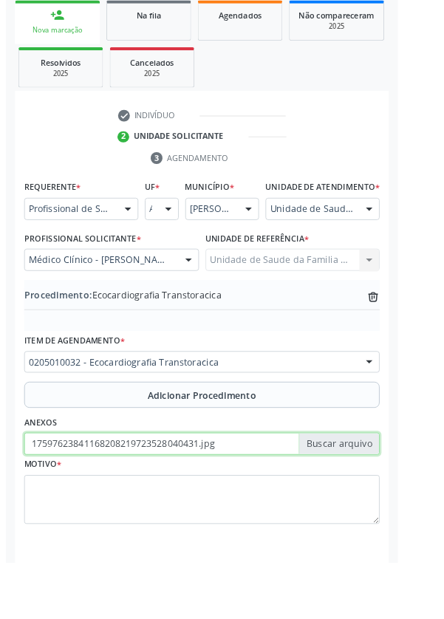
scroll to position [308, 0]
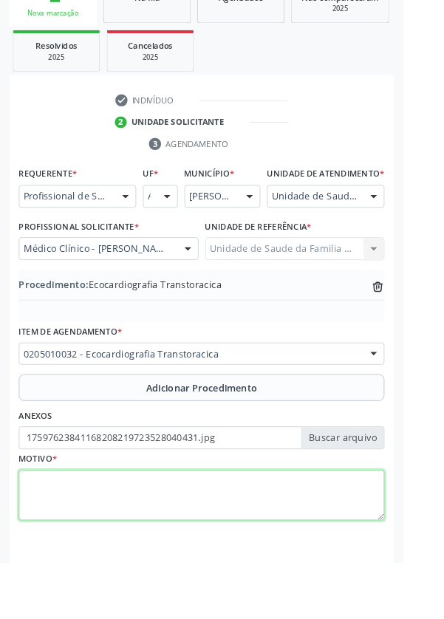
click at [71, 548] on textarea at bounding box center [222, 546] width 403 height 56
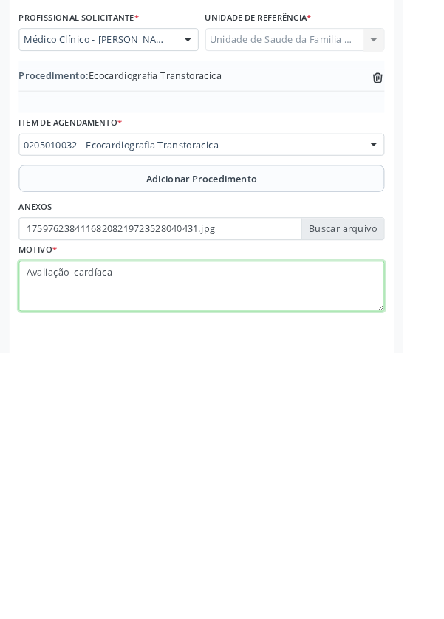
type textarea "Avaliação cardíaca"
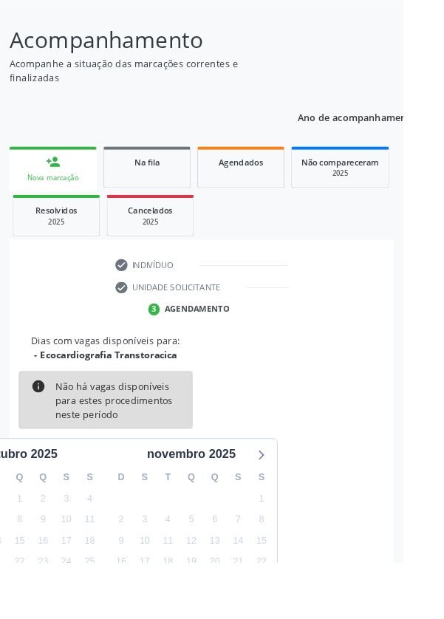
scroll to position [123, 0]
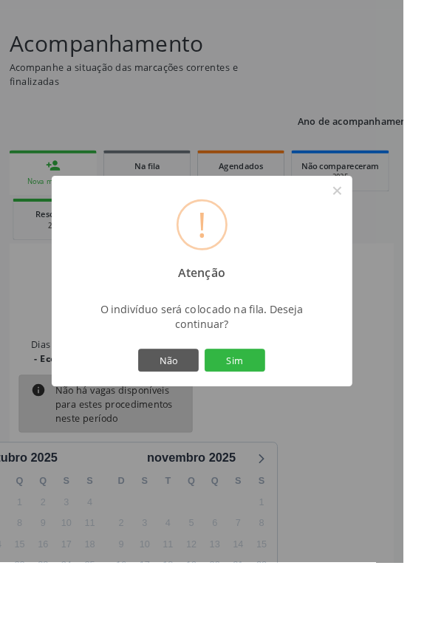
click at [286, 409] on button "Sim" at bounding box center [258, 396] width 67 height 25
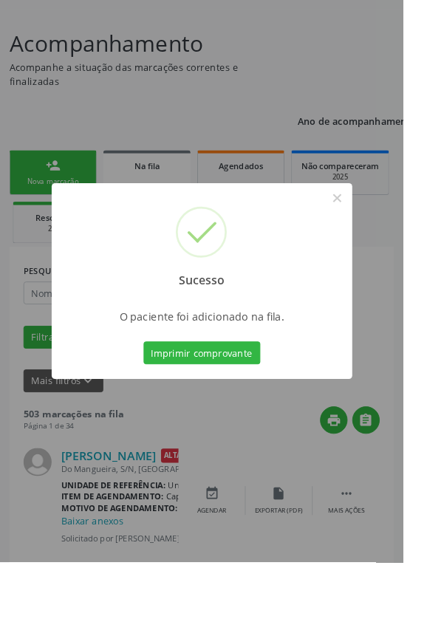
scroll to position [0, 0]
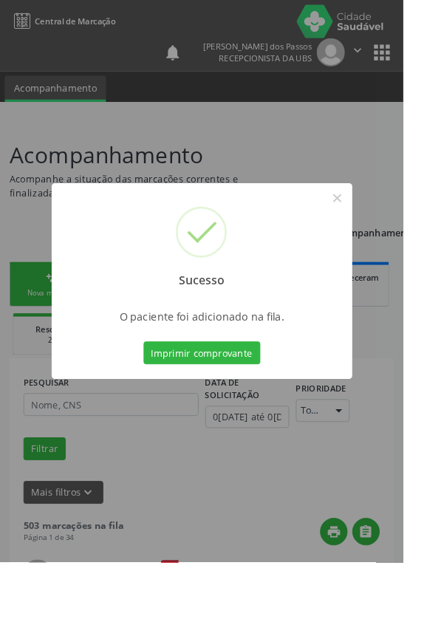
click at [242, 401] on button "Imprimir comprovante" at bounding box center [222, 388] width 129 height 25
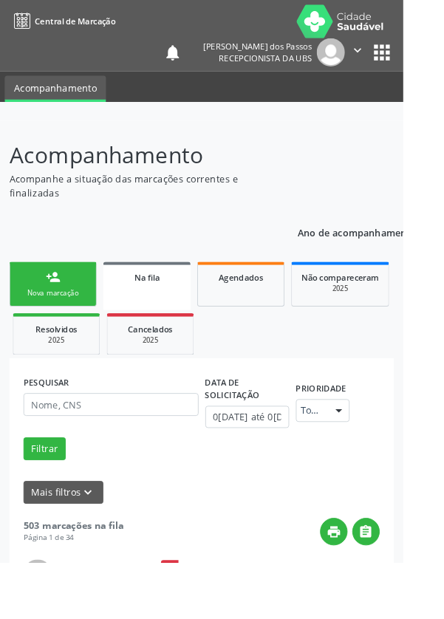
click at [58, 313] on link "person_add Nova marcação" at bounding box center [58, 313] width 96 height 50
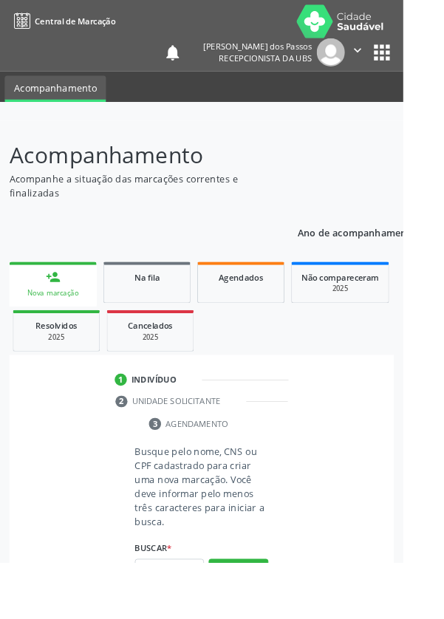
scroll to position [38, 0]
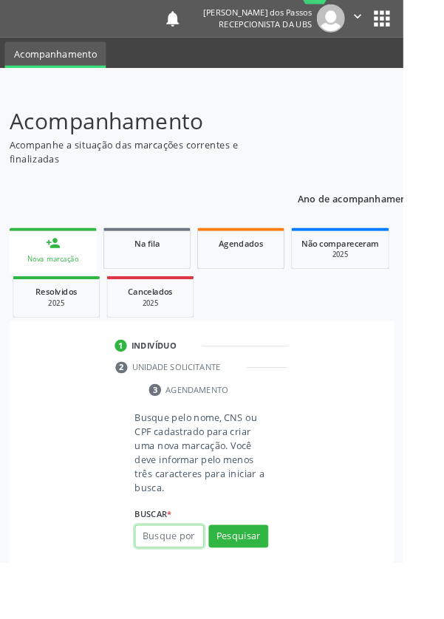
click at [180, 592] on input "text" at bounding box center [187, 590] width 76 height 25
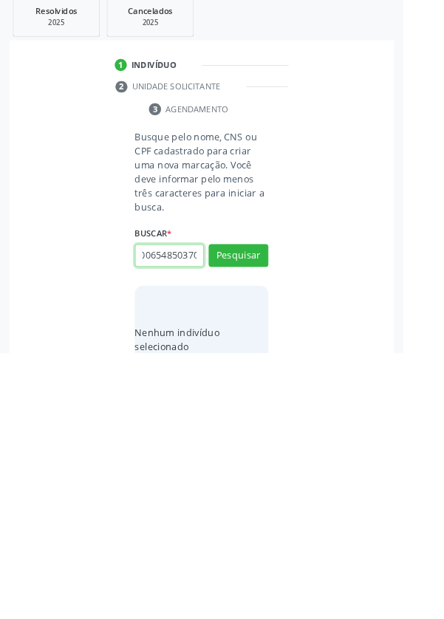
scroll to position [0, 27]
type input "700006548503702"
click at [256, 509] on button "Pesquisar" at bounding box center [263, 512] width 66 height 25
type input "700006548503702"
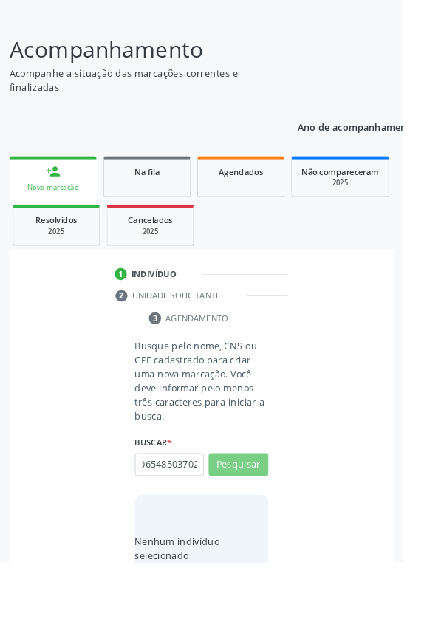
scroll to position [0, 0]
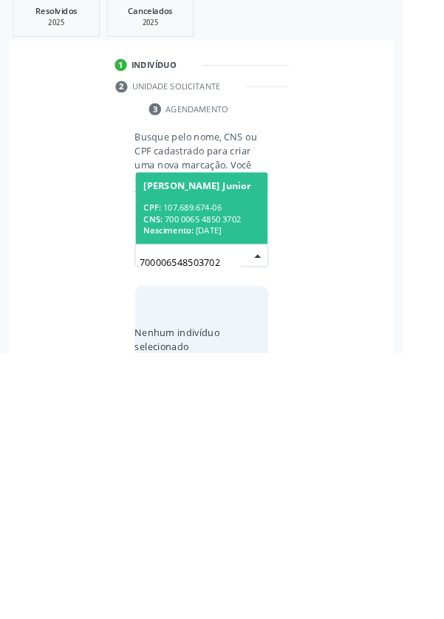
click at [199, 460] on div "CPF: 107.689.674-06" at bounding box center [222, 459] width 128 height 13
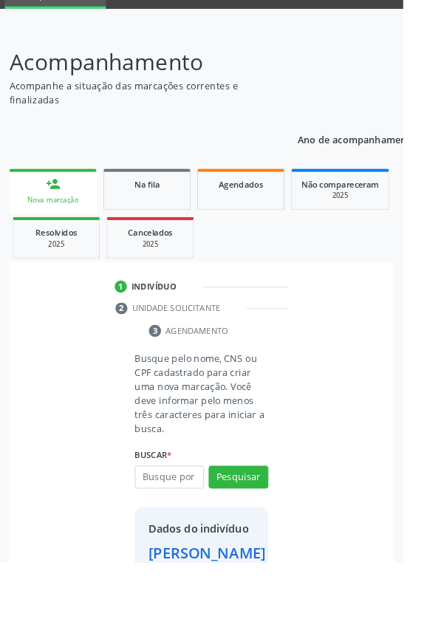
scroll to position [85, 0]
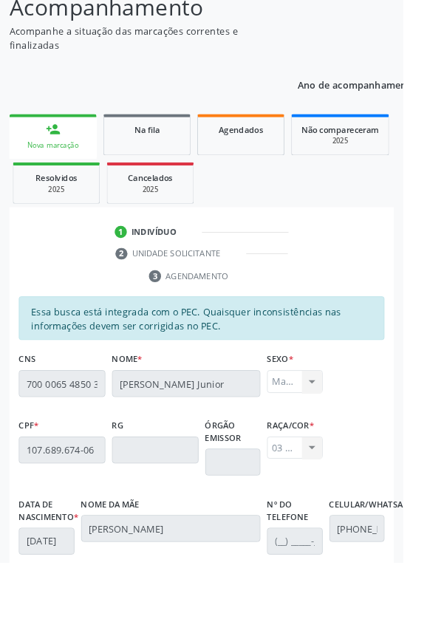
scroll to position [351, 0]
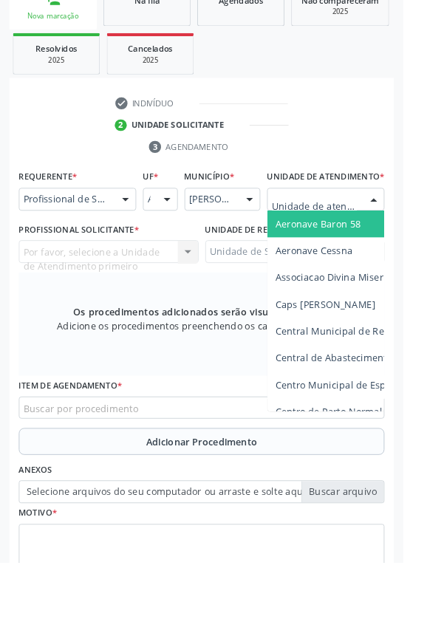
scroll to position [357, 0]
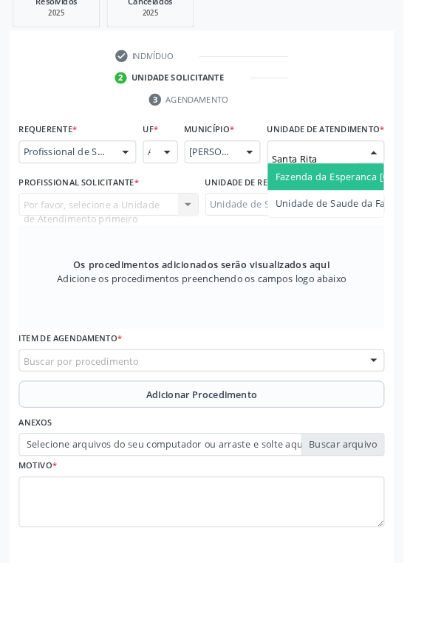
type input "Santa Rita"
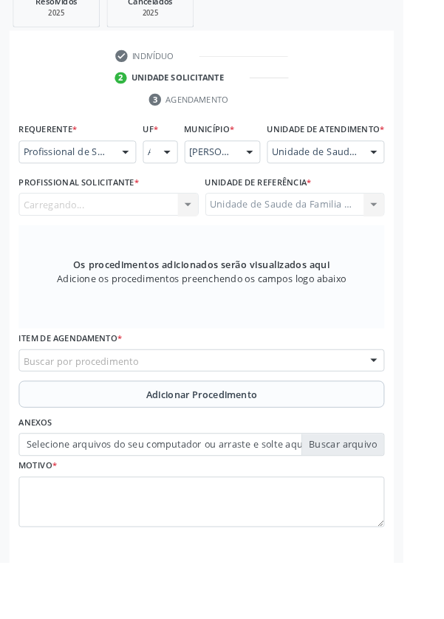
click at [133, 238] on div "Carregando... Nenhum resultado encontrado para: " " Não há nenhuma opção para s…" at bounding box center [120, 225] width 198 height 25
click at [123, 238] on div "Carregando... Nenhum resultado encontrado para: " " Não há nenhuma opção para s…" at bounding box center [120, 225] width 198 height 25
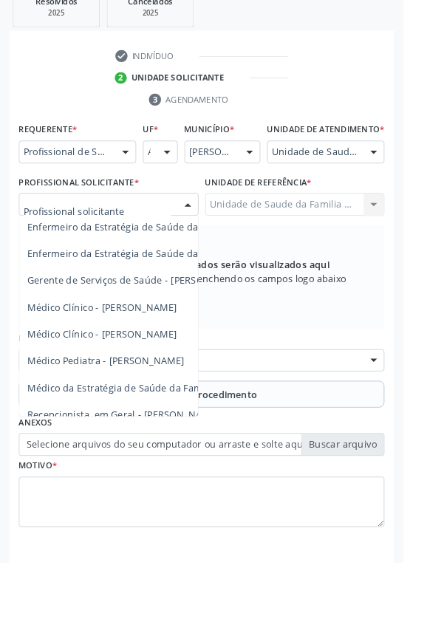
scroll to position [99, 0]
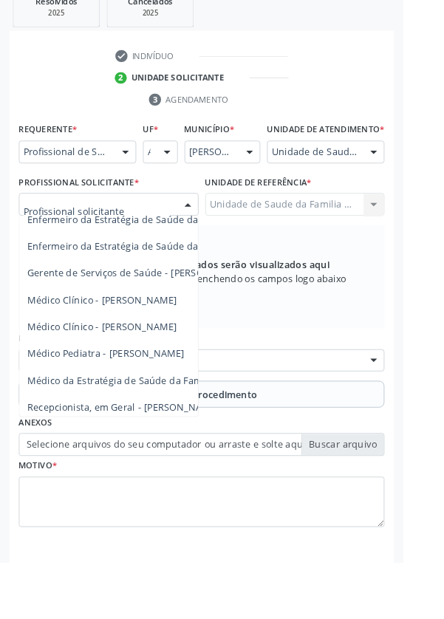
click at [169, 367] on span "Médico Clínico - [PERSON_NAME]" at bounding box center [112, 360] width 165 height 14
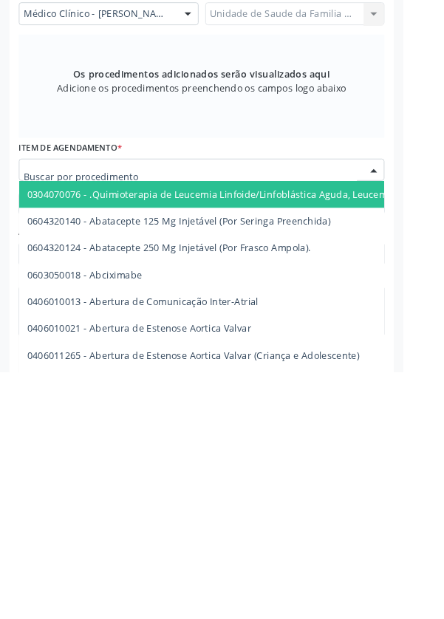
scroll to position [357, 0]
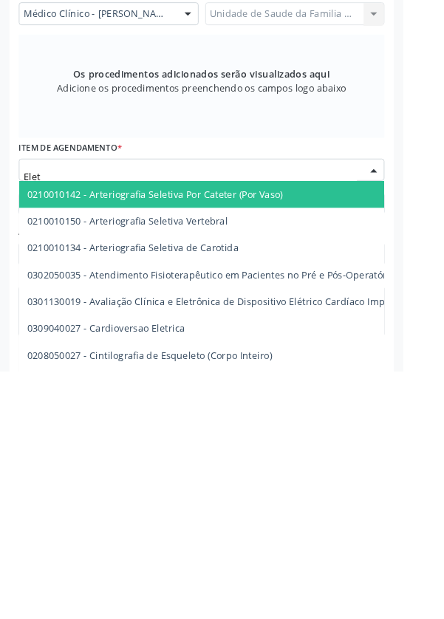
type input "Eletr"
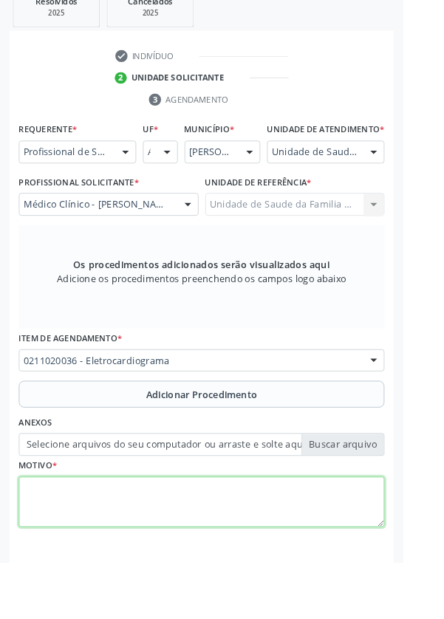
click at [135, 568] on textarea at bounding box center [222, 554] width 403 height 56
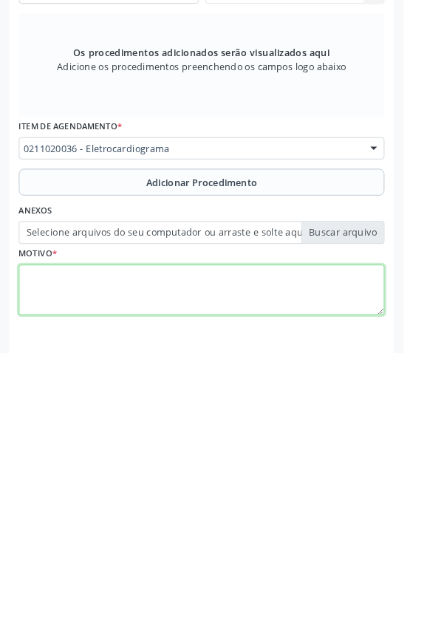
scroll to position [364, 0]
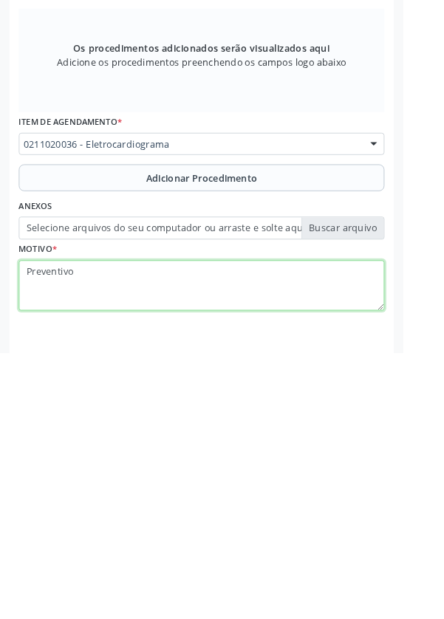
type textarea "Preventivo"
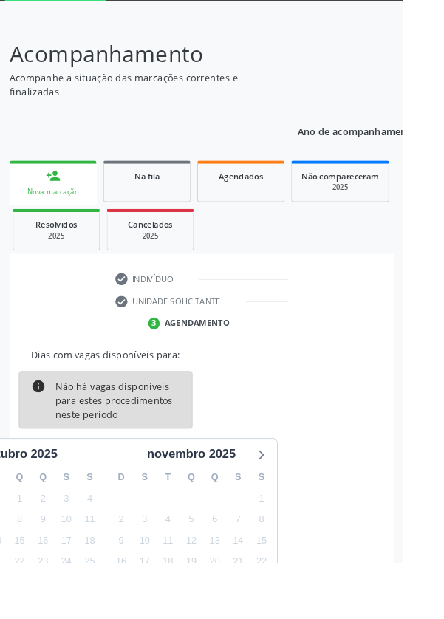
scroll to position [106, 0]
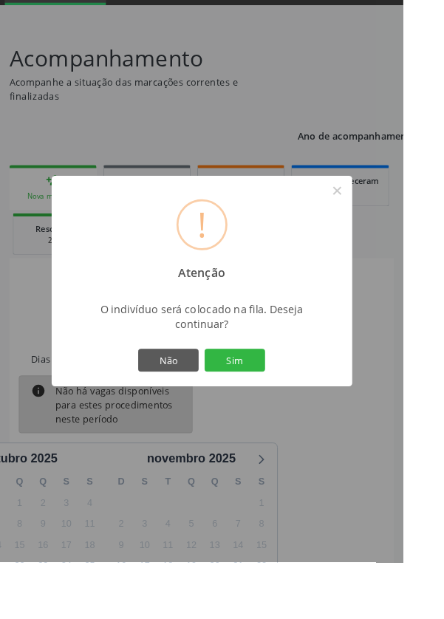
click at [290, 409] on button "Sim" at bounding box center [258, 396] width 67 height 25
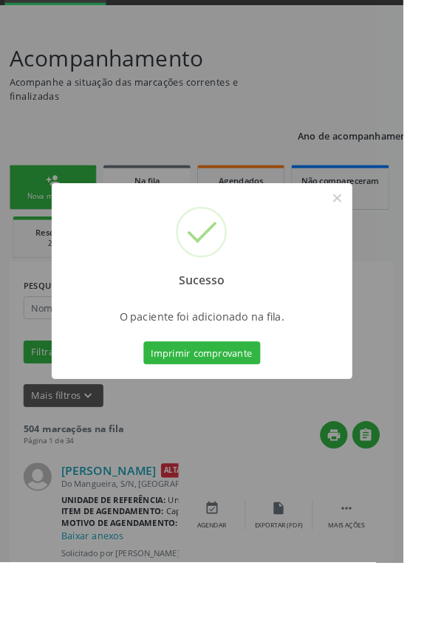
scroll to position [0, 0]
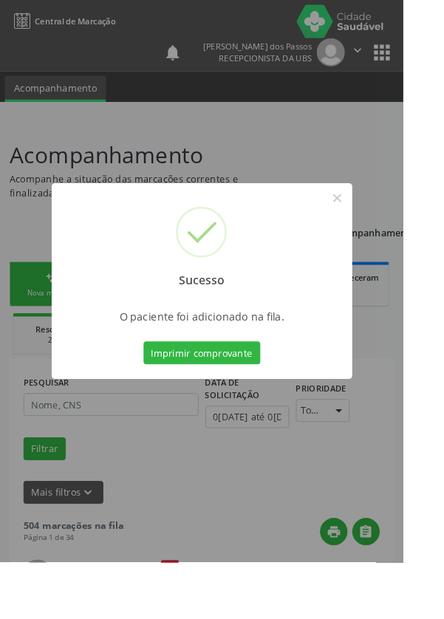
click at [231, 401] on button "Imprimir comprovante" at bounding box center [222, 388] width 129 height 25
